Goal: Transaction & Acquisition: Purchase product/service

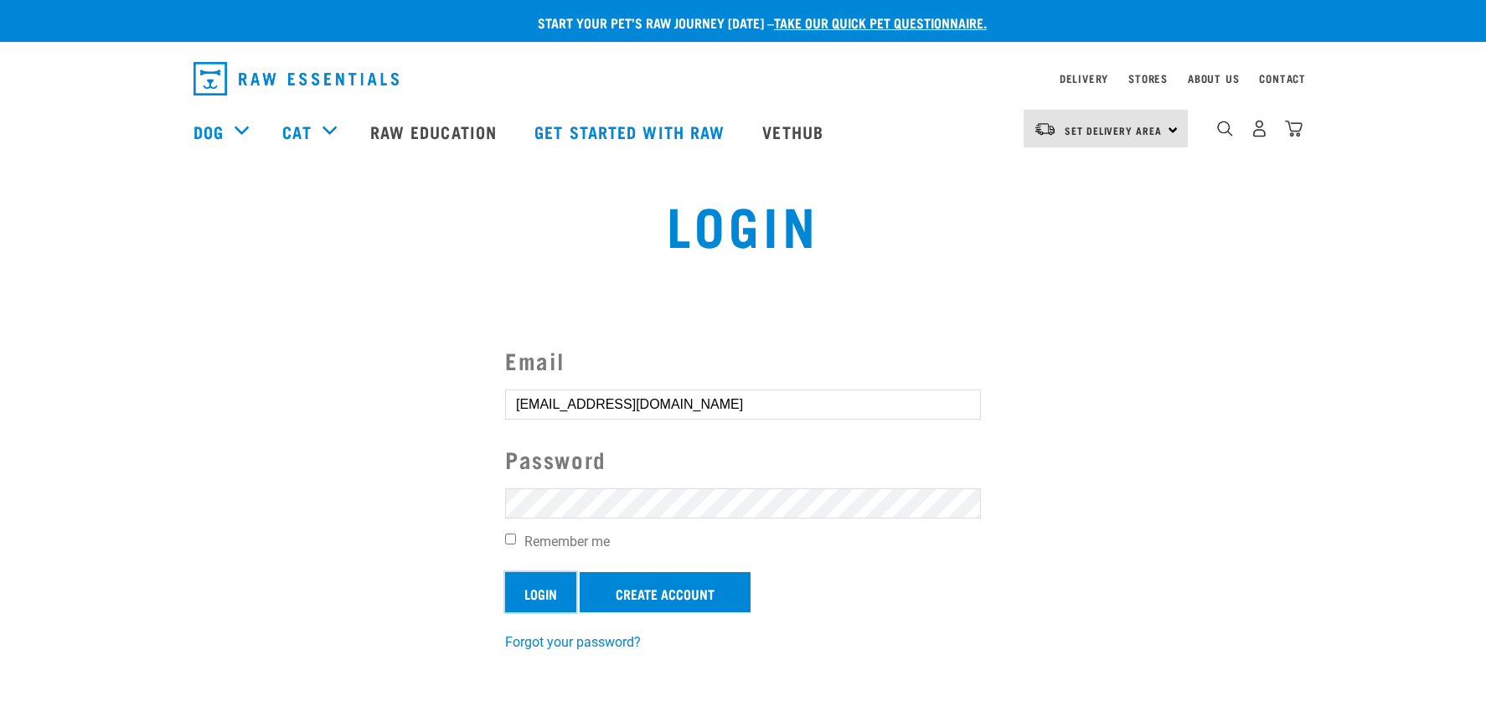
click at [533, 601] on input "Login" at bounding box center [540, 592] width 71 height 40
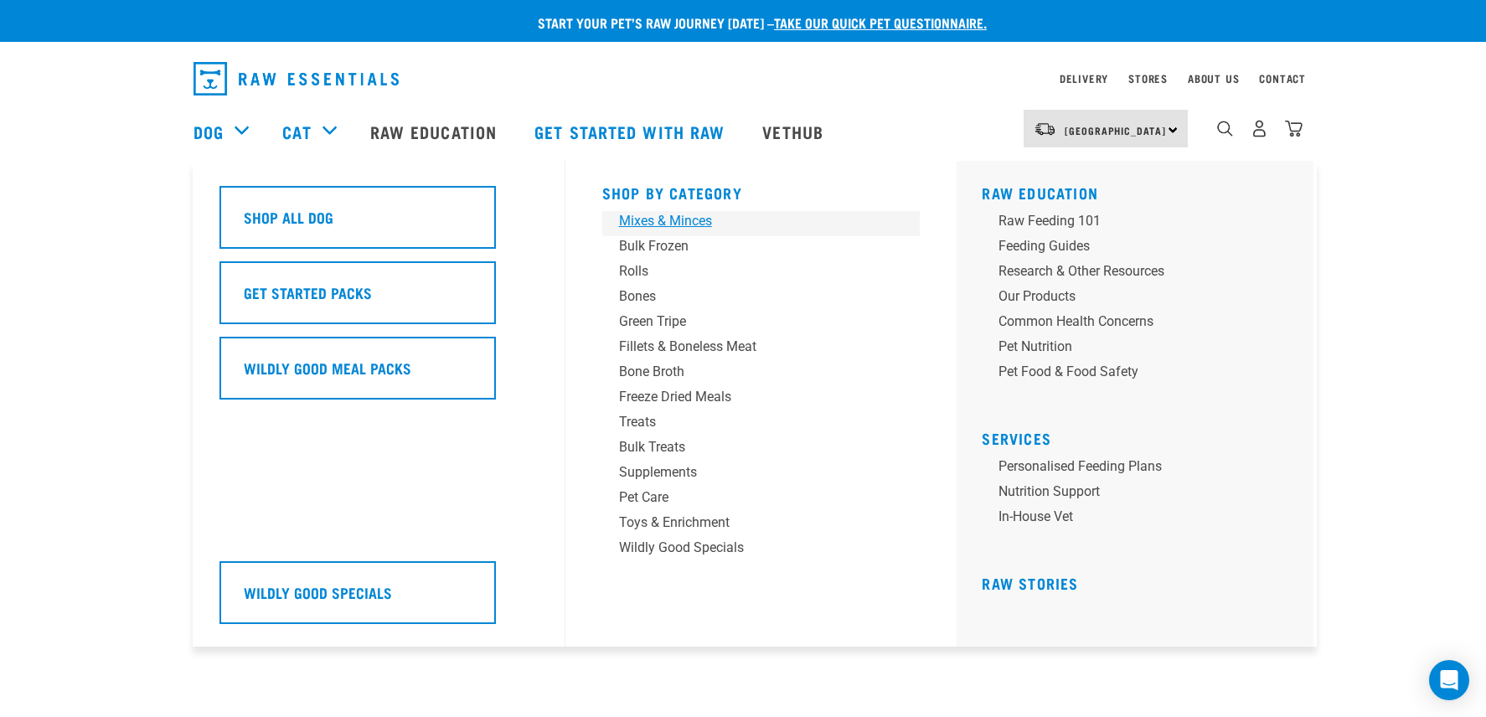
click at [669, 219] on div "Mixes & Minces" at bounding box center [749, 221] width 261 height 20
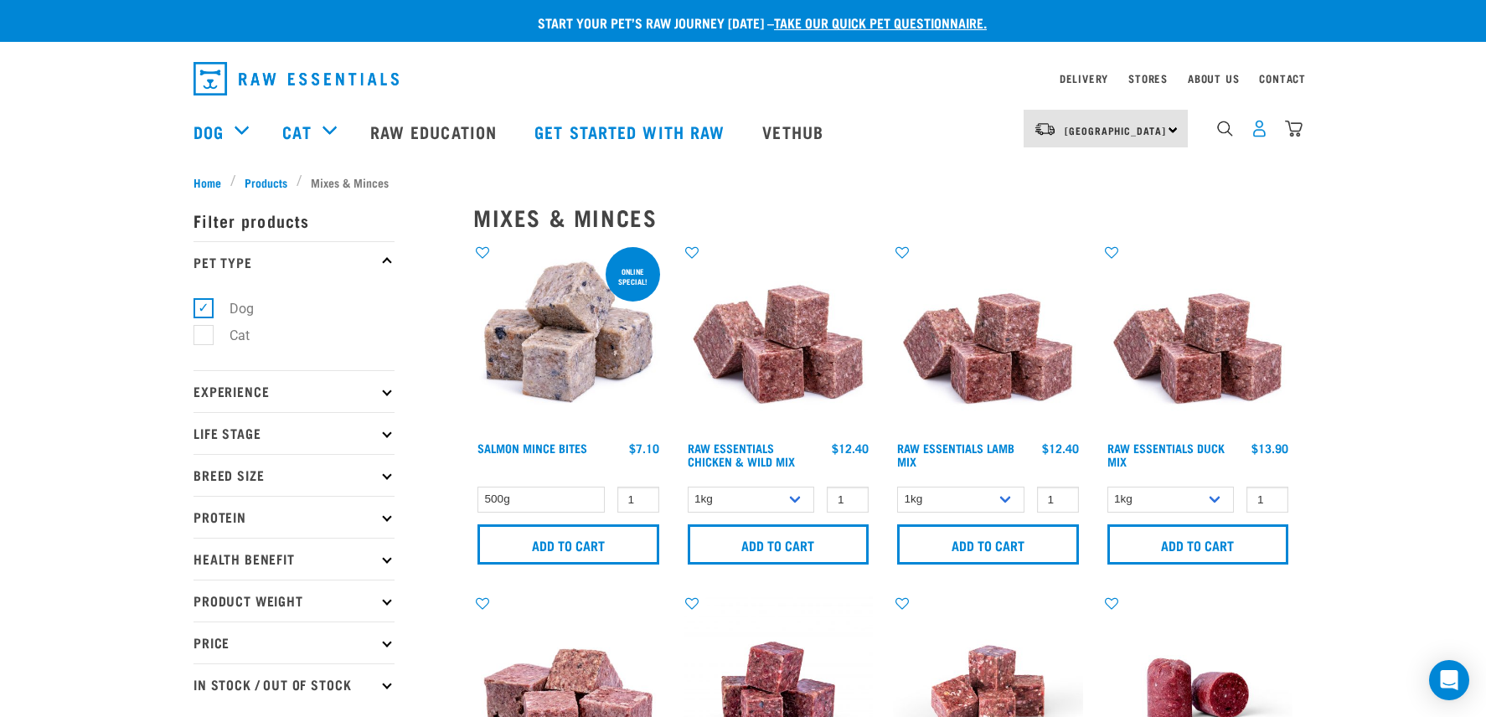
click at [1259, 133] on img "dropdown navigation" at bounding box center [1260, 129] width 18 height 18
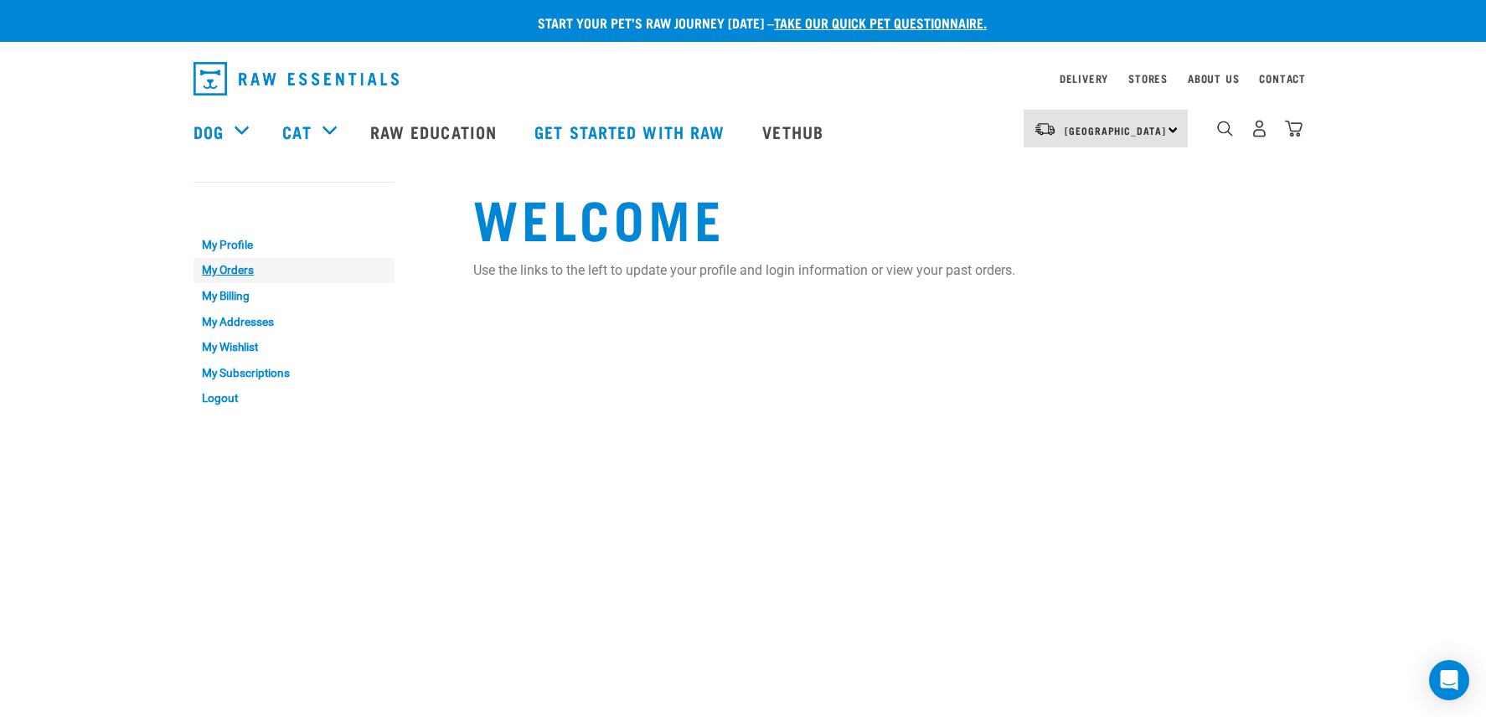
click at [233, 273] on link "My Orders" at bounding box center [294, 271] width 201 height 26
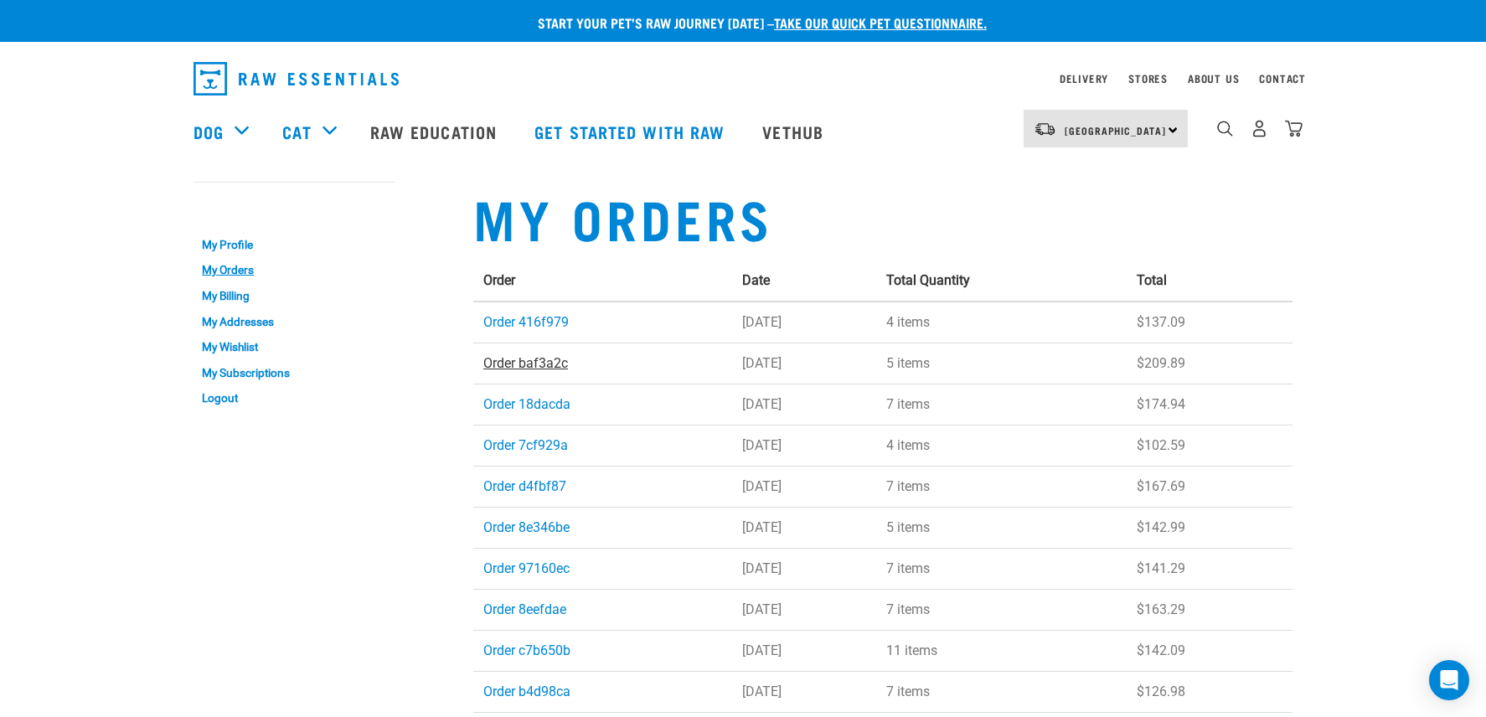
click at [542, 360] on link "Order baf3a2c" at bounding box center [525, 363] width 85 height 16
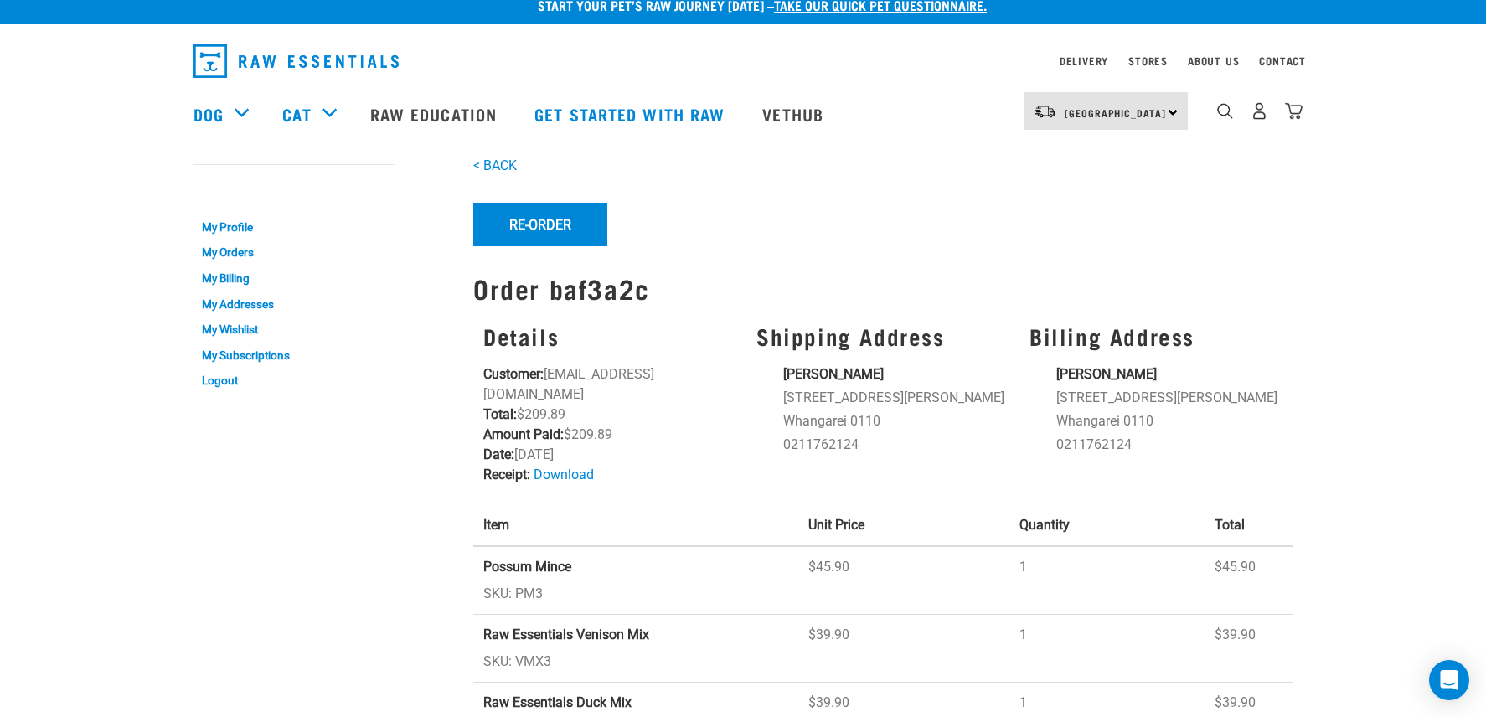
scroll to position [7, 0]
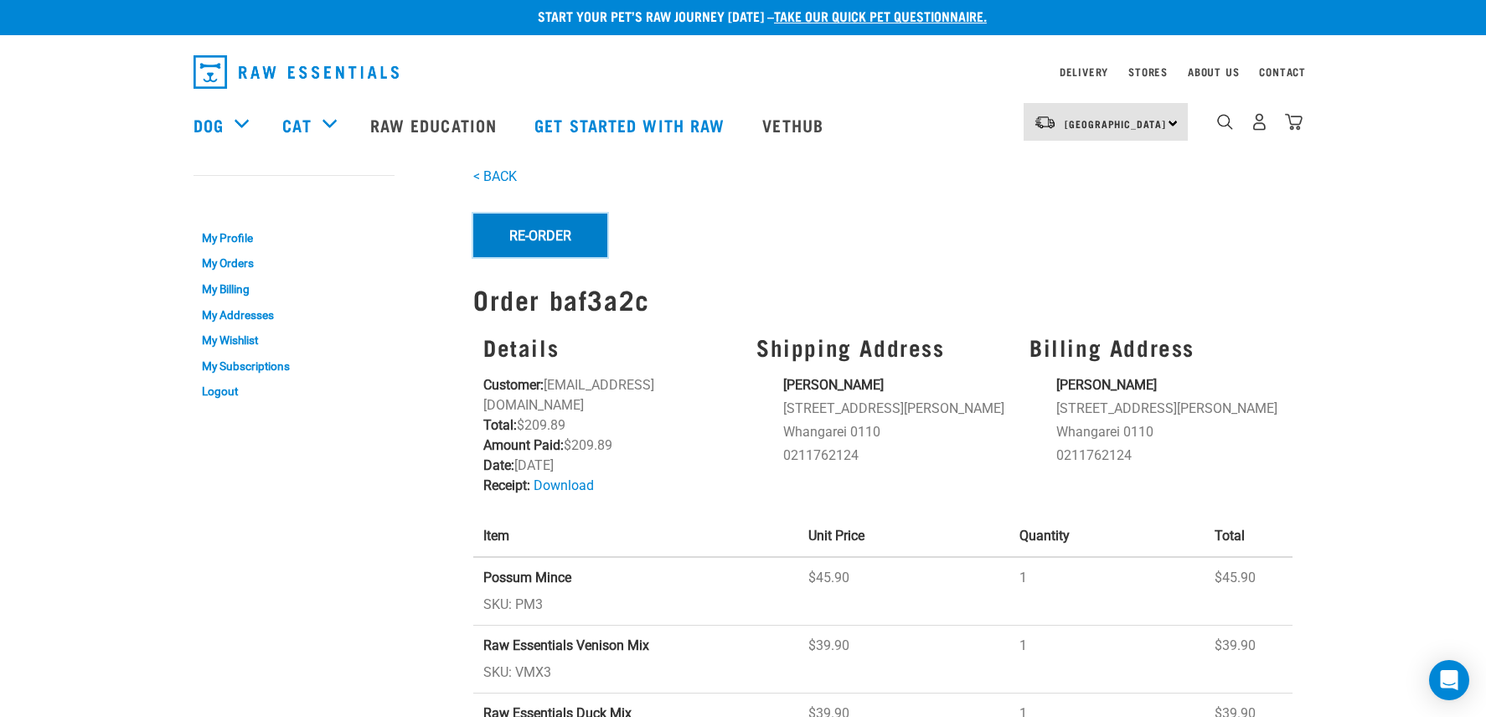
click at [545, 238] on button "Re-Order" at bounding box center [540, 236] width 134 height 44
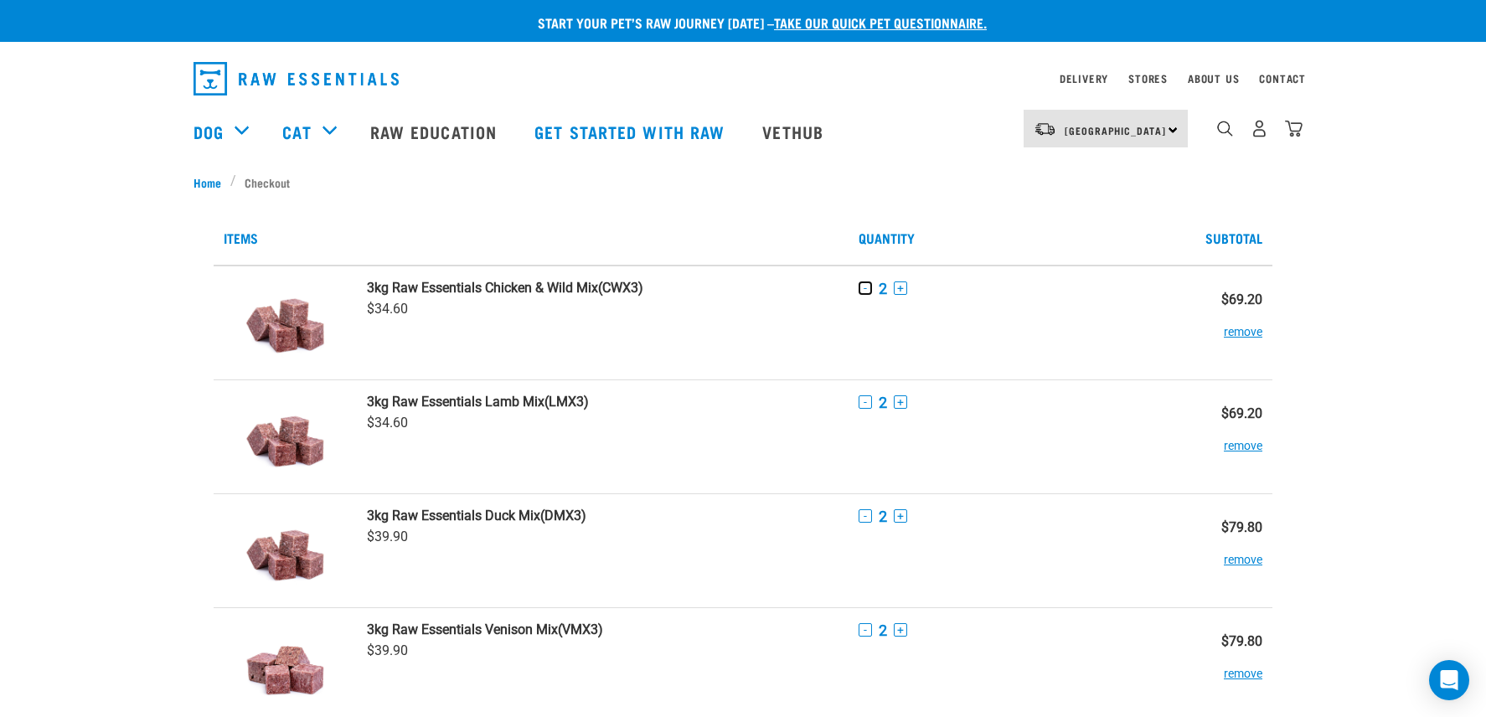
click at [863, 294] on button "-" at bounding box center [865, 288] width 13 height 13
click at [865, 404] on button "-" at bounding box center [865, 401] width 13 height 13
drag, startPoint x: 866, startPoint y: 518, endPoint x: 857, endPoint y: 603, distance: 86.0
click at [866, 518] on button "-" at bounding box center [865, 515] width 13 height 13
click at [861, 633] on button "-" at bounding box center [865, 629] width 13 height 13
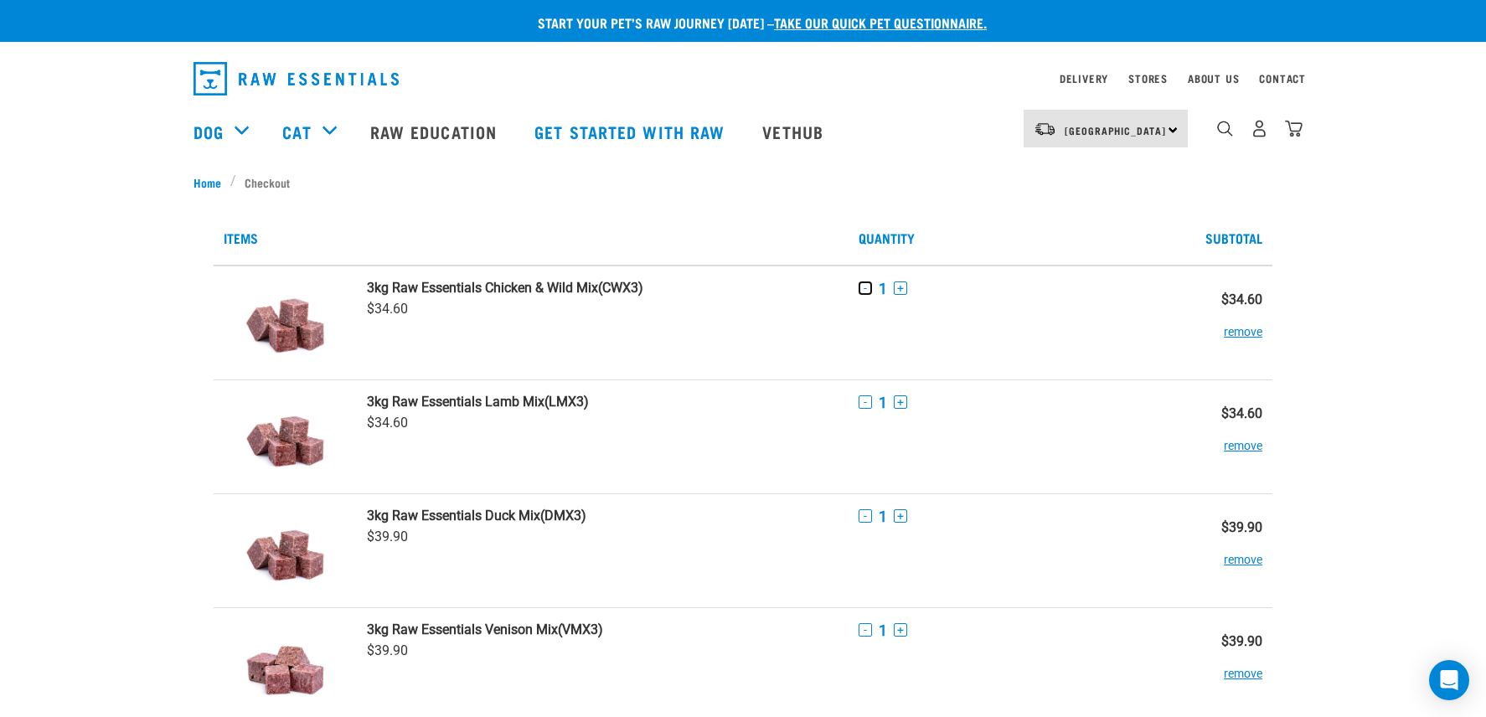
click at [866, 287] on button "-" at bounding box center [865, 288] width 13 height 13
click at [1243, 333] on button "remove" at bounding box center [1243, 324] width 39 height 33
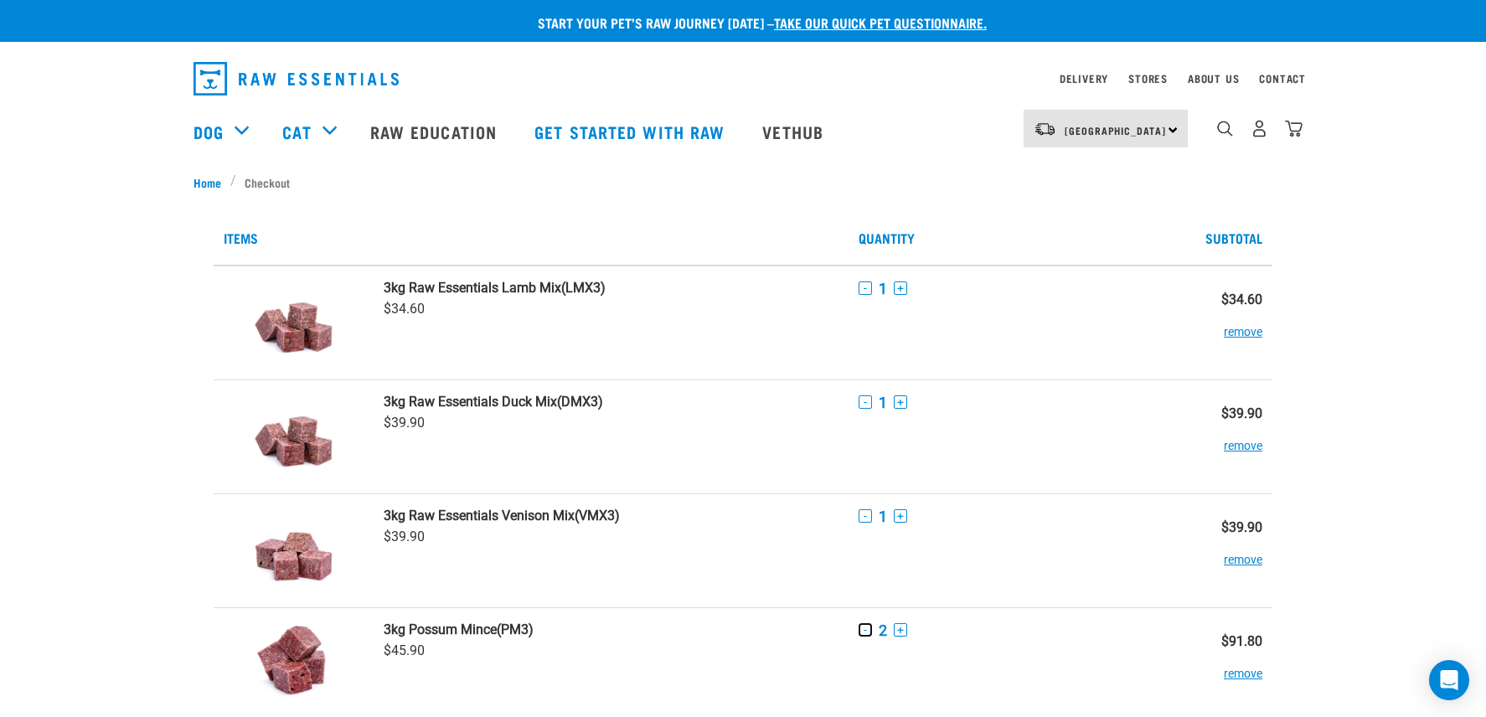
click at [865, 632] on button "-" at bounding box center [865, 629] width 13 height 13
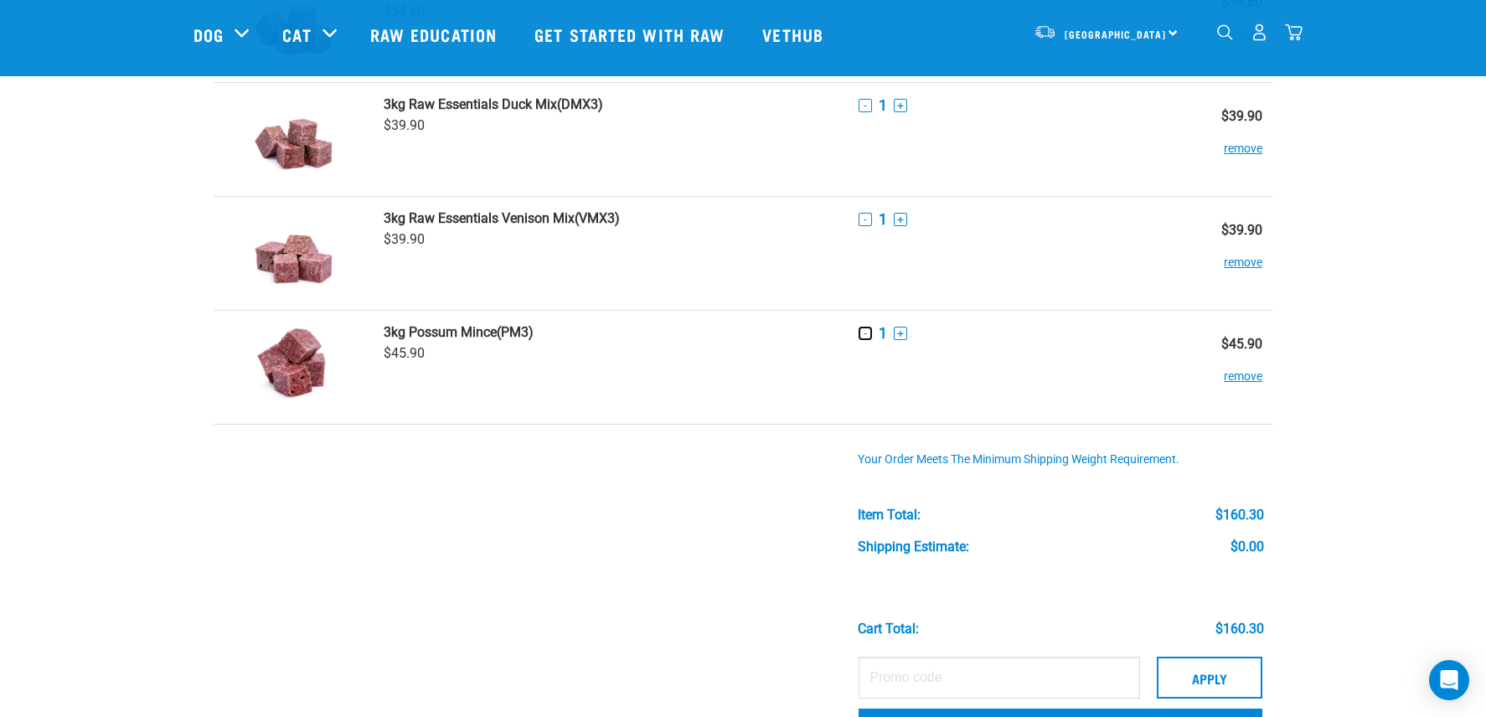
scroll to position [178, 0]
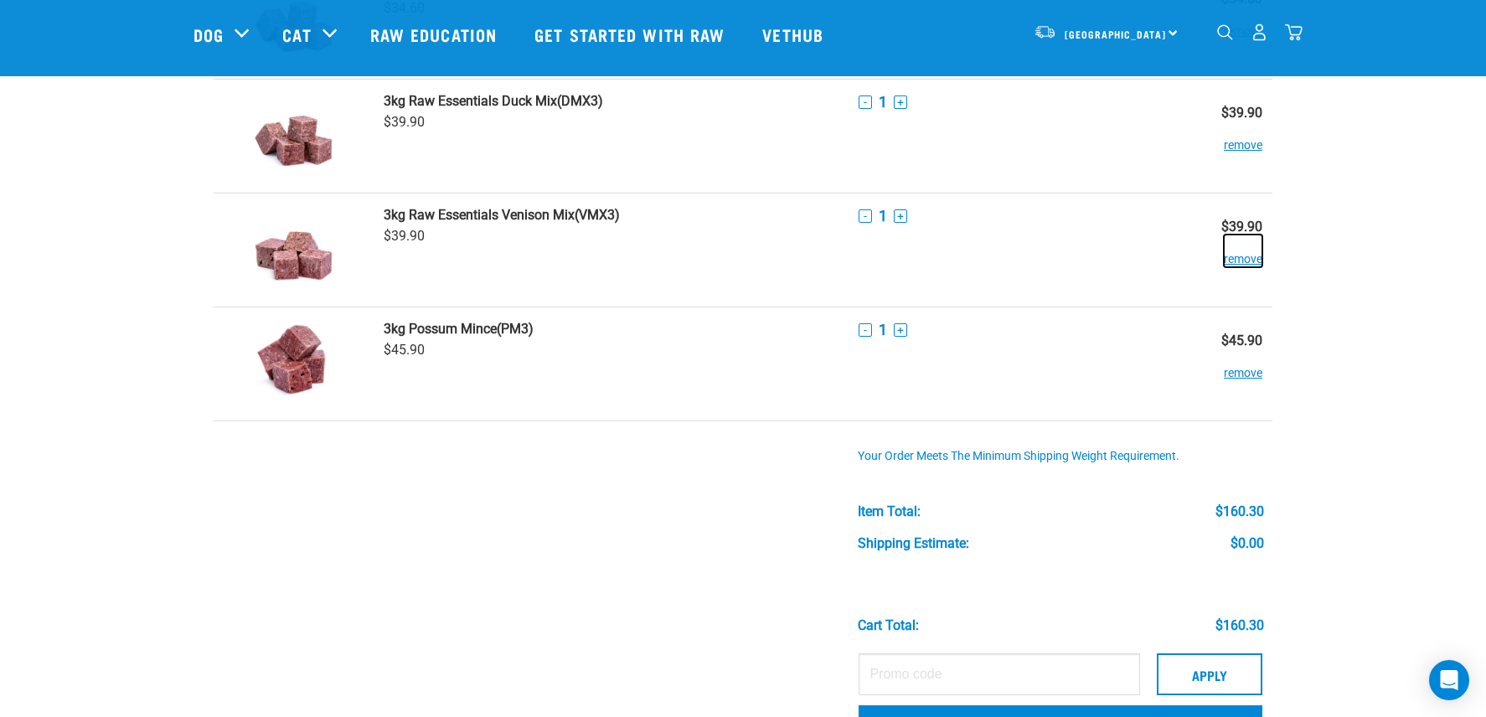
click at [1238, 261] on button "remove" at bounding box center [1243, 251] width 39 height 33
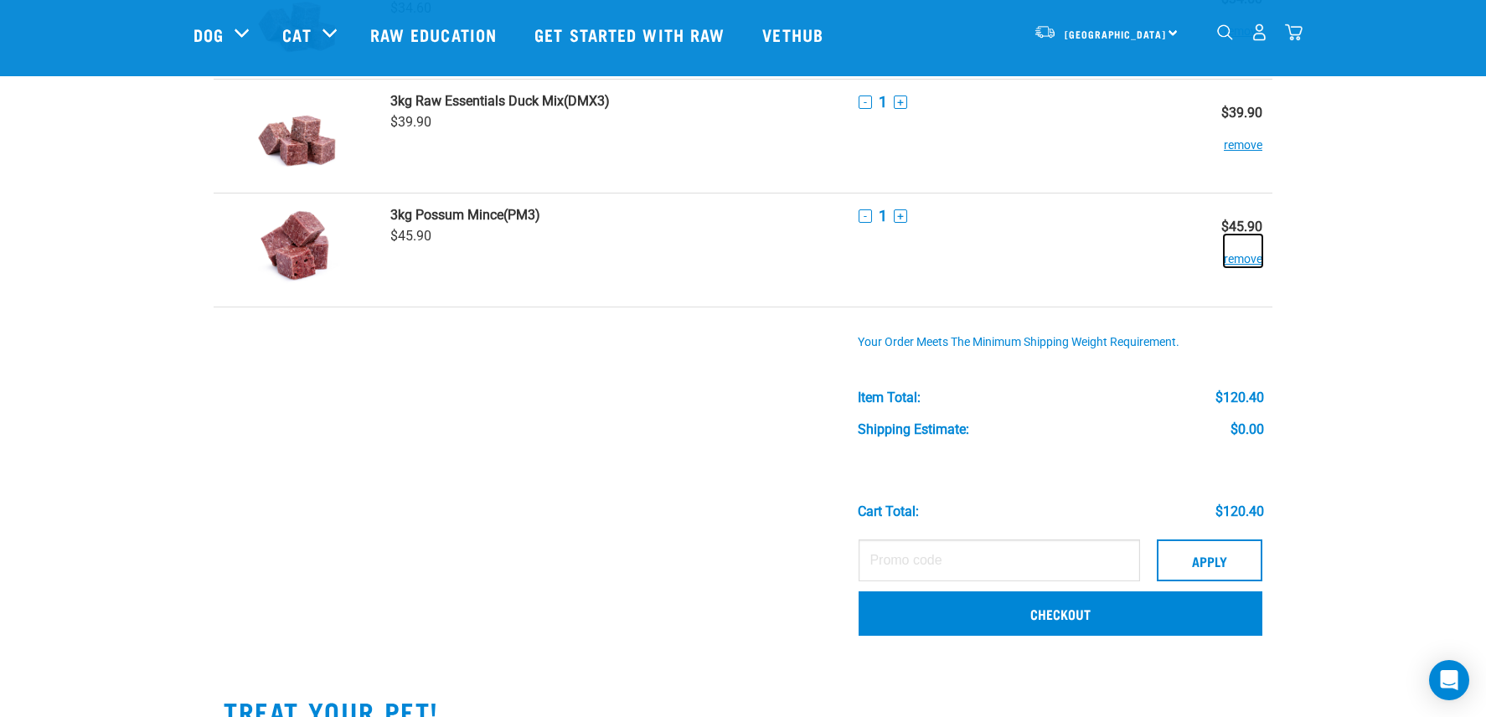
click at [1240, 262] on button "remove" at bounding box center [1243, 251] width 39 height 33
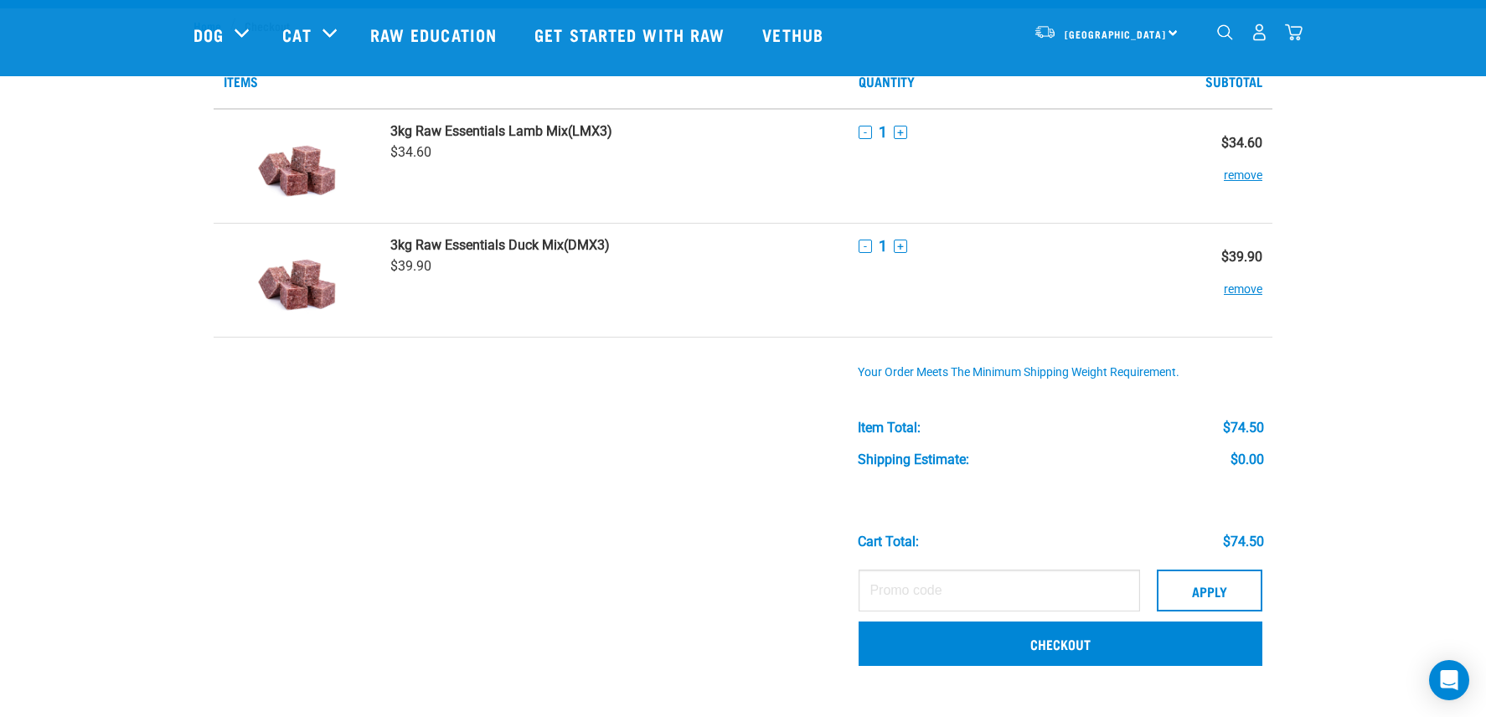
scroll to position [0, 0]
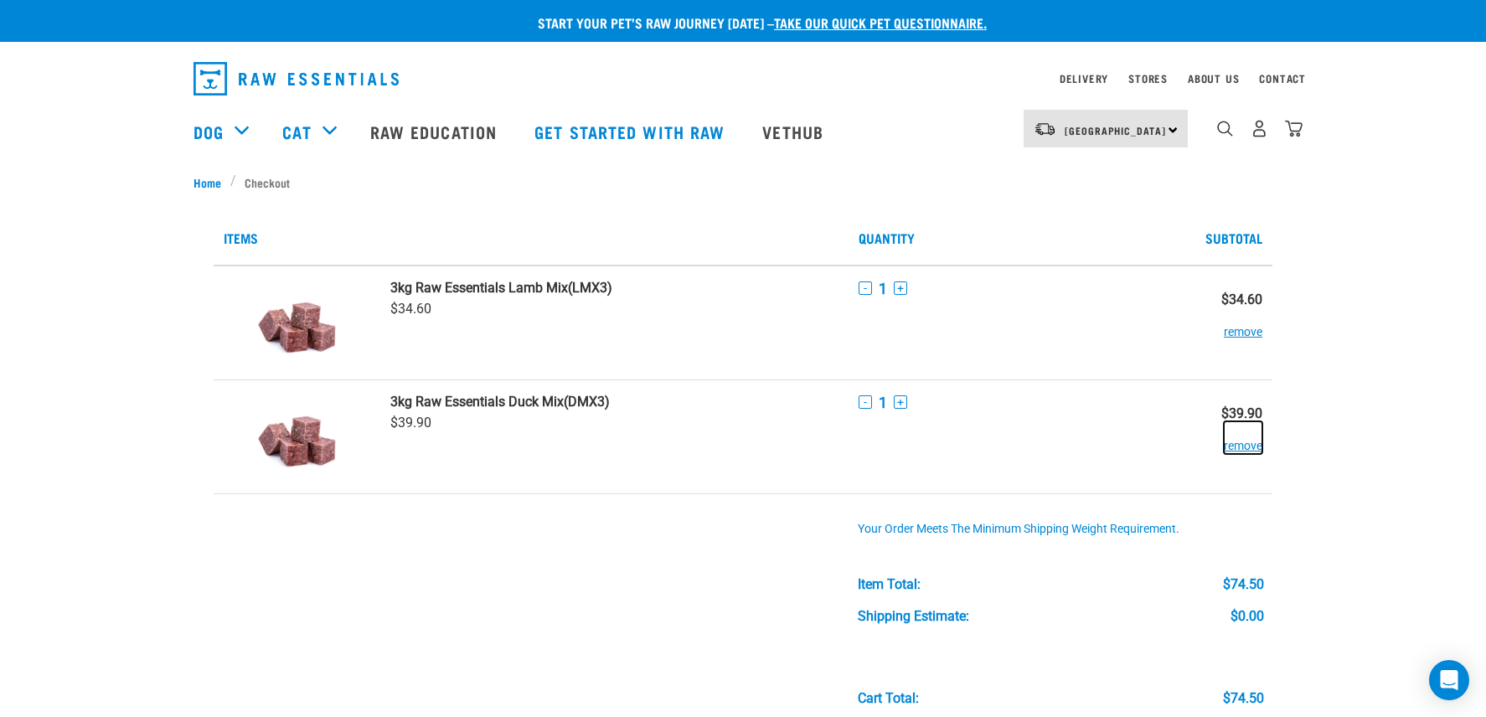
click at [1246, 444] on button "remove" at bounding box center [1243, 437] width 39 height 33
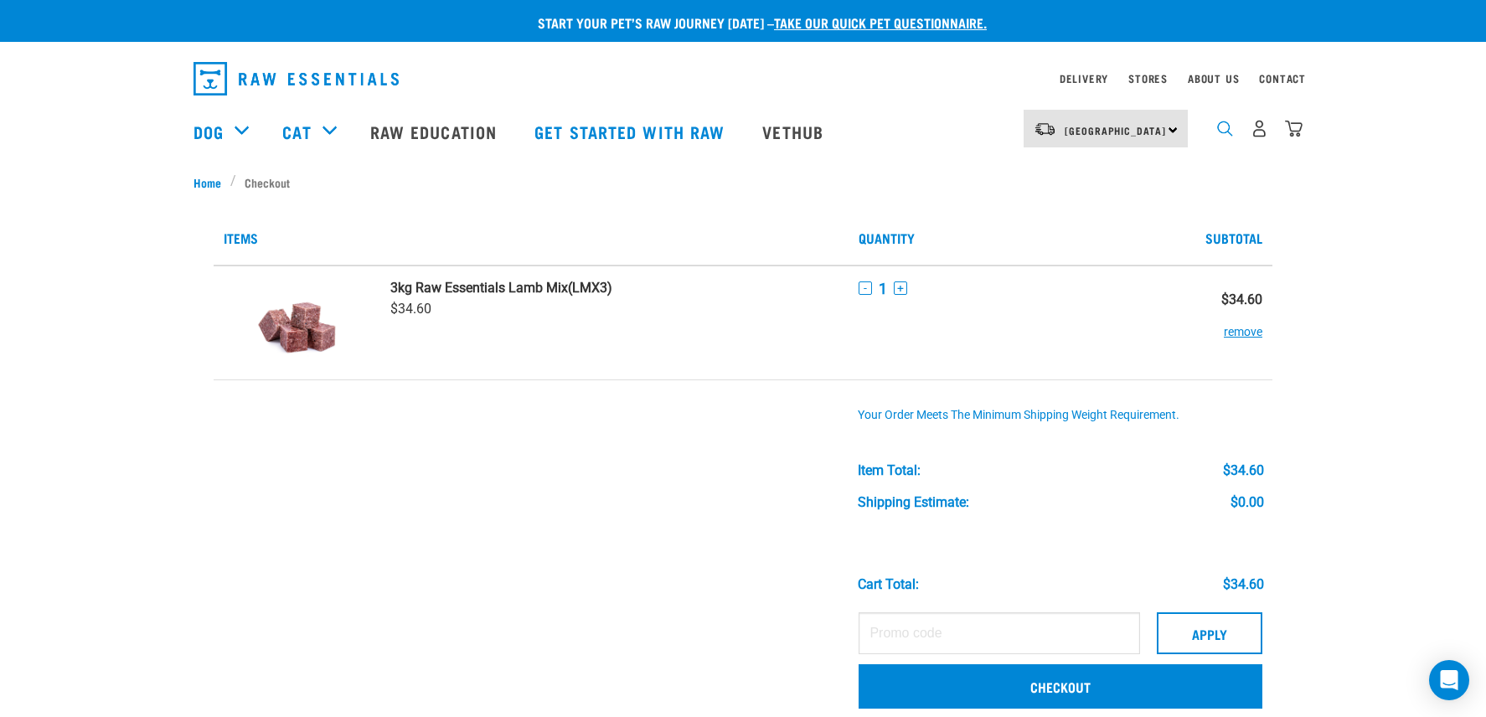
drag, startPoint x: 1233, startPoint y: 127, endPoint x: 1223, endPoint y: 139, distance: 15.5
click at [1228, 132] on div "dropdown navigation" at bounding box center [1226, 129] width 18 height 18
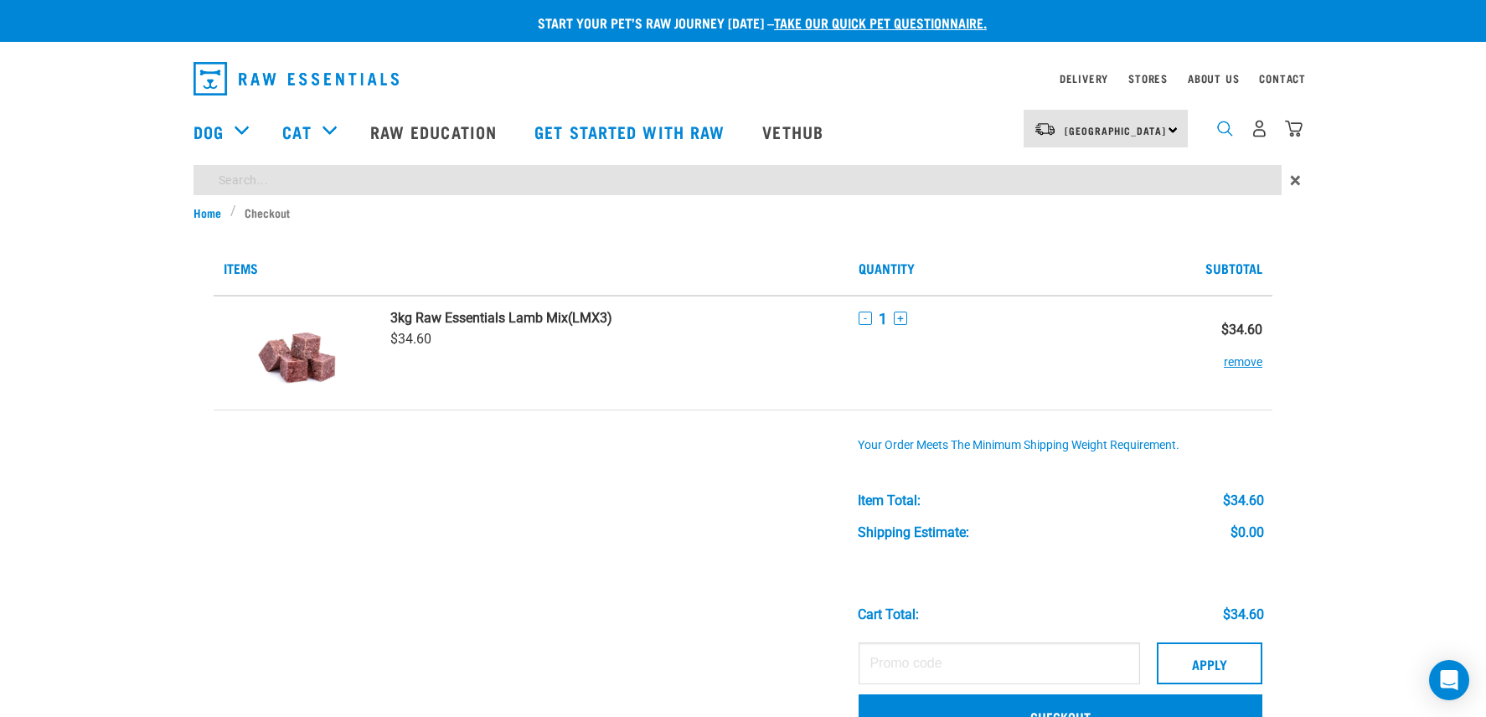
click at [1223, 137] on img "dropdown navigation" at bounding box center [1225, 129] width 16 height 16
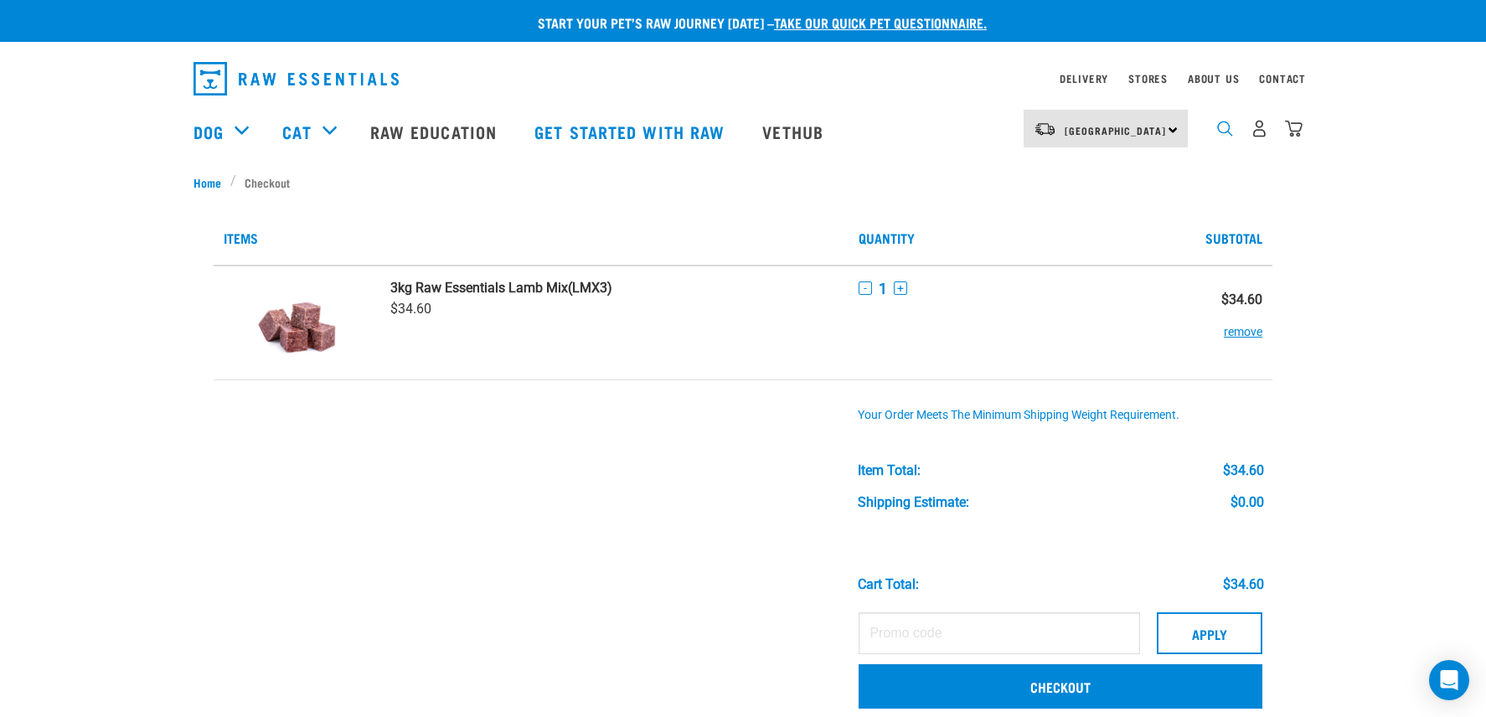
click at [1223, 137] on img "dropdown navigation" at bounding box center [1225, 129] width 16 height 16
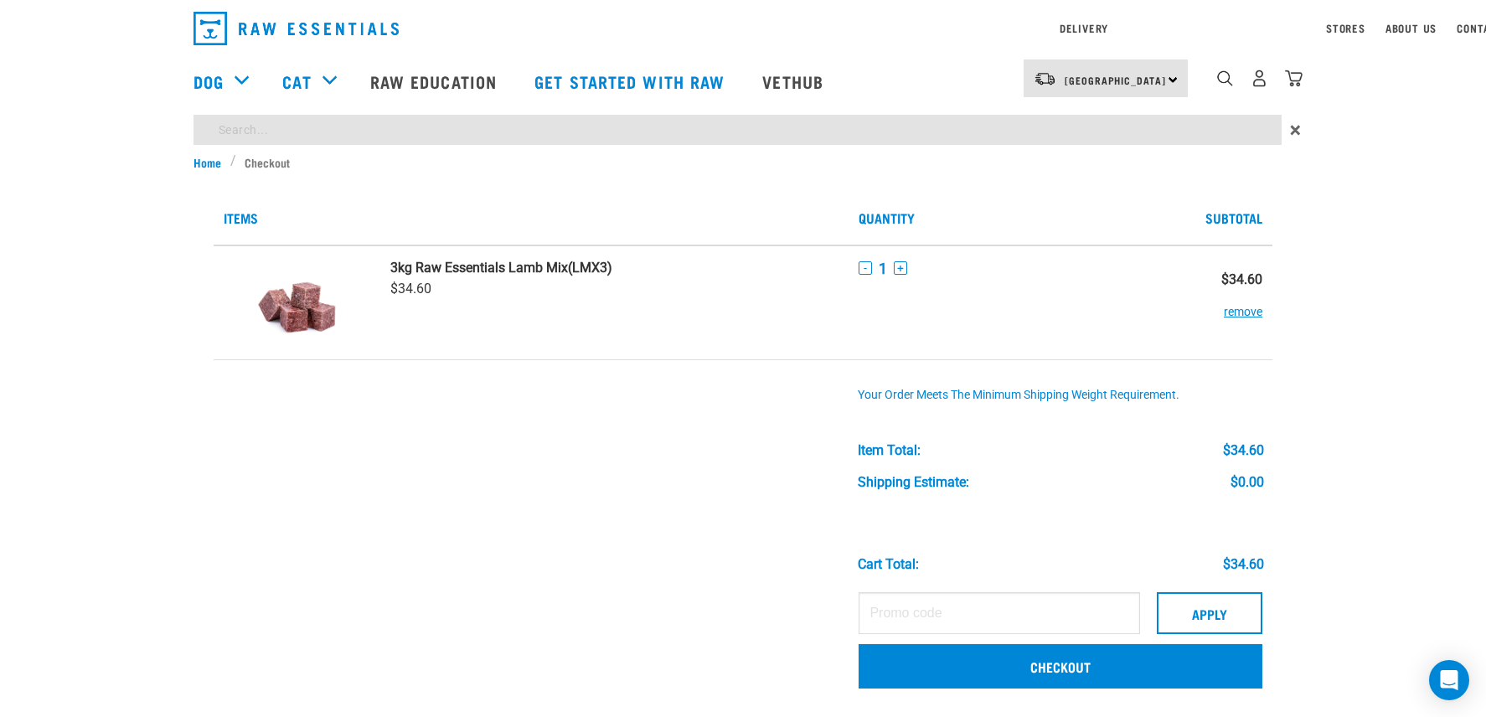
click at [1196, 183] on div "Start your pet’s raw journey today – take our quick pet questionnaire. Delivery…" at bounding box center [743, 617] width 1486 height 1235
type input "chicken and wild"
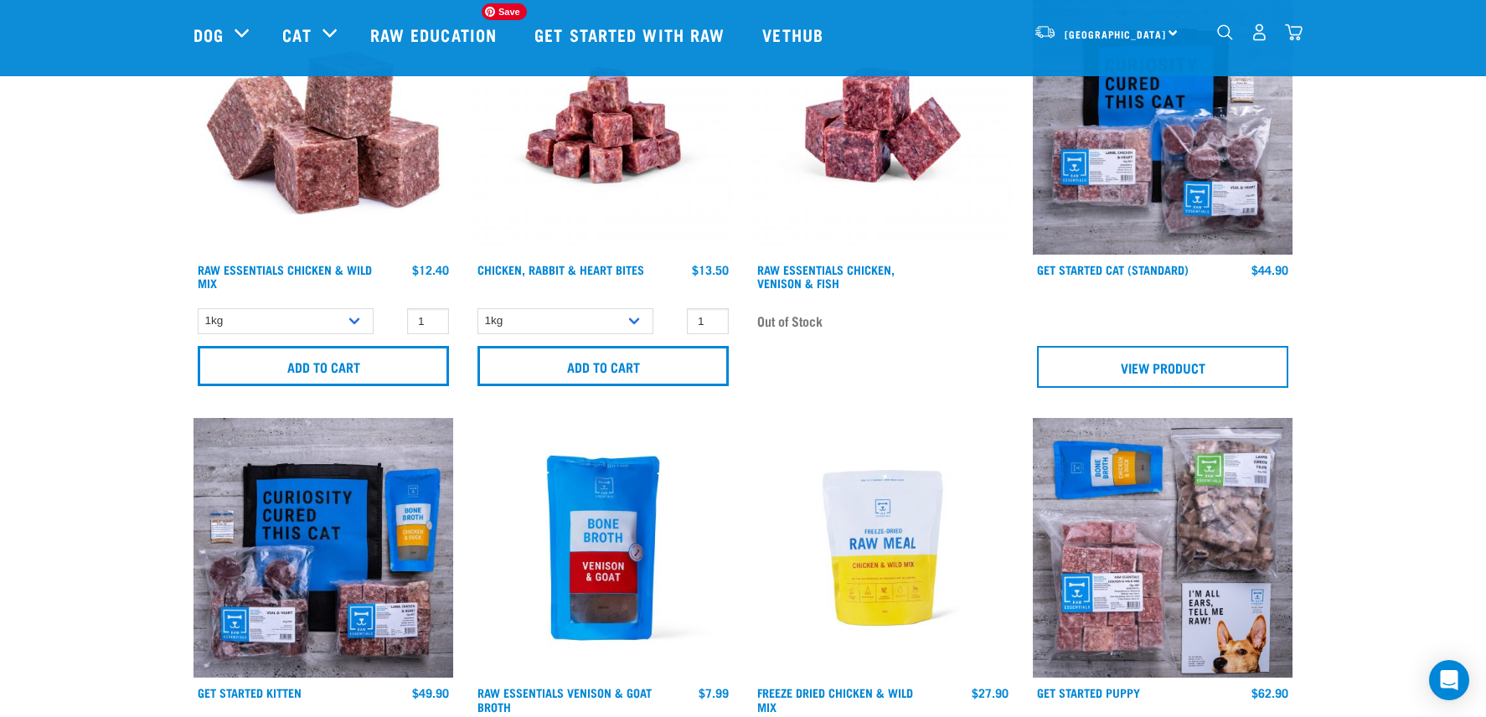
scroll to position [264, 0]
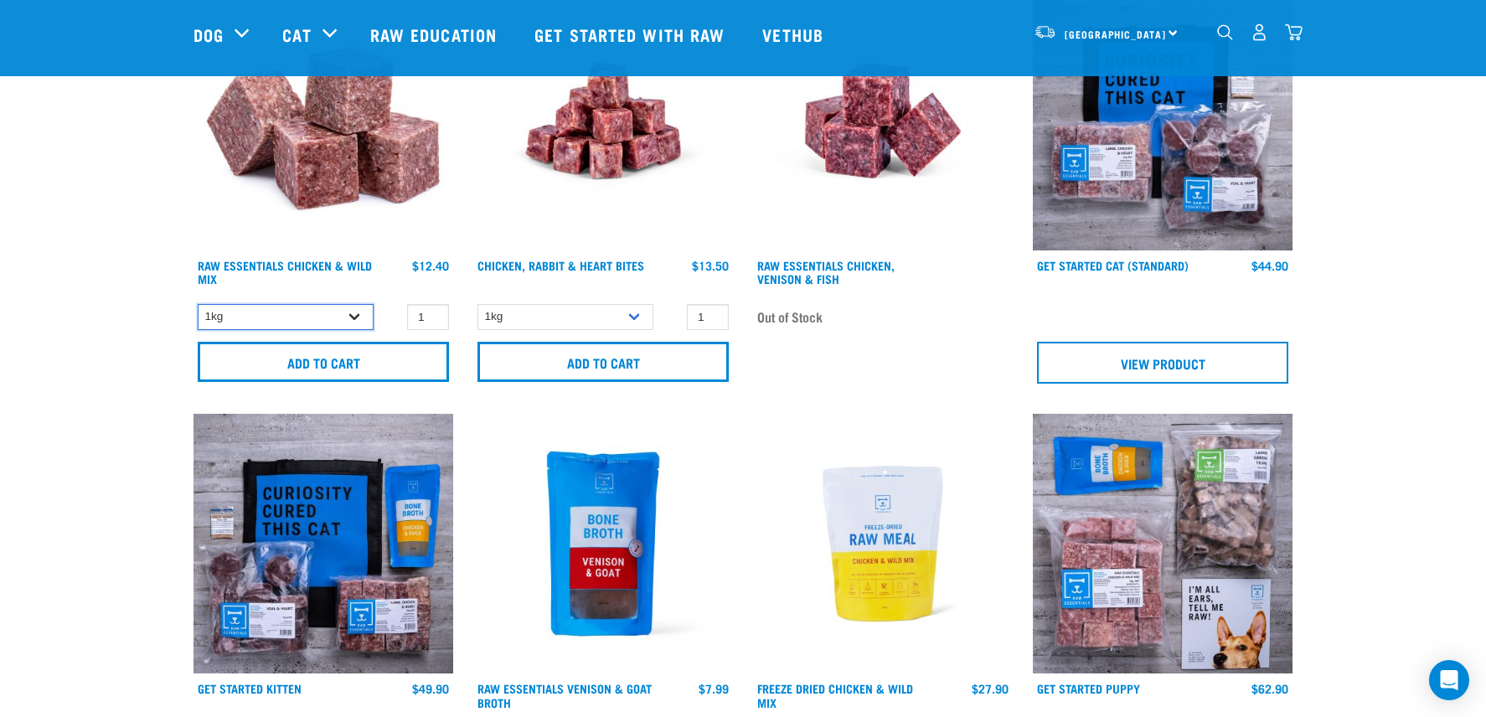
click at [354, 313] on select "1kg 3kg Bulk (10kg) Bulk (20kg)" at bounding box center [286, 317] width 176 height 26
select select "709"
click at [198, 304] on select "1kg 3kg Bulk (10kg) Bulk (20kg)" at bounding box center [286, 317] width 176 height 26
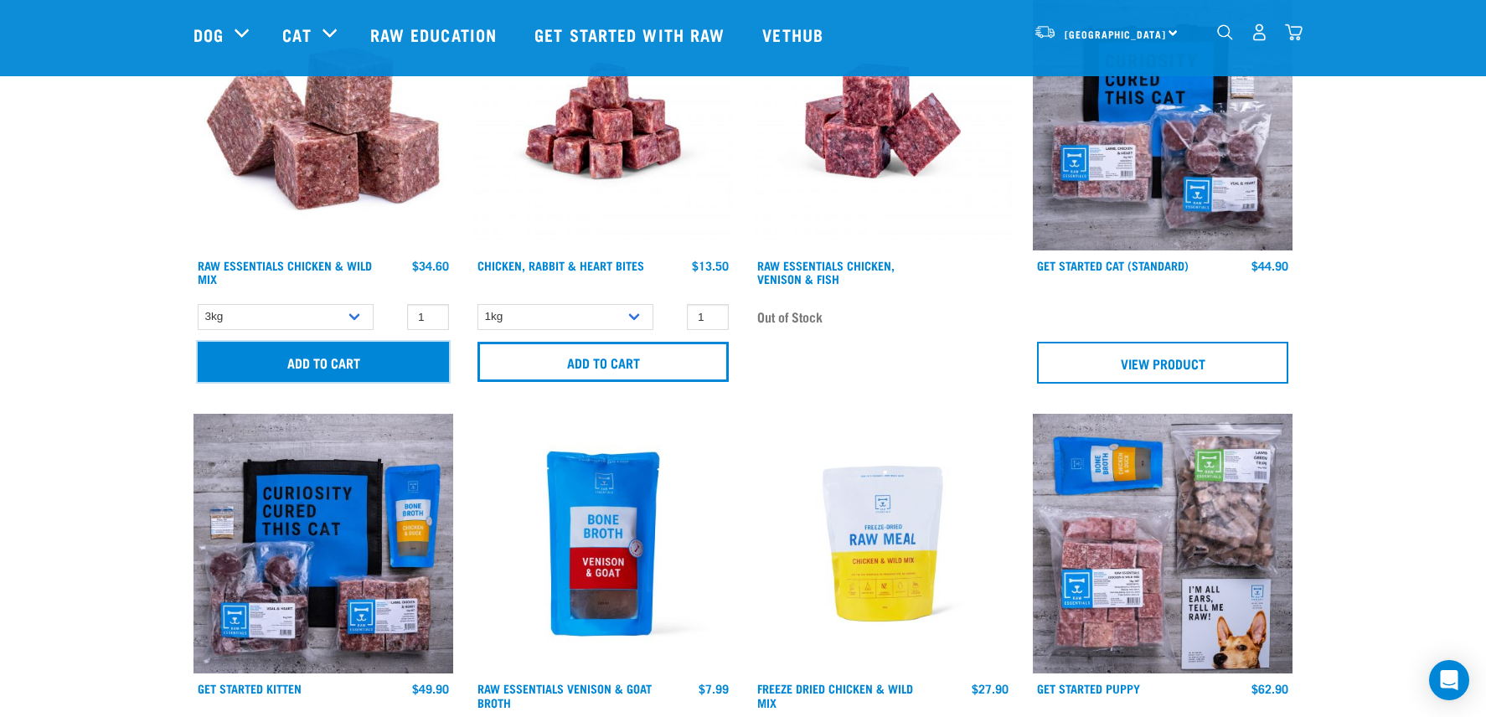
click at [339, 365] on input "Add to cart" at bounding box center [323, 362] width 251 height 40
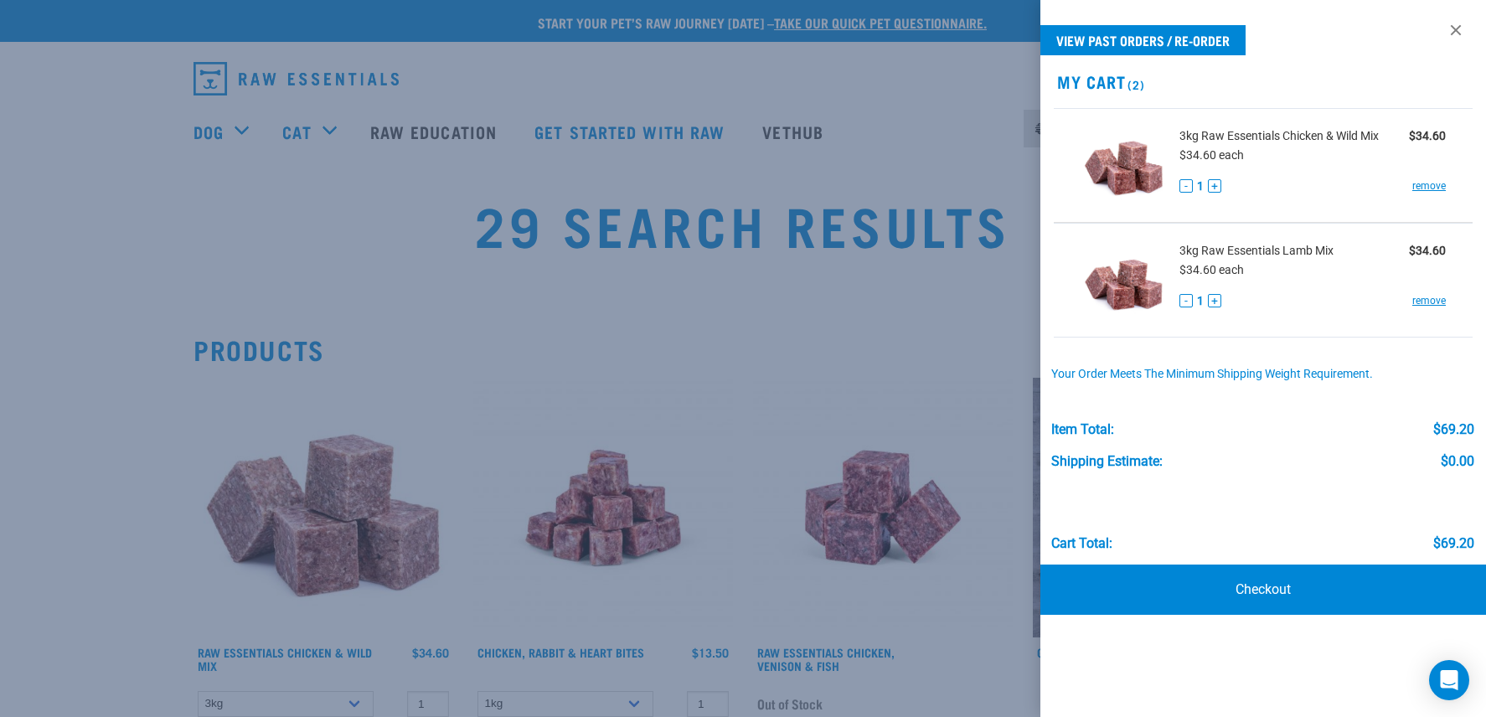
click at [101, 133] on div at bounding box center [743, 358] width 1486 height 717
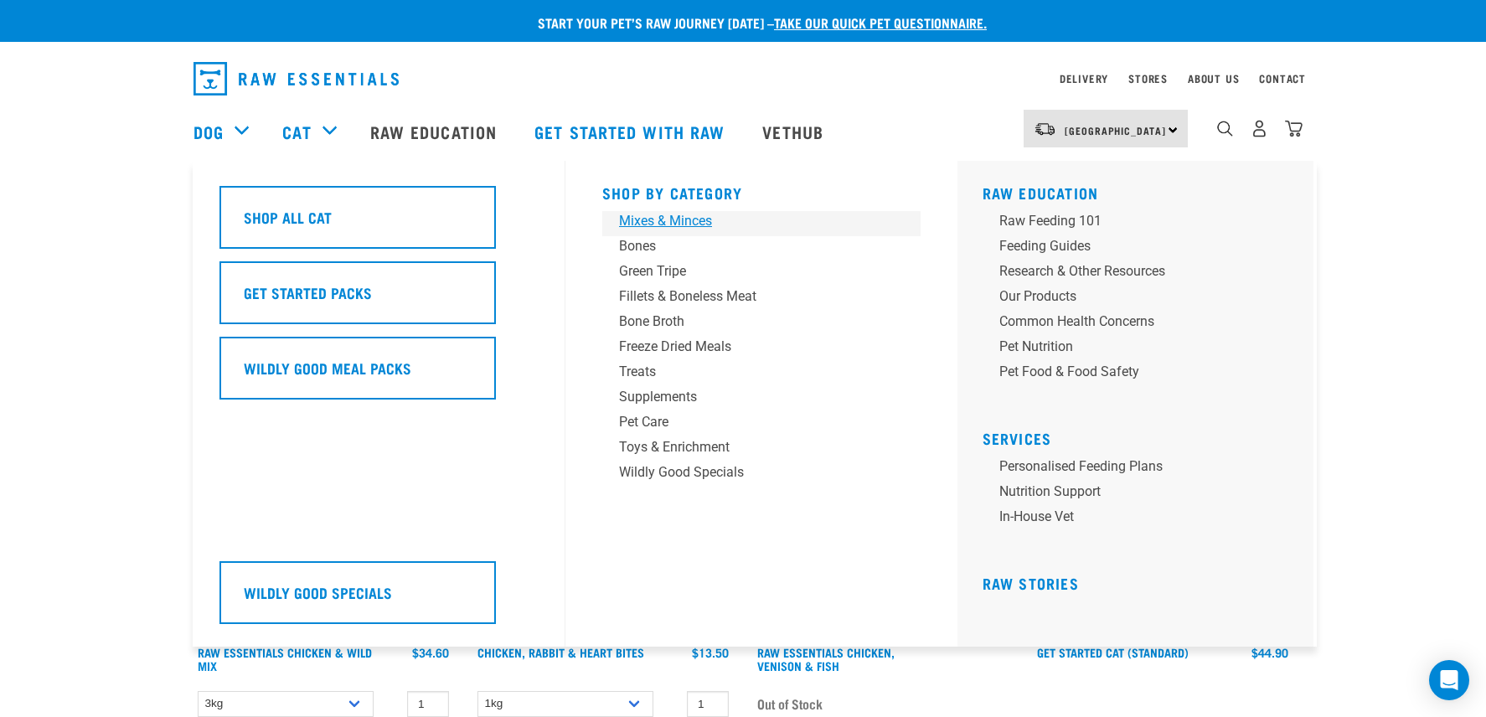
click at [664, 220] on div "Mixes & Minces" at bounding box center [749, 221] width 261 height 20
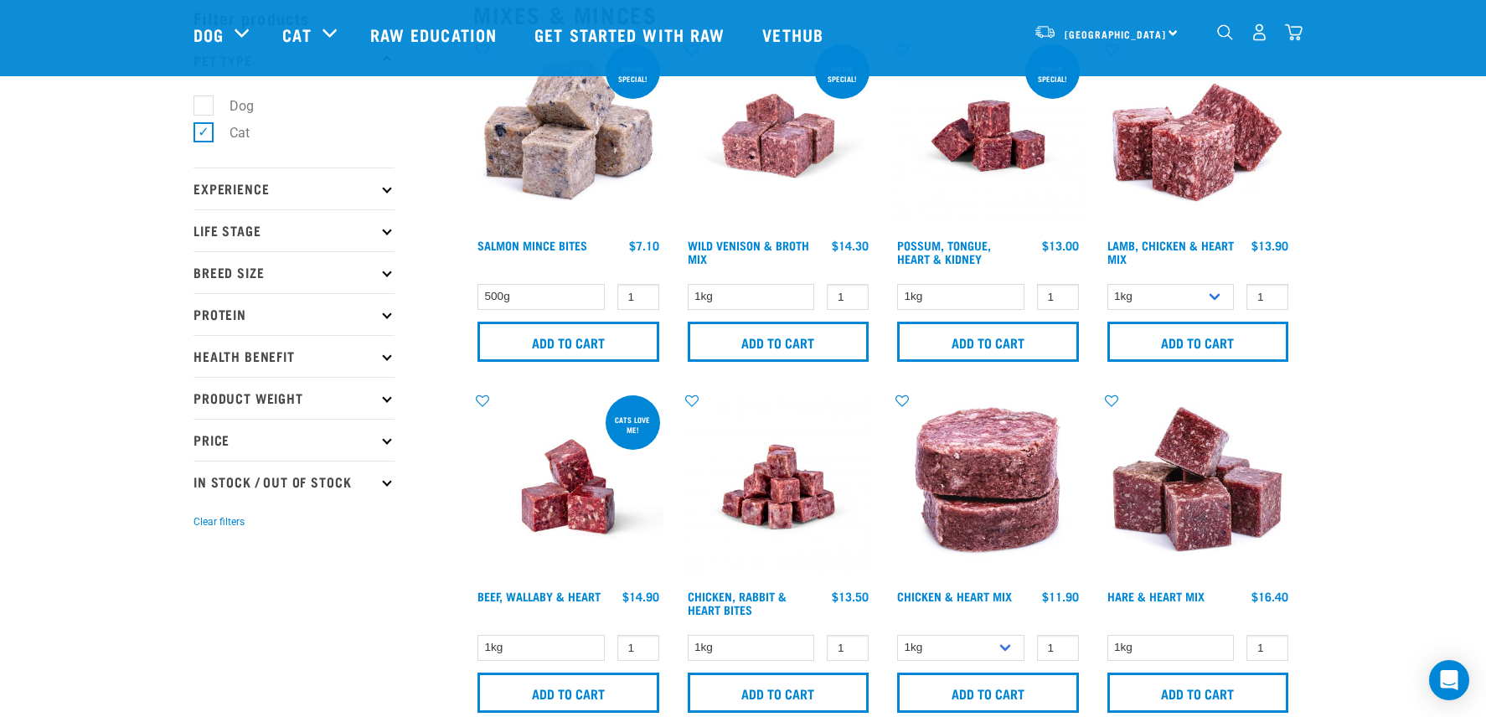
scroll to position [65, 0]
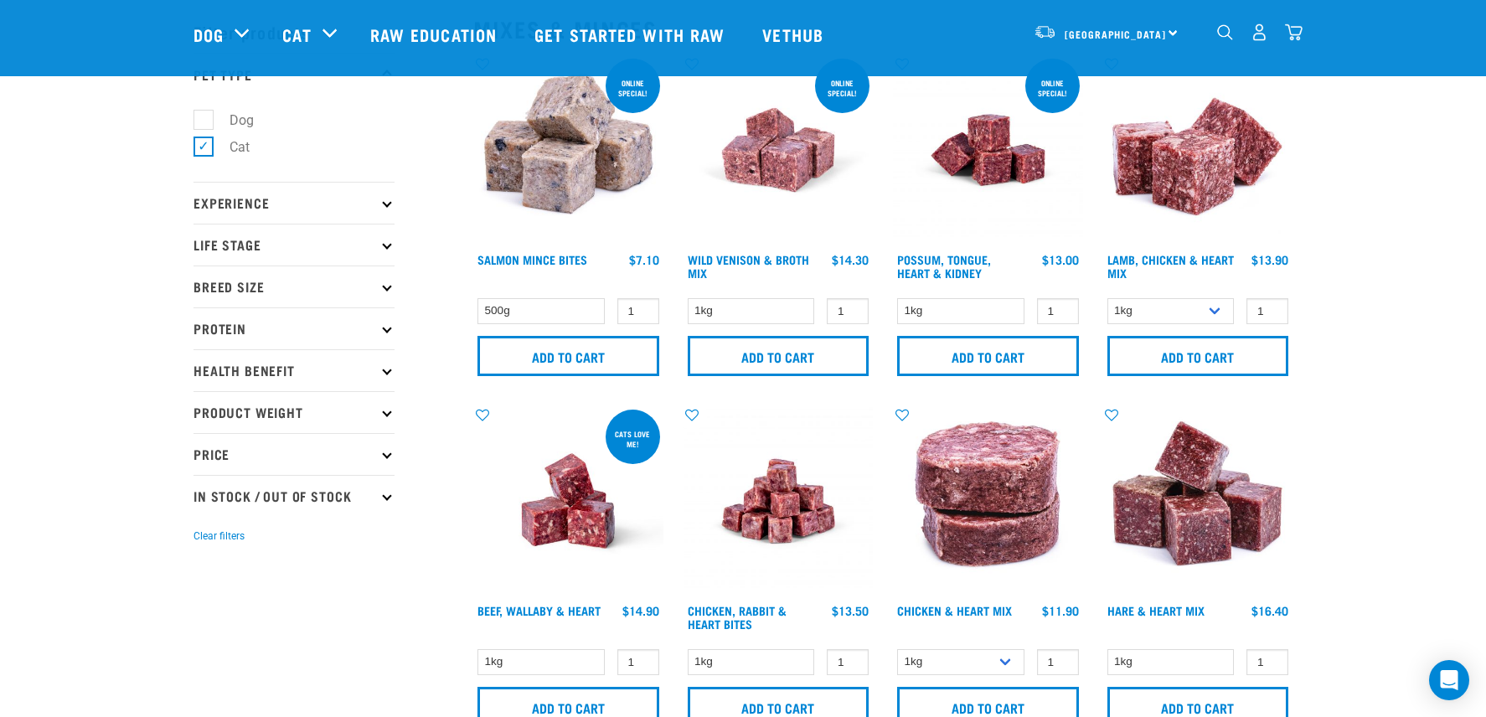
click at [389, 327] on p "Protein" at bounding box center [294, 329] width 201 height 42
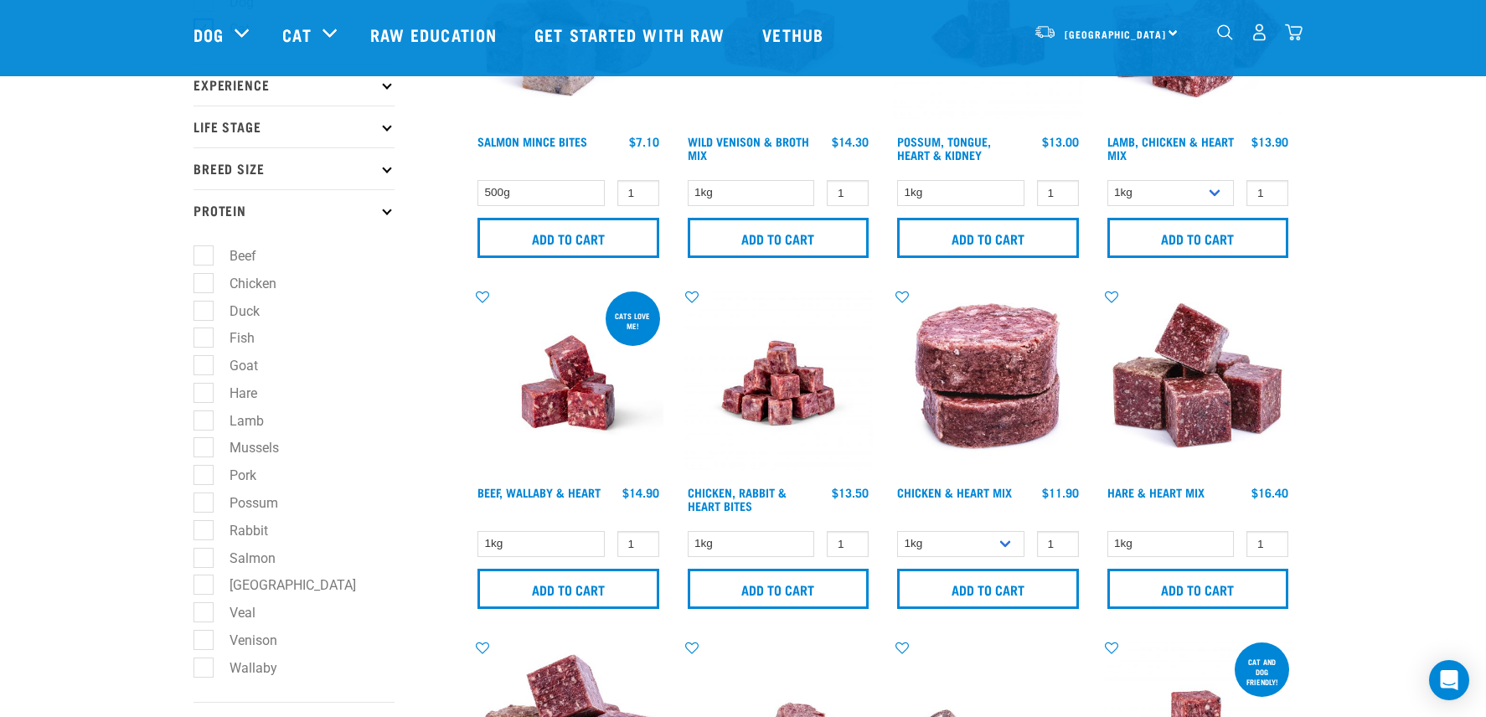
scroll to position [205, 0]
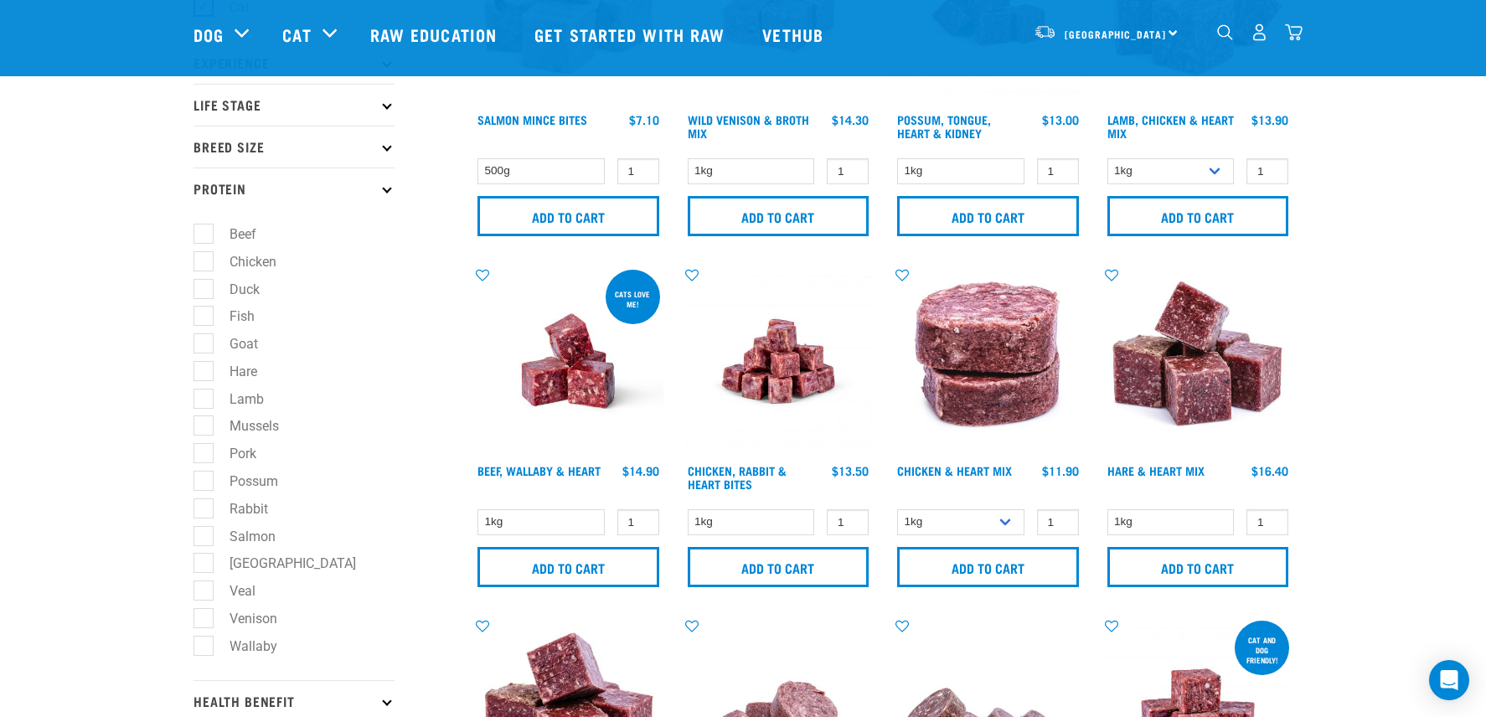
click at [239, 235] on label "Beef" at bounding box center [233, 234] width 60 height 21
click at [204, 235] on input "Beef" at bounding box center [199, 231] width 11 height 11
checkbox input "true"
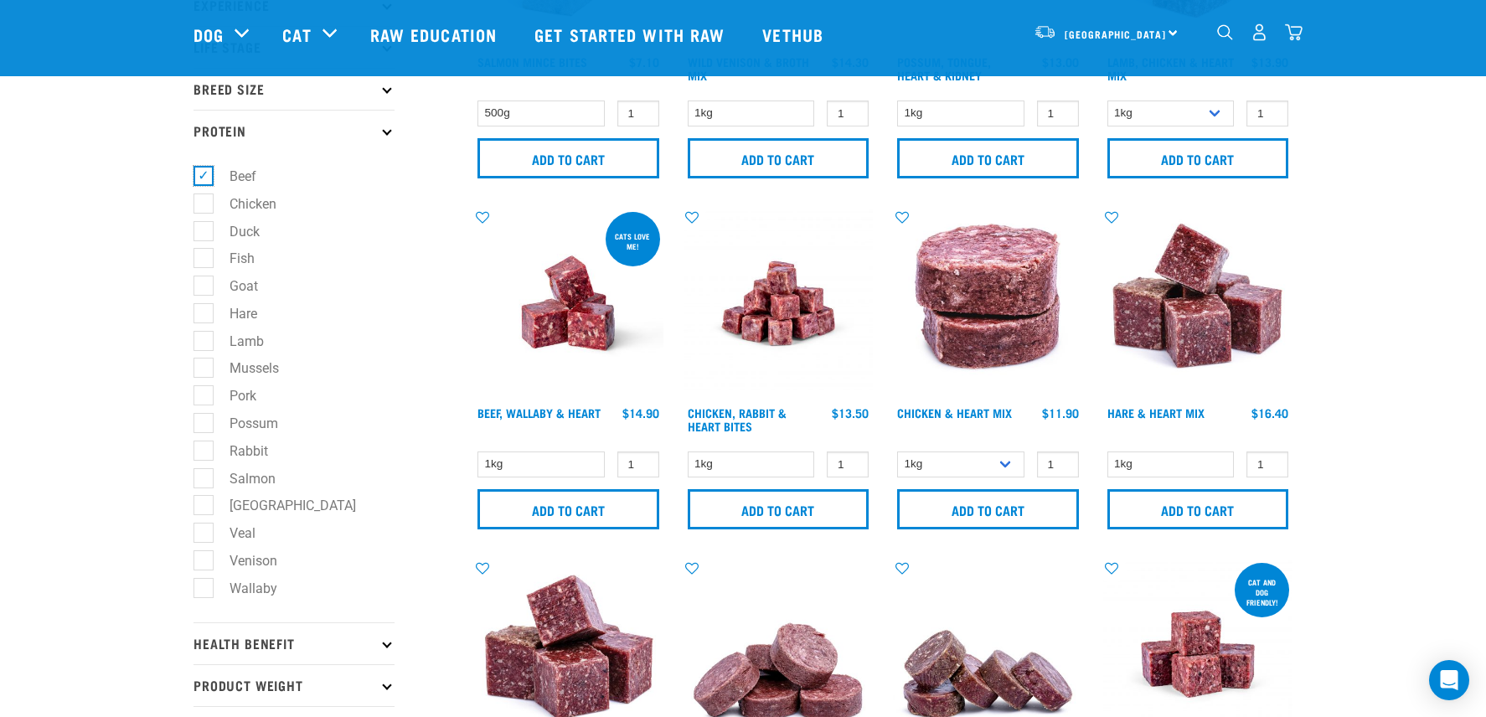
scroll to position [267, 0]
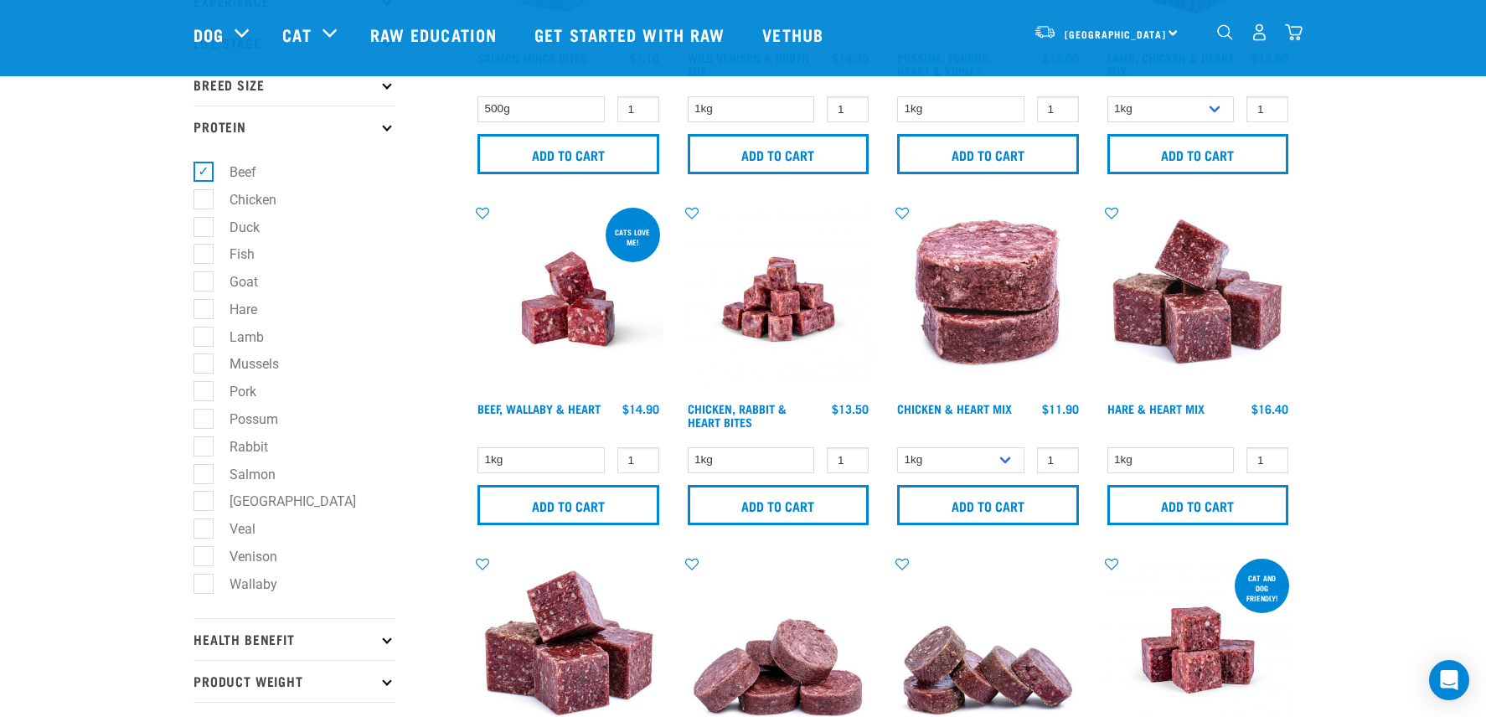
click at [237, 231] on label "Duck" at bounding box center [235, 227] width 64 height 21
click at [204, 230] on input "Duck" at bounding box center [199, 224] width 11 height 11
checkbox input "true"
click at [241, 426] on label "Possum" at bounding box center [244, 419] width 82 height 21
click at [204, 421] on input "Possum" at bounding box center [199, 416] width 11 height 11
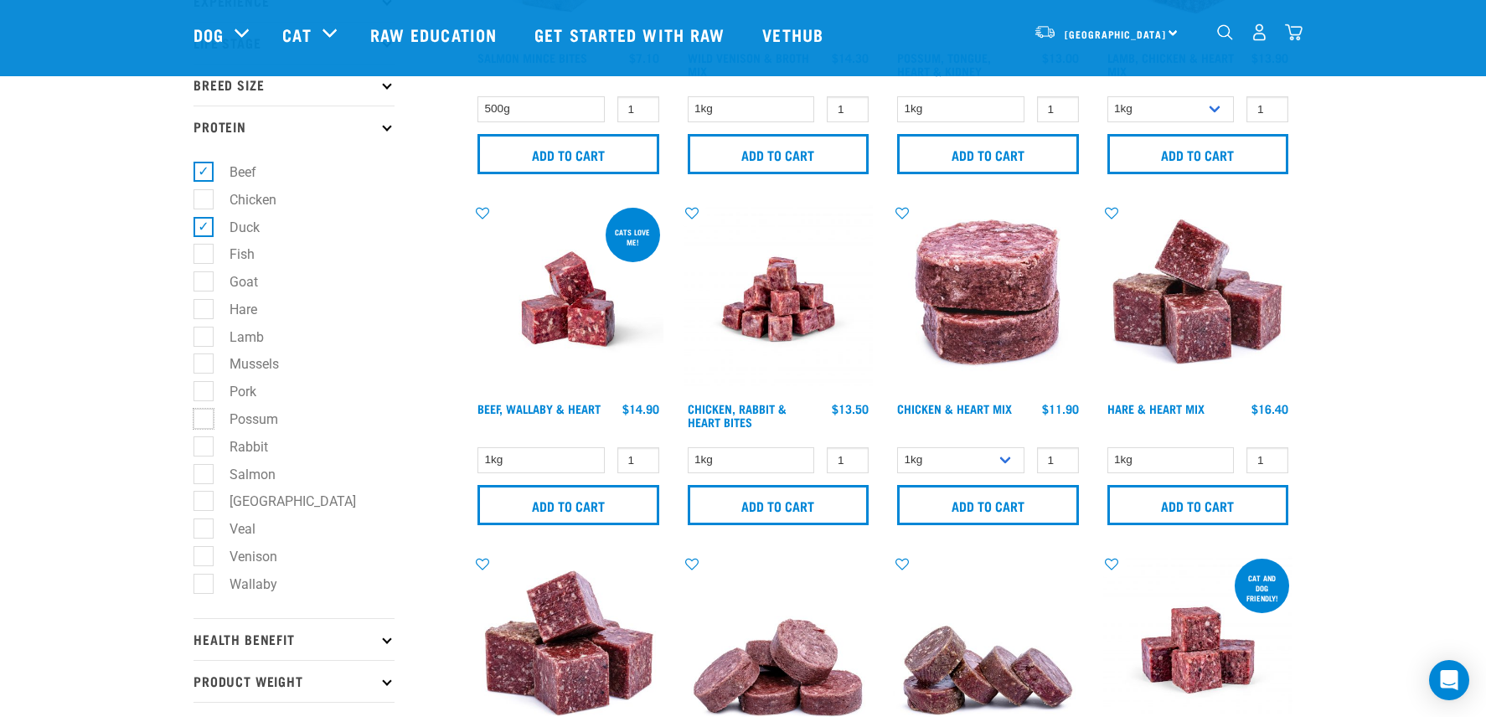
checkbox input "true"
click at [252, 563] on label "Venison" at bounding box center [243, 556] width 81 height 21
click at [204, 559] on input "Venison" at bounding box center [199, 553] width 11 height 11
checkbox input "true"
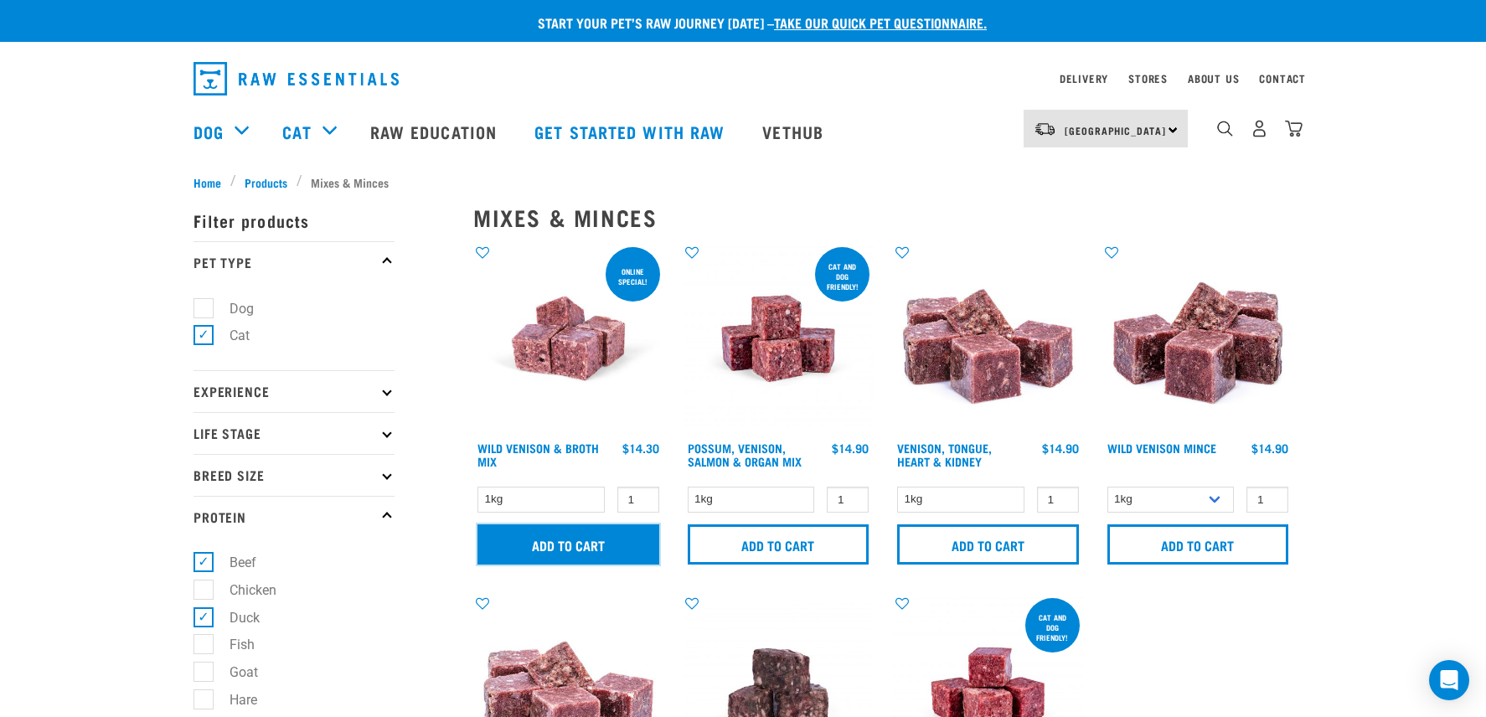
click at [574, 544] on input "Add to cart" at bounding box center [569, 545] width 182 height 40
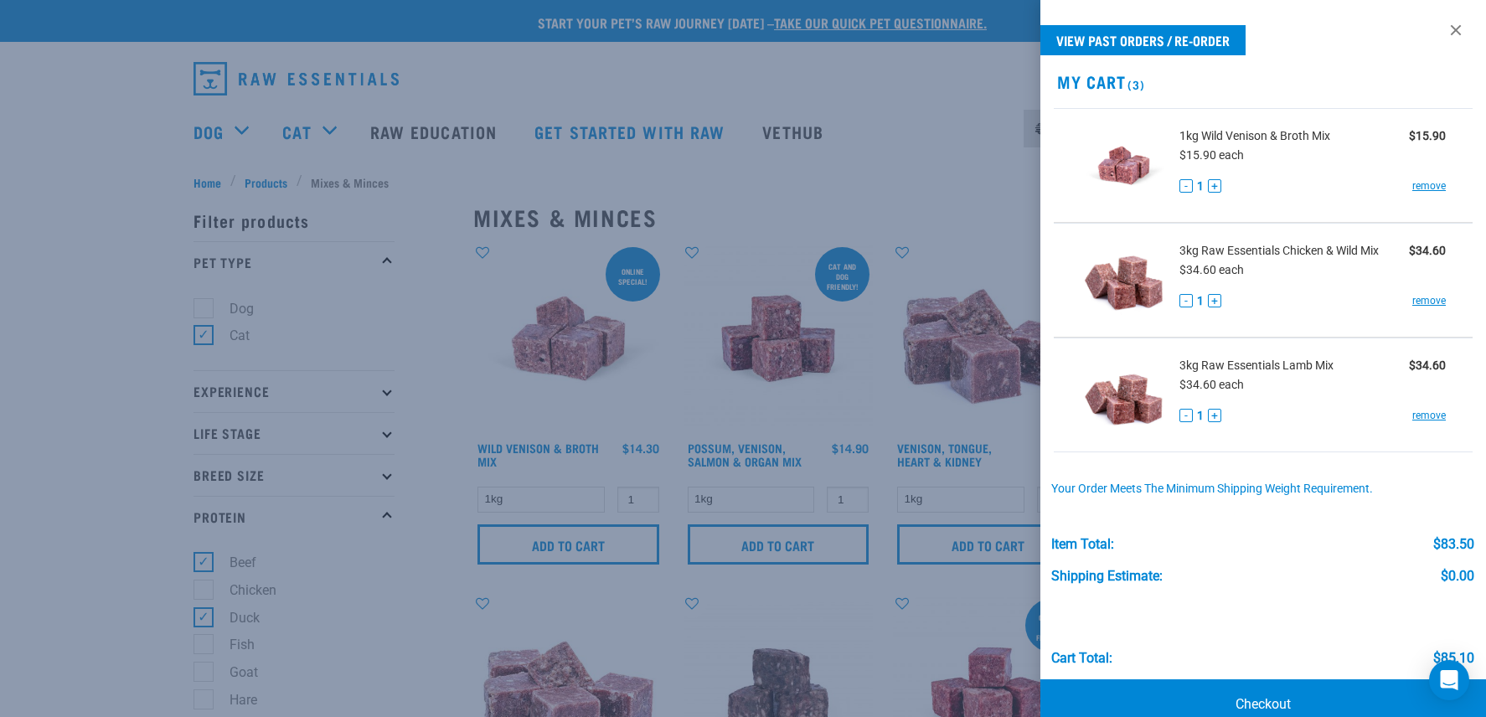
click at [940, 63] on div at bounding box center [743, 358] width 1486 height 717
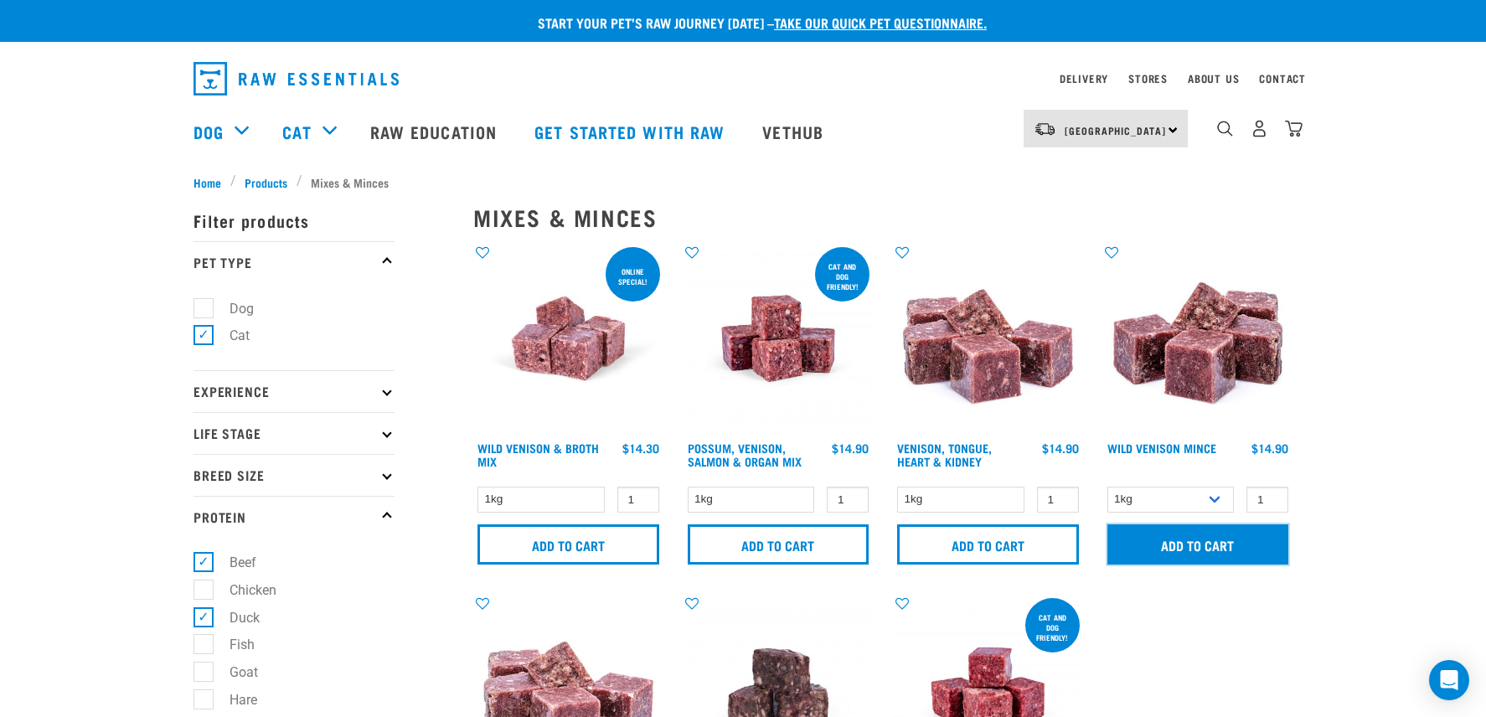
click at [1219, 549] on input "Add to cart" at bounding box center [1199, 545] width 182 height 40
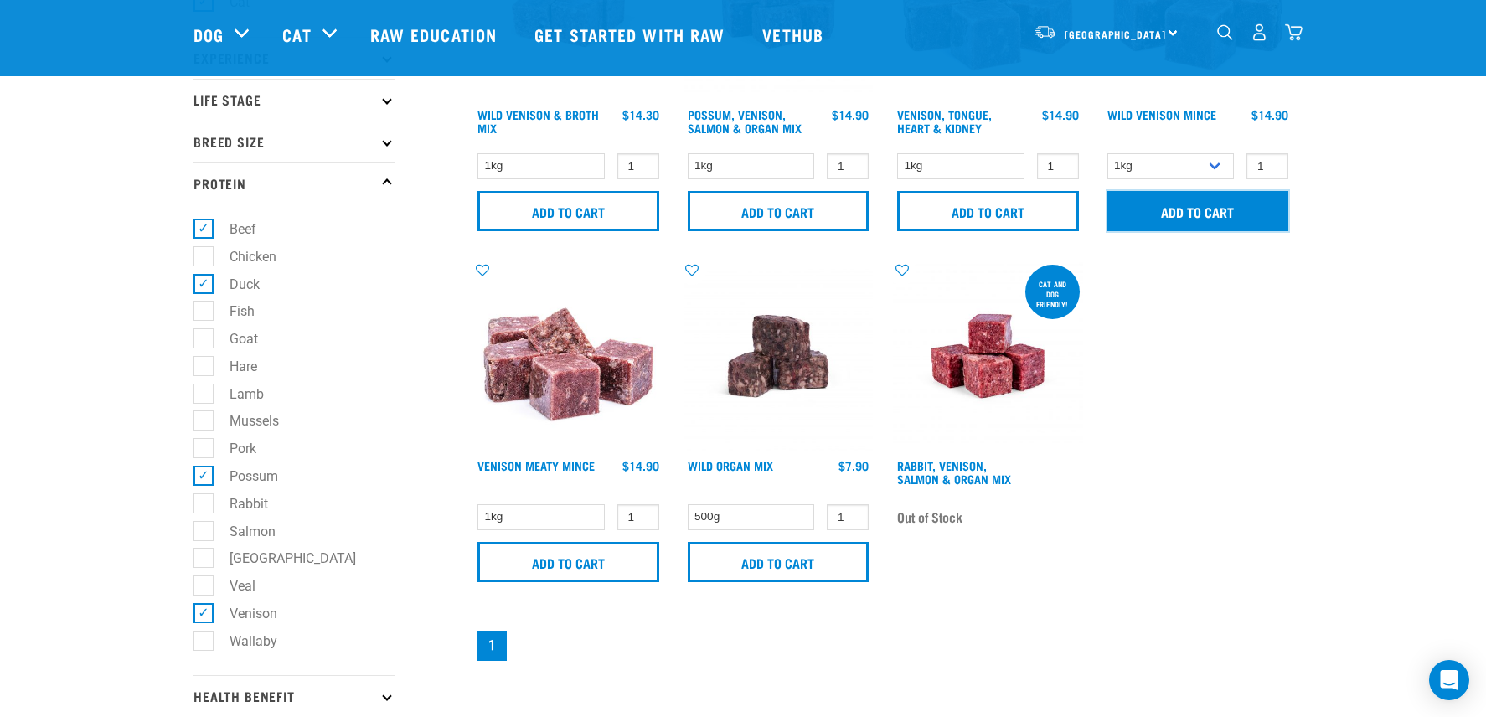
scroll to position [183, 0]
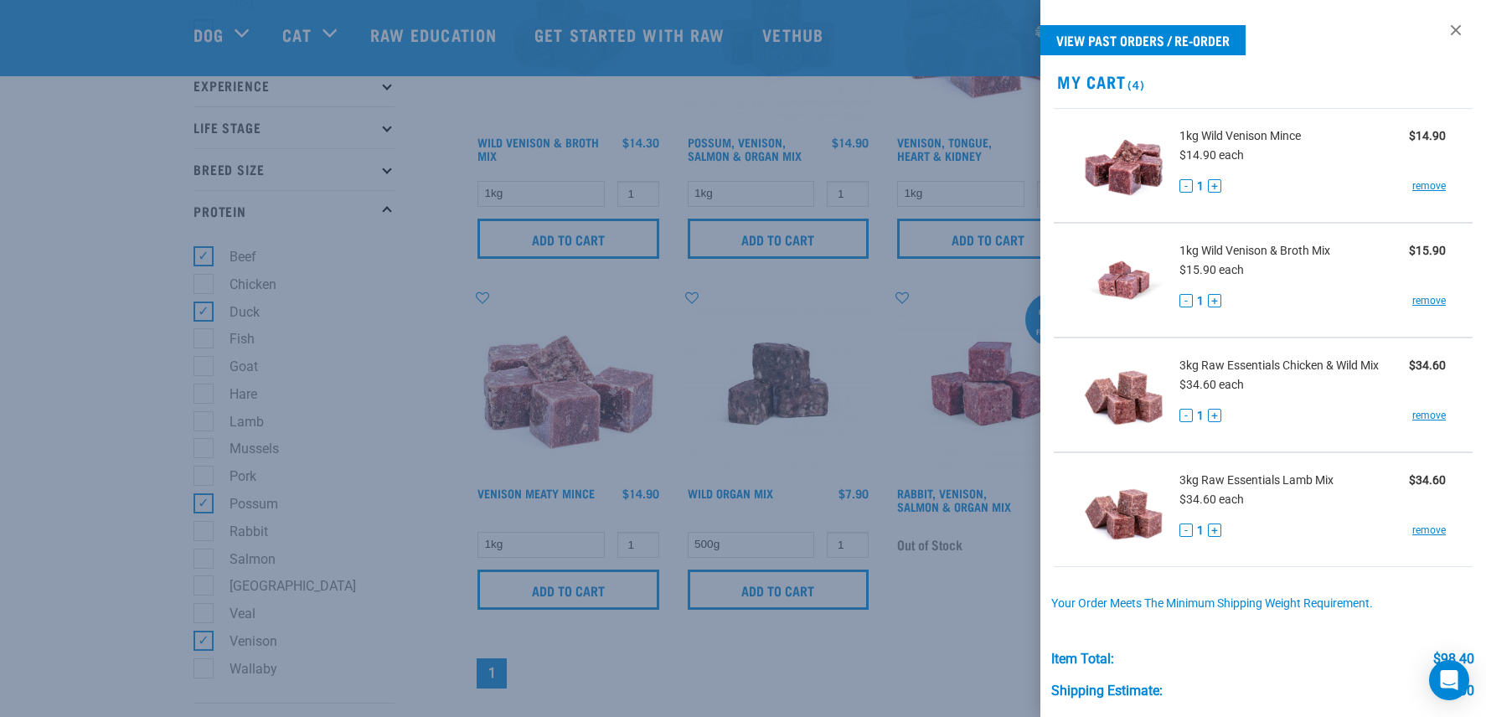
click at [78, 479] on div at bounding box center [743, 358] width 1486 height 717
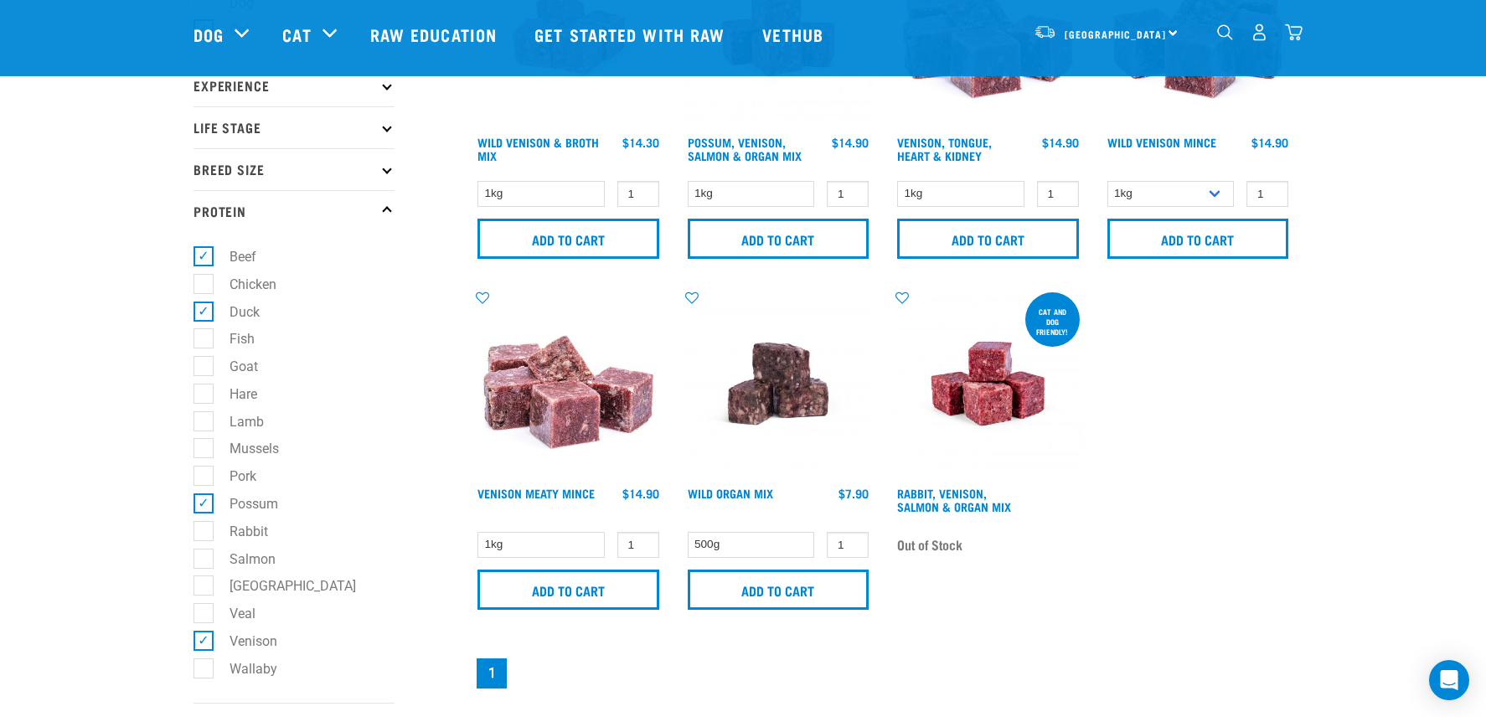
click at [209, 649] on label "Venison" at bounding box center [243, 641] width 81 height 21
click at [204, 644] on input "Venison" at bounding box center [199, 638] width 11 height 11
checkbox input "false"
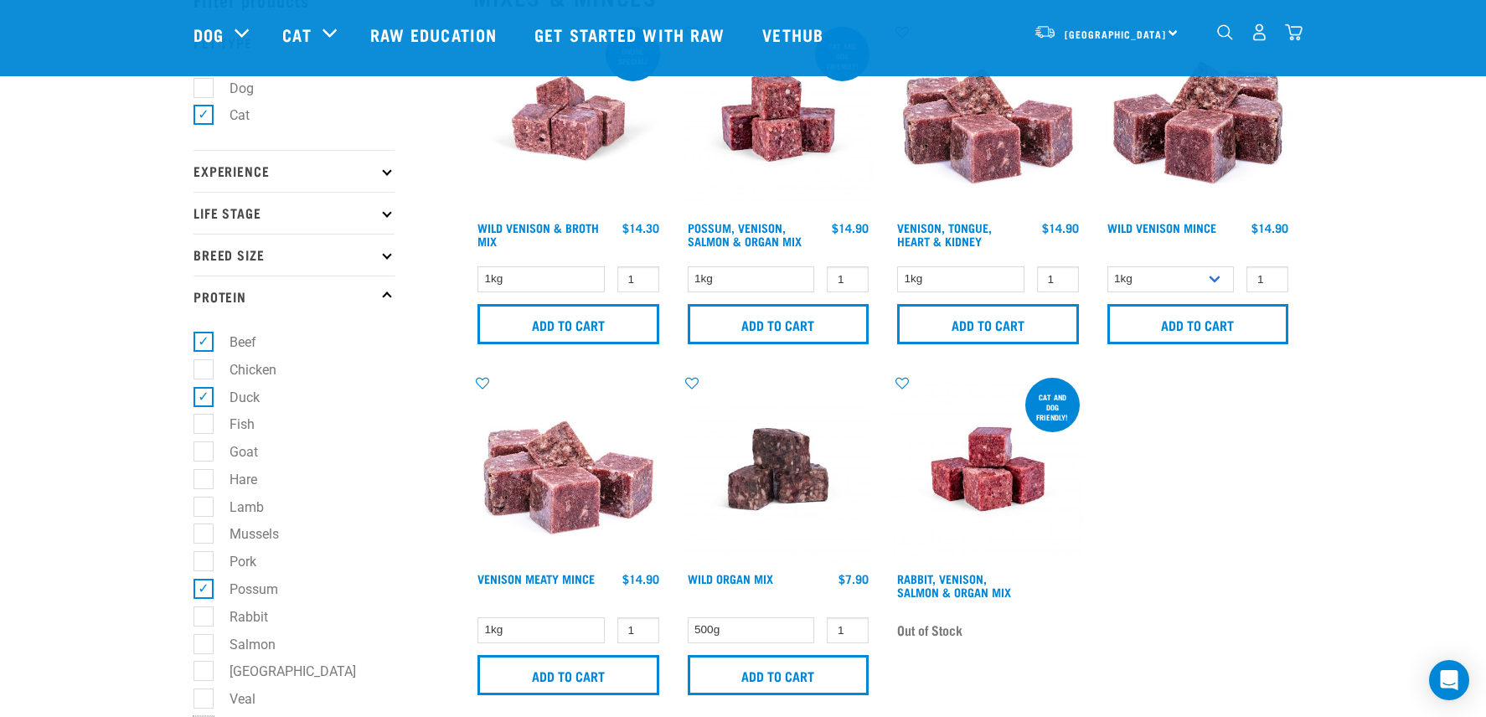
scroll to position [95, 0]
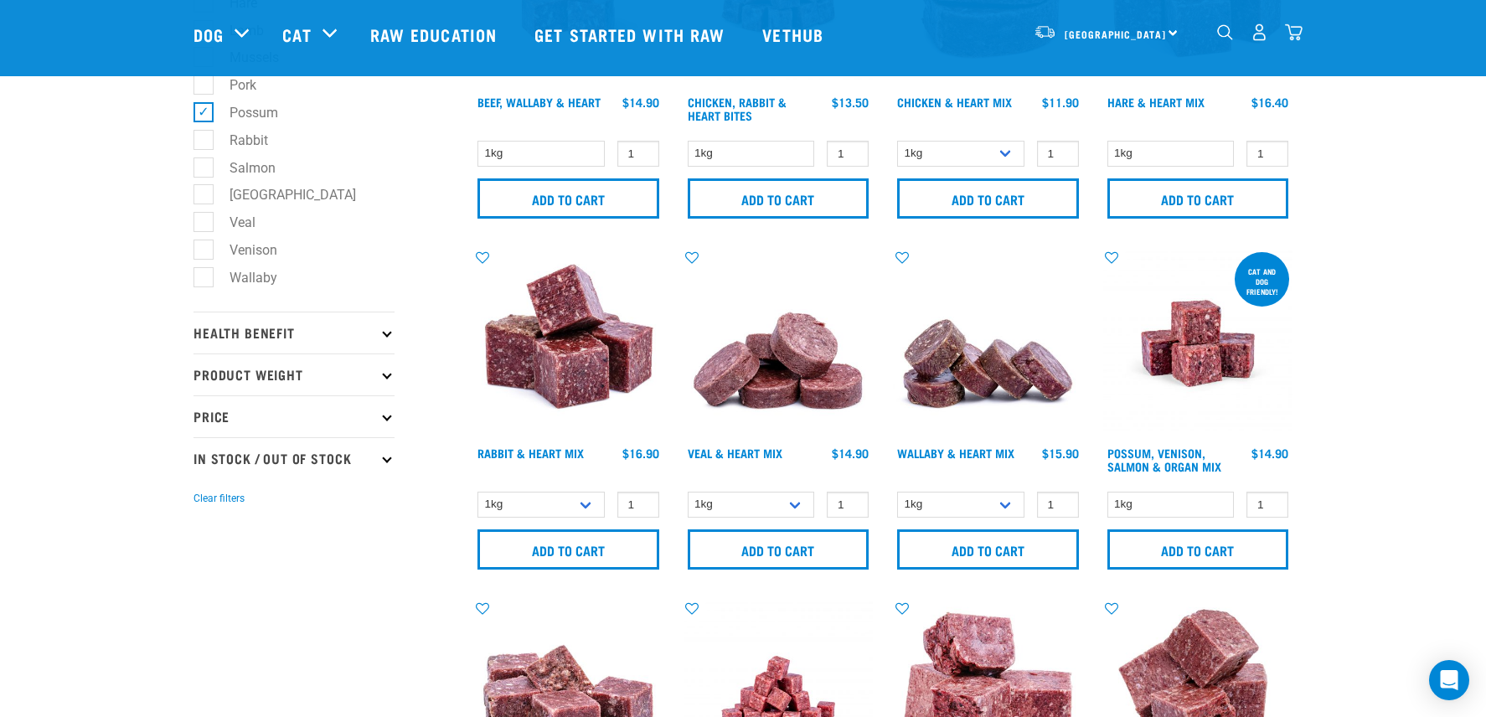
scroll to position [575, 0]
click at [539, 504] on select "1kg 3kg" at bounding box center [541, 504] width 127 height 26
select select "465"
click at [478, 491] on select "1kg 3kg" at bounding box center [541, 504] width 127 height 26
click at [573, 551] on input "Add to cart" at bounding box center [569, 549] width 182 height 40
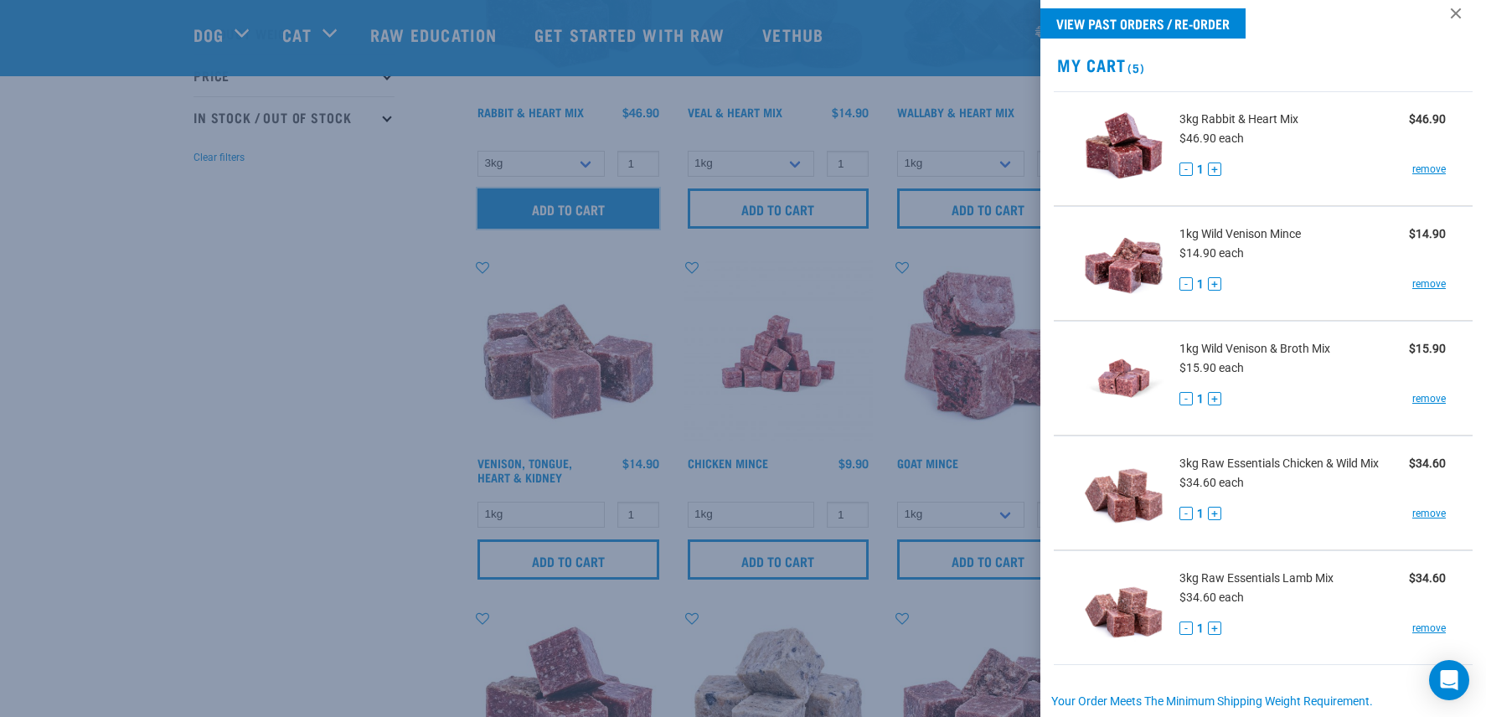
scroll to position [0, 0]
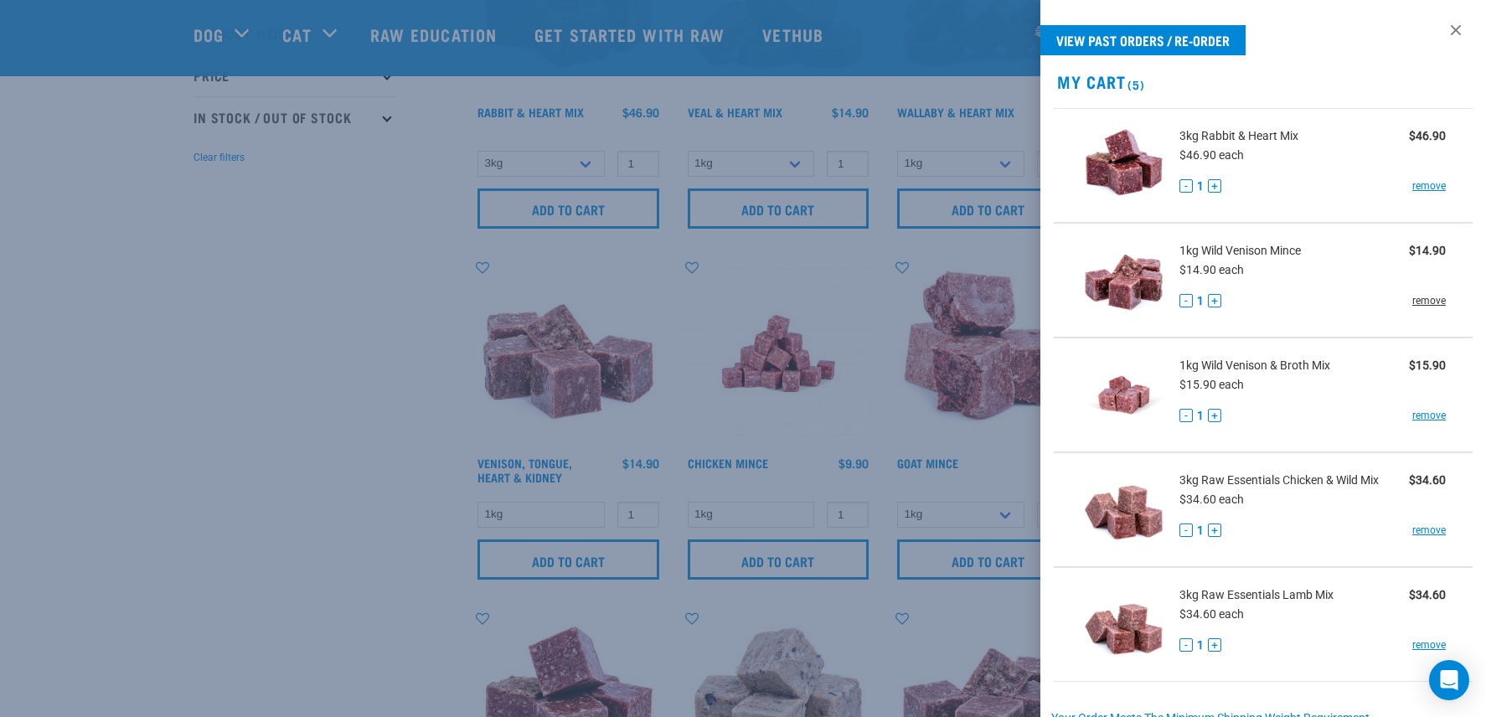
click at [1428, 297] on link "remove" at bounding box center [1430, 300] width 34 height 15
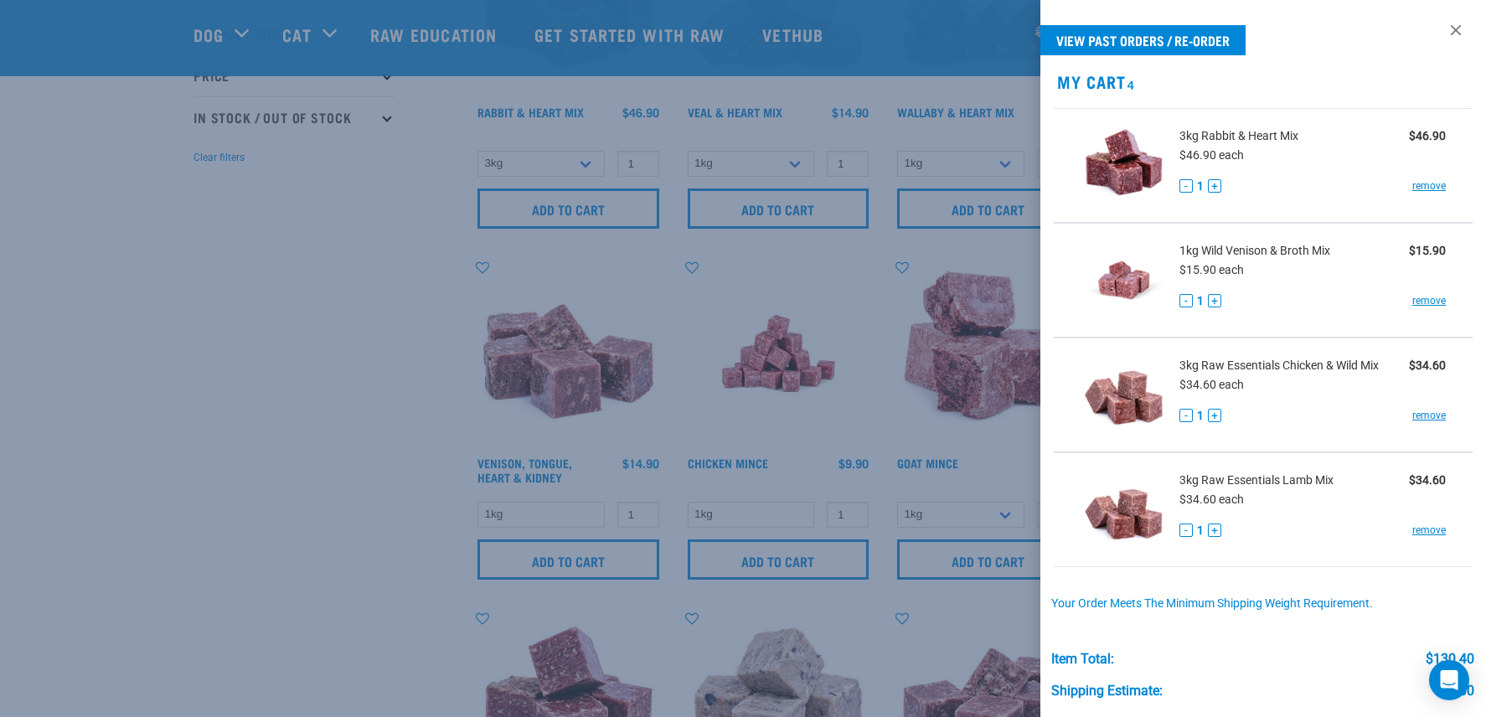
click at [279, 406] on div at bounding box center [743, 358] width 1486 height 717
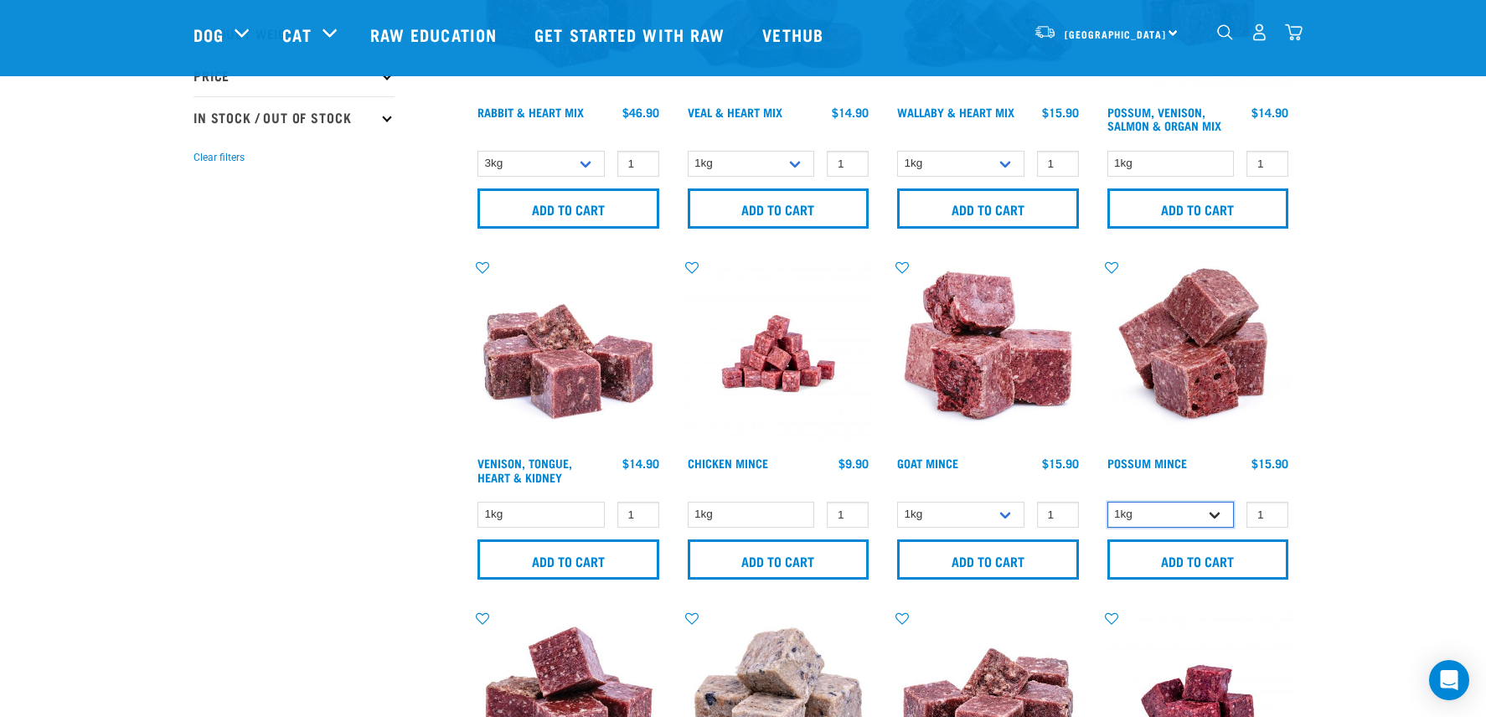
click at [1213, 510] on select "1kg 3kg" at bounding box center [1171, 515] width 127 height 26
select select "457"
click at [1108, 502] on select "1kg 3kg" at bounding box center [1171, 515] width 127 height 26
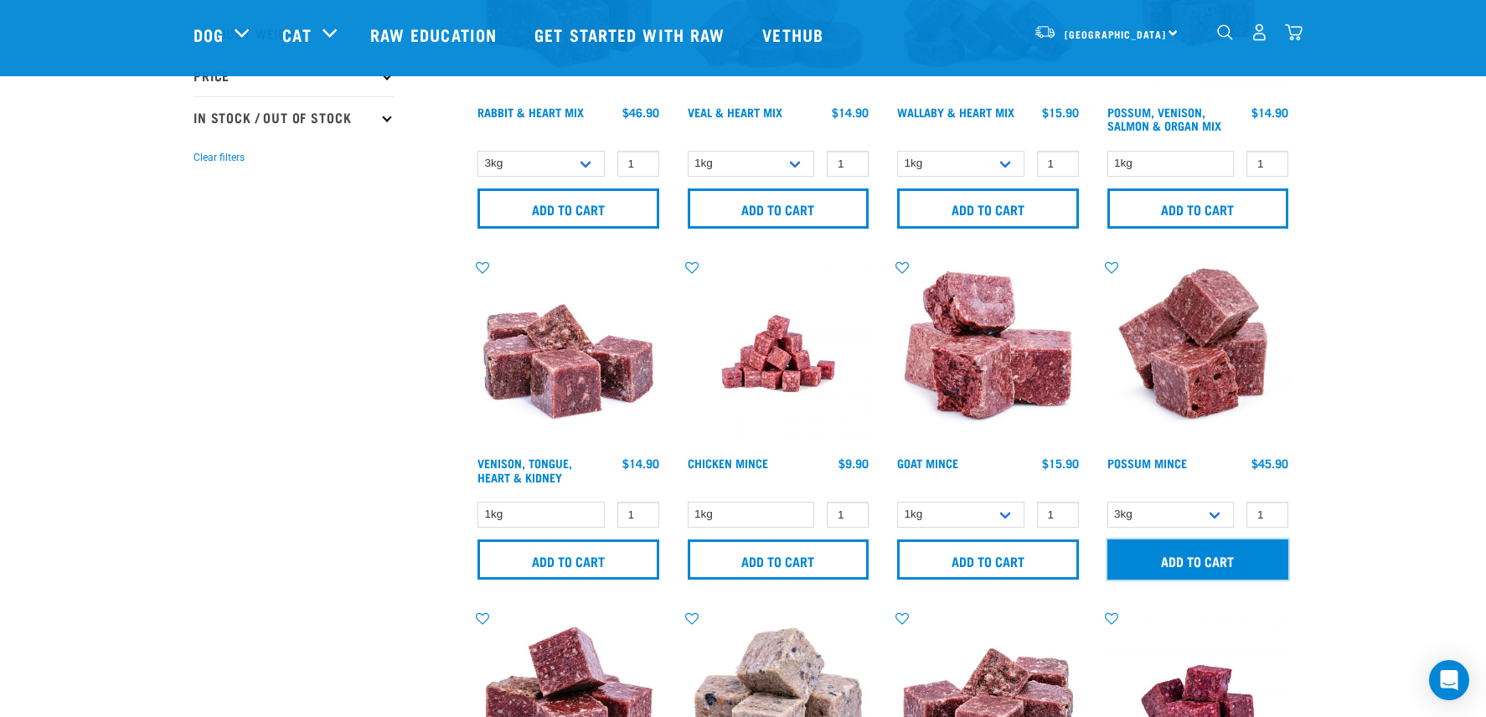
click at [1207, 556] on input "Add to cart" at bounding box center [1199, 560] width 182 height 40
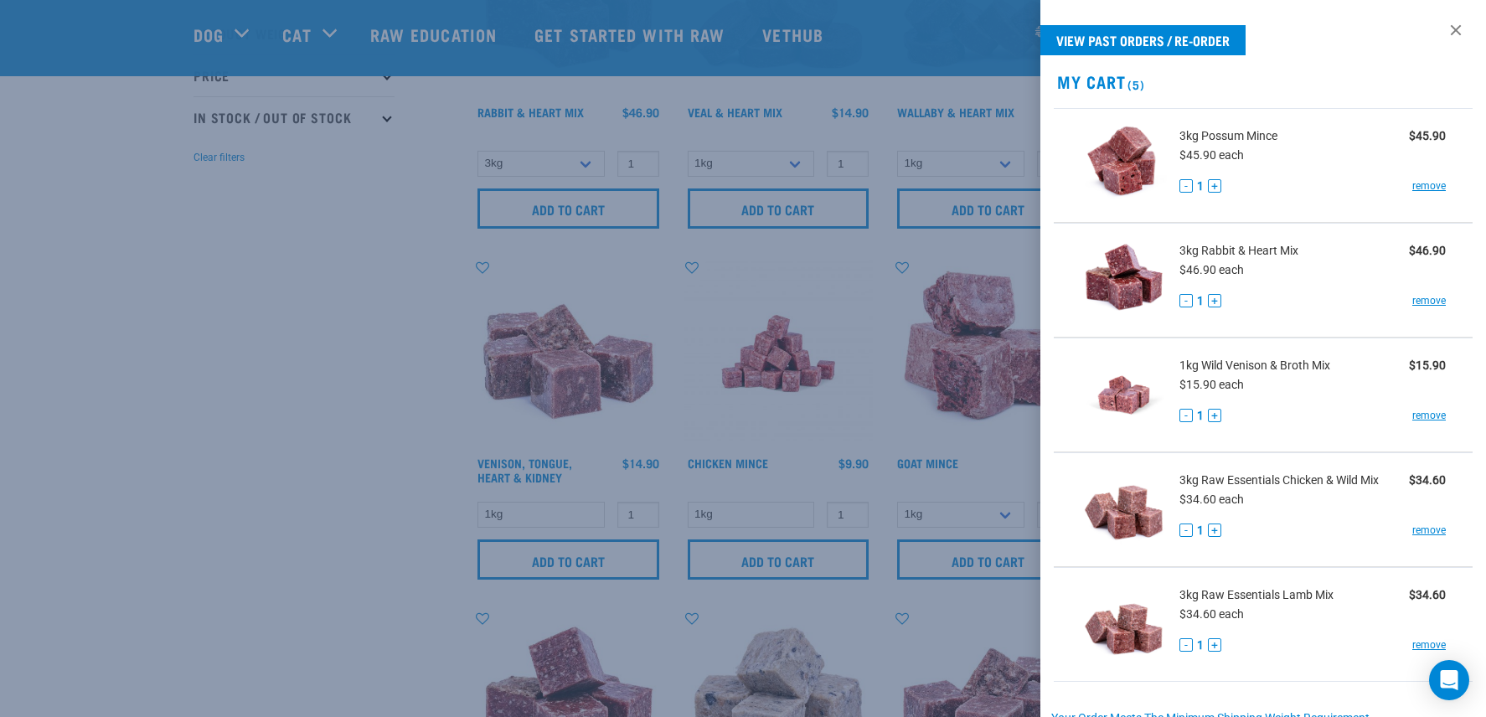
click at [351, 411] on div at bounding box center [743, 358] width 1486 height 717
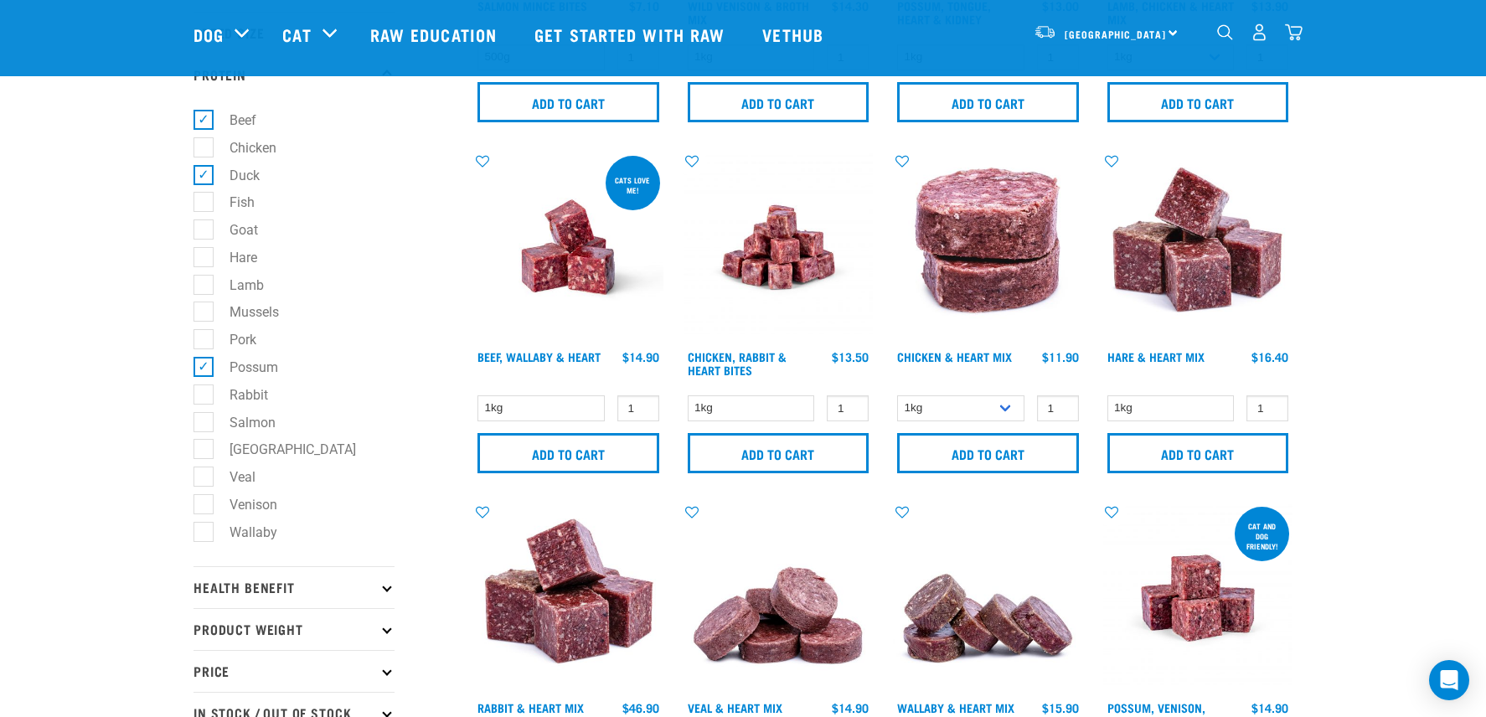
scroll to position [321, 0]
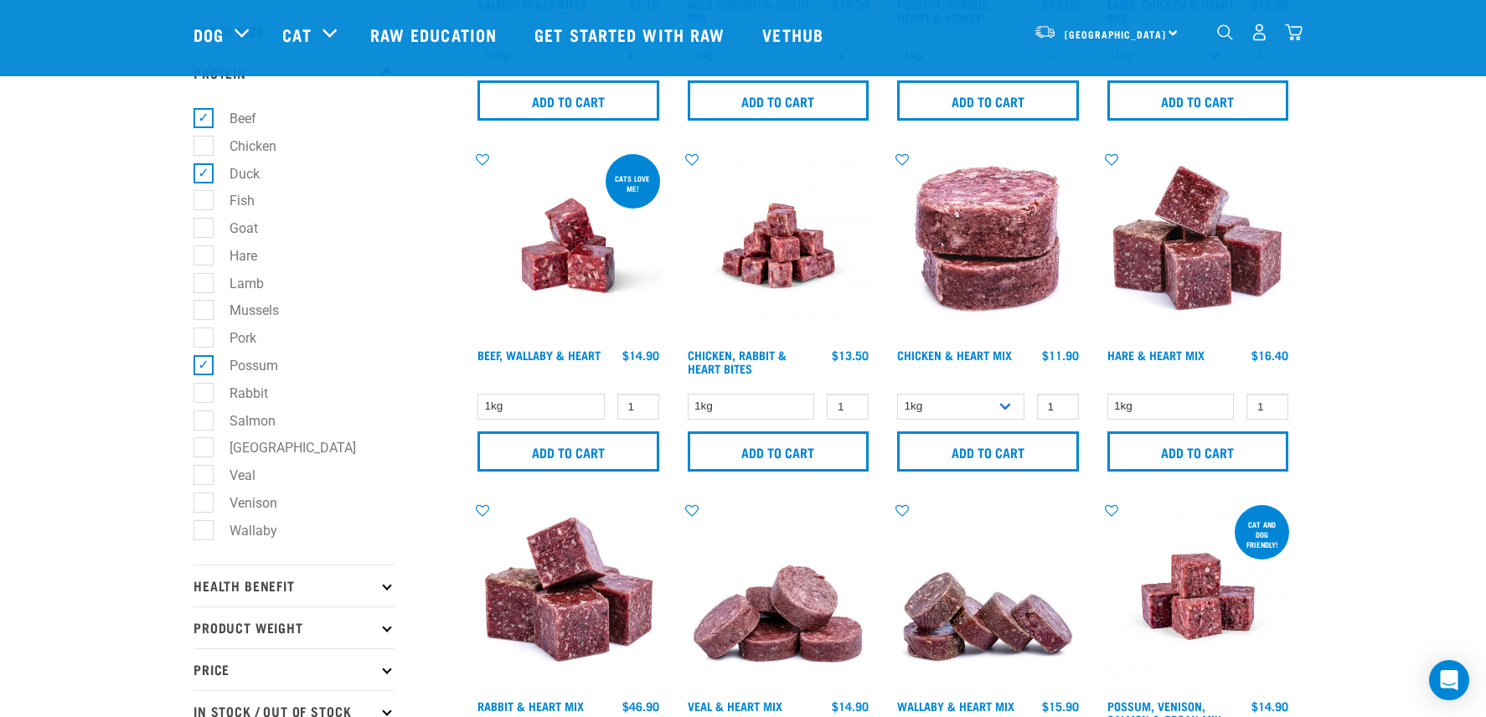
click at [209, 372] on label "Possum" at bounding box center [244, 365] width 82 height 21
click at [204, 368] on input "Possum" at bounding box center [199, 362] width 11 height 11
checkbox input "false"
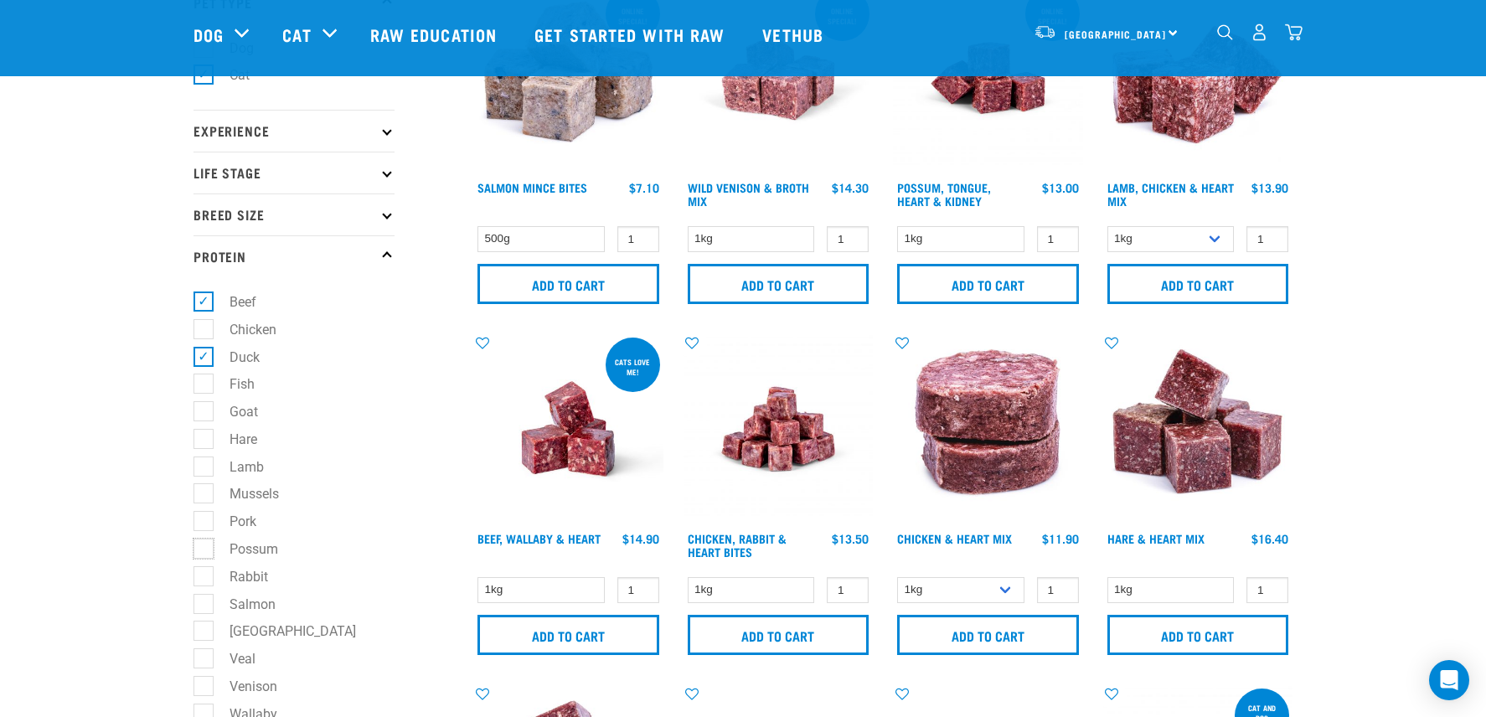
scroll to position [135, 0]
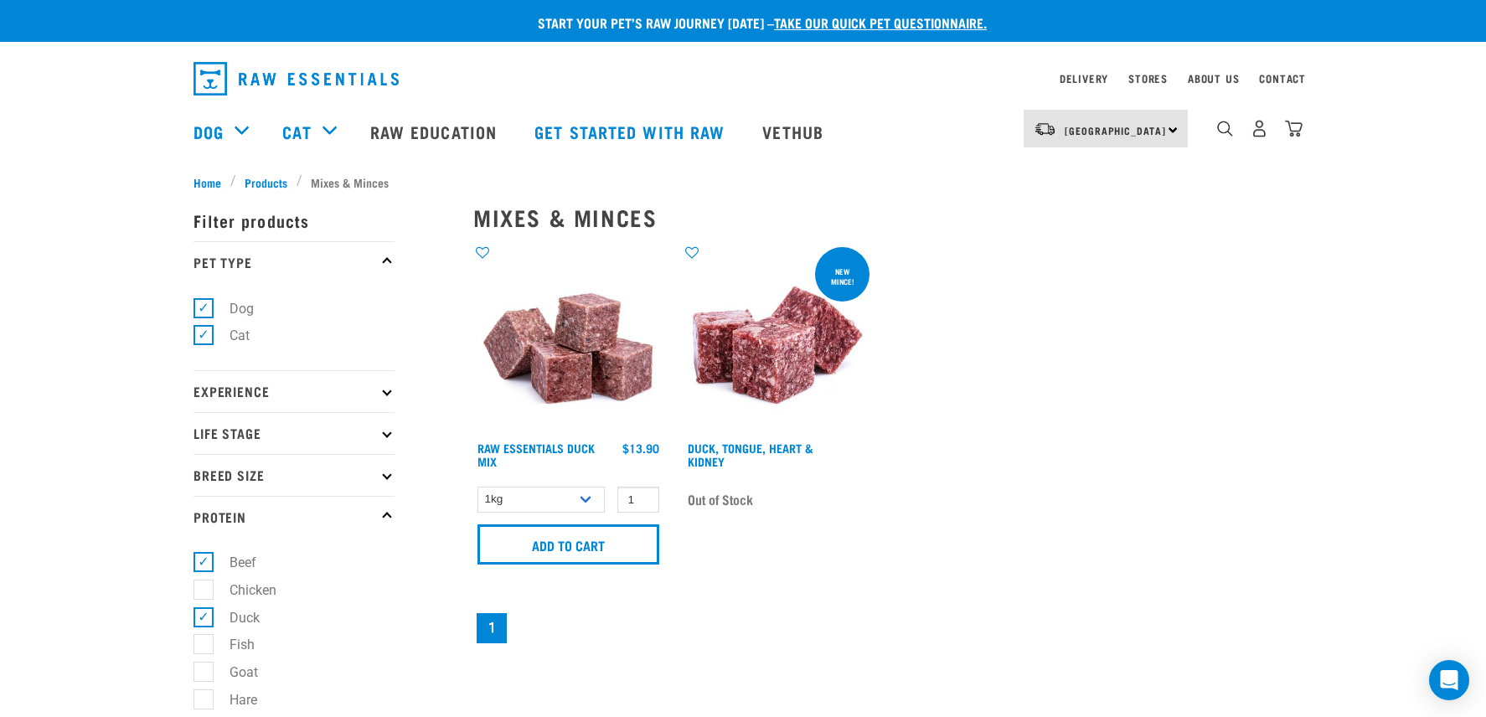
click at [206, 623] on label "Duck" at bounding box center [235, 617] width 64 height 21
click at [204, 620] on input "Duck" at bounding box center [199, 614] width 11 height 11
checkbox input "false"
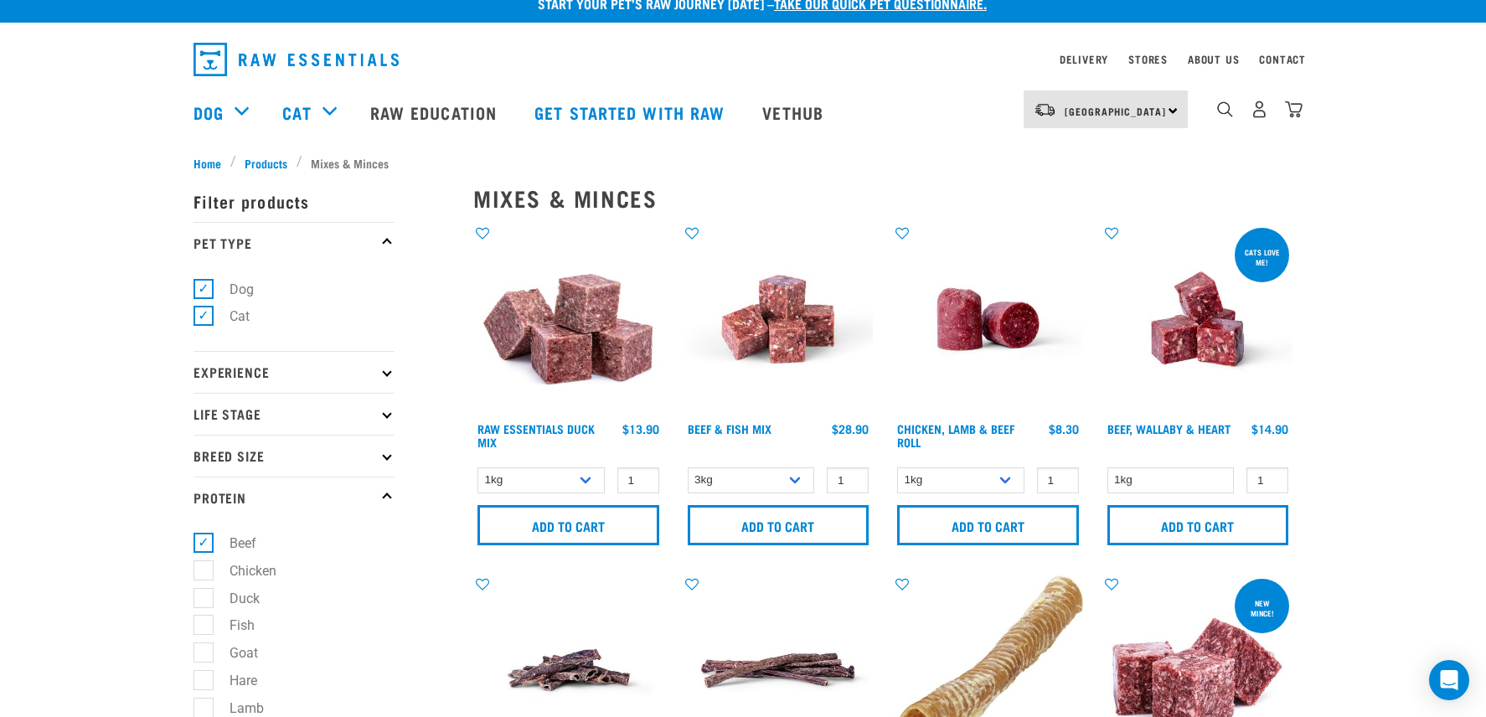
scroll to position [18, 0]
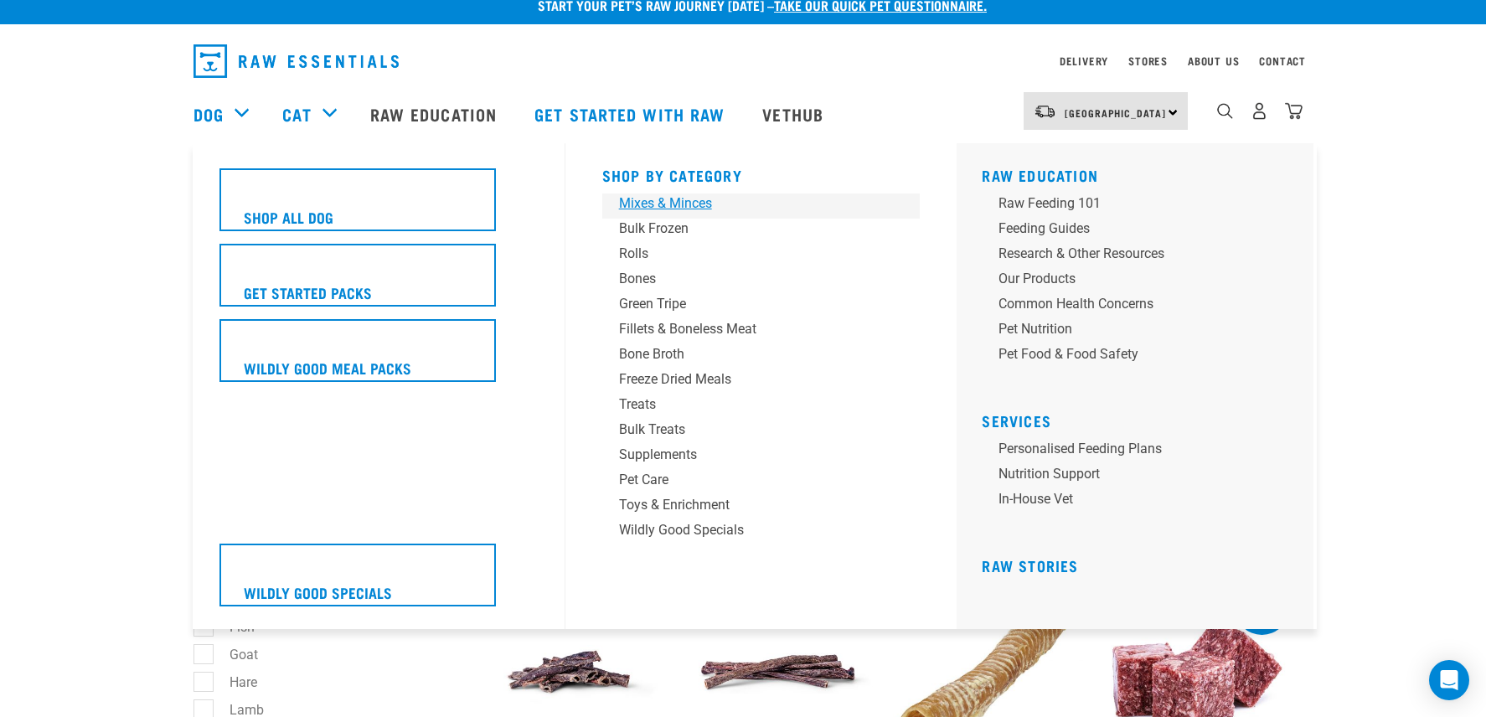
click at [691, 202] on div "Mixes & Minces" at bounding box center [749, 204] width 261 height 20
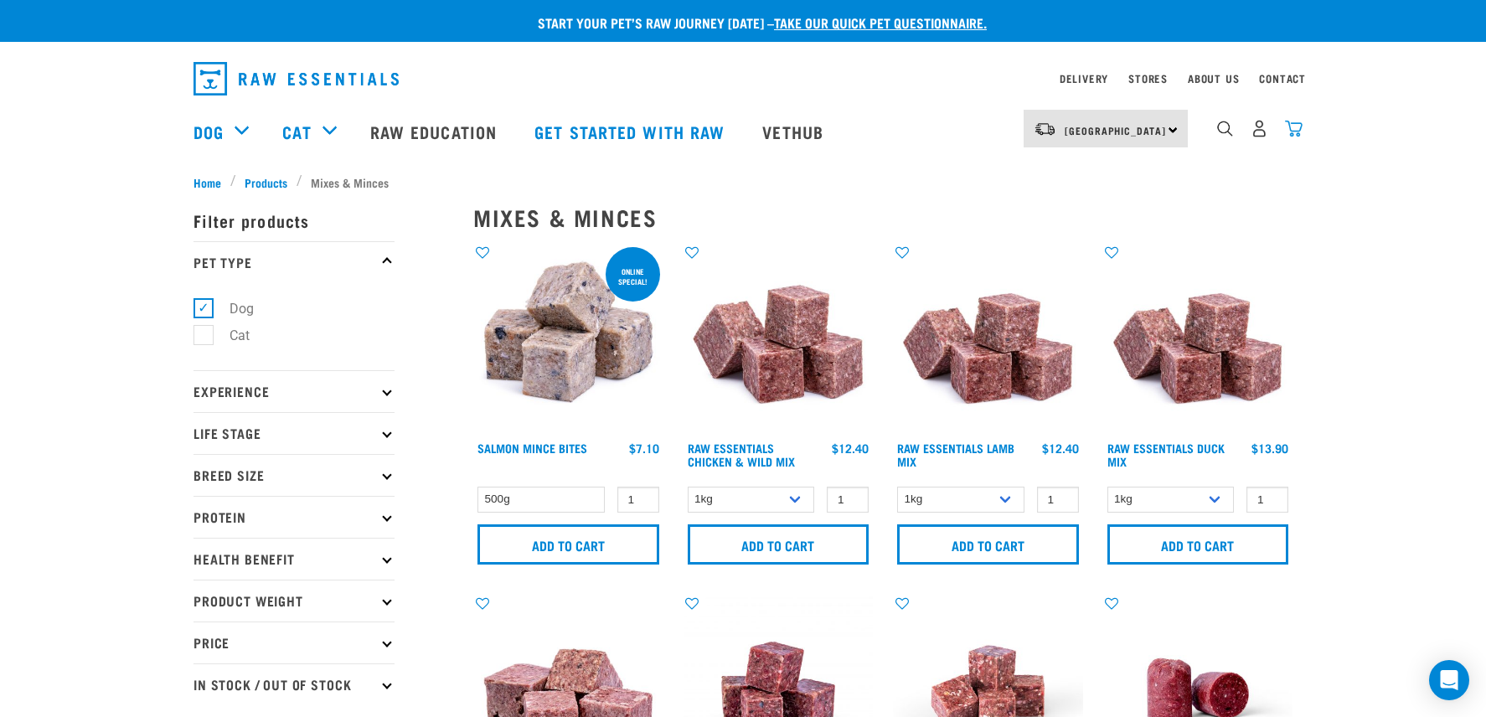
click at [1290, 134] on img "dropdown navigation" at bounding box center [1294, 129] width 18 height 18
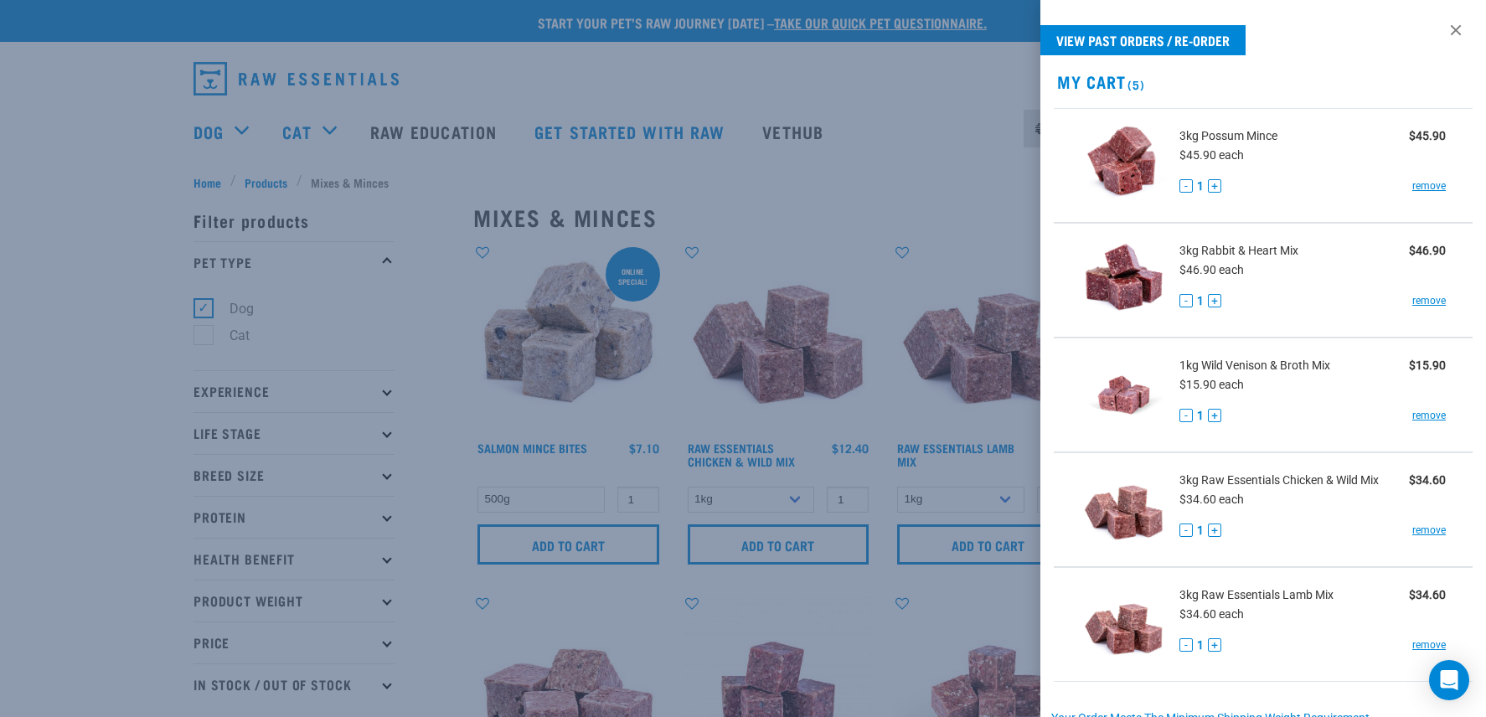
click at [949, 111] on div at bounding box center [743, 358] width 1486 height 717
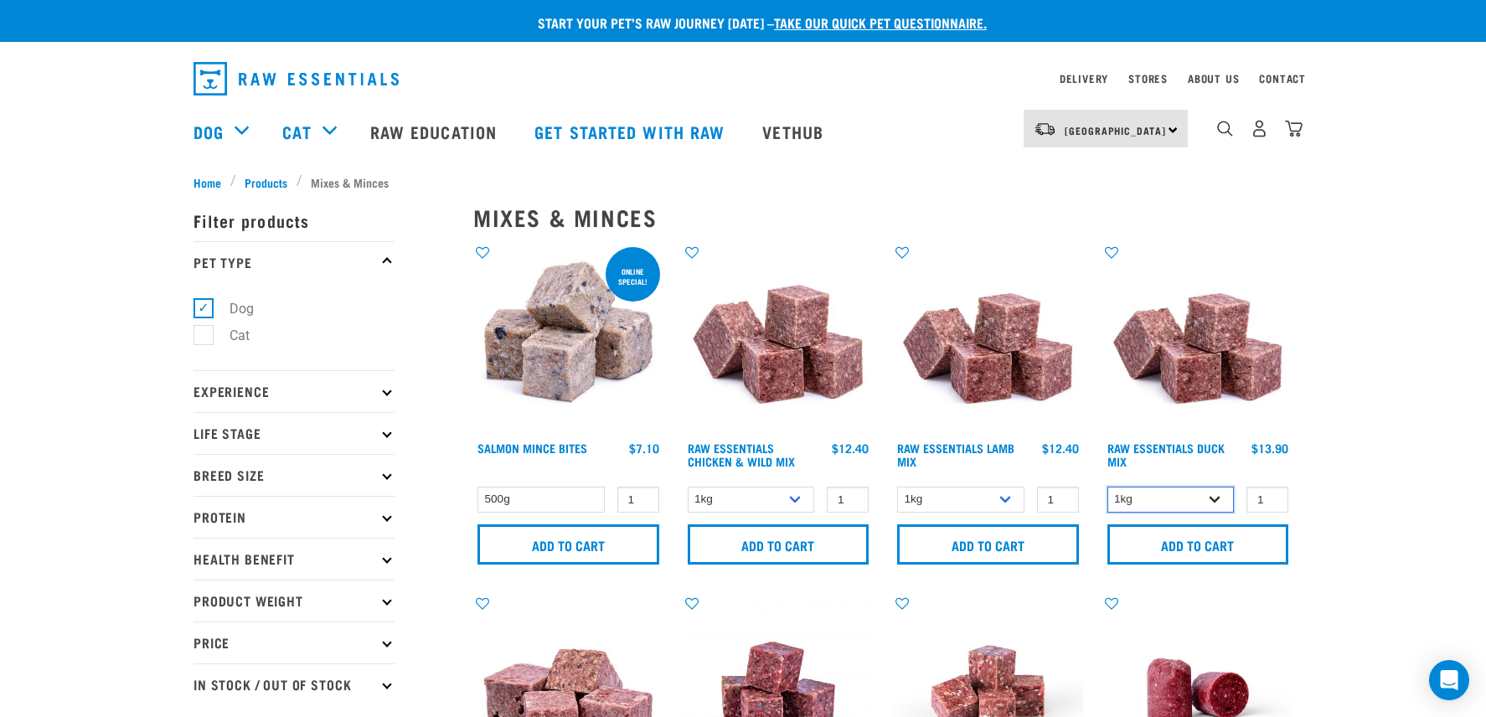
click at [1186, 503] on select "1kg 3kg" at bounding box center [1171, 500] width 127 height 26
select select "442098"
click at [1108, 487] on select "1kg 3kg" at bounding box center [1171, 500] width 127 height 26
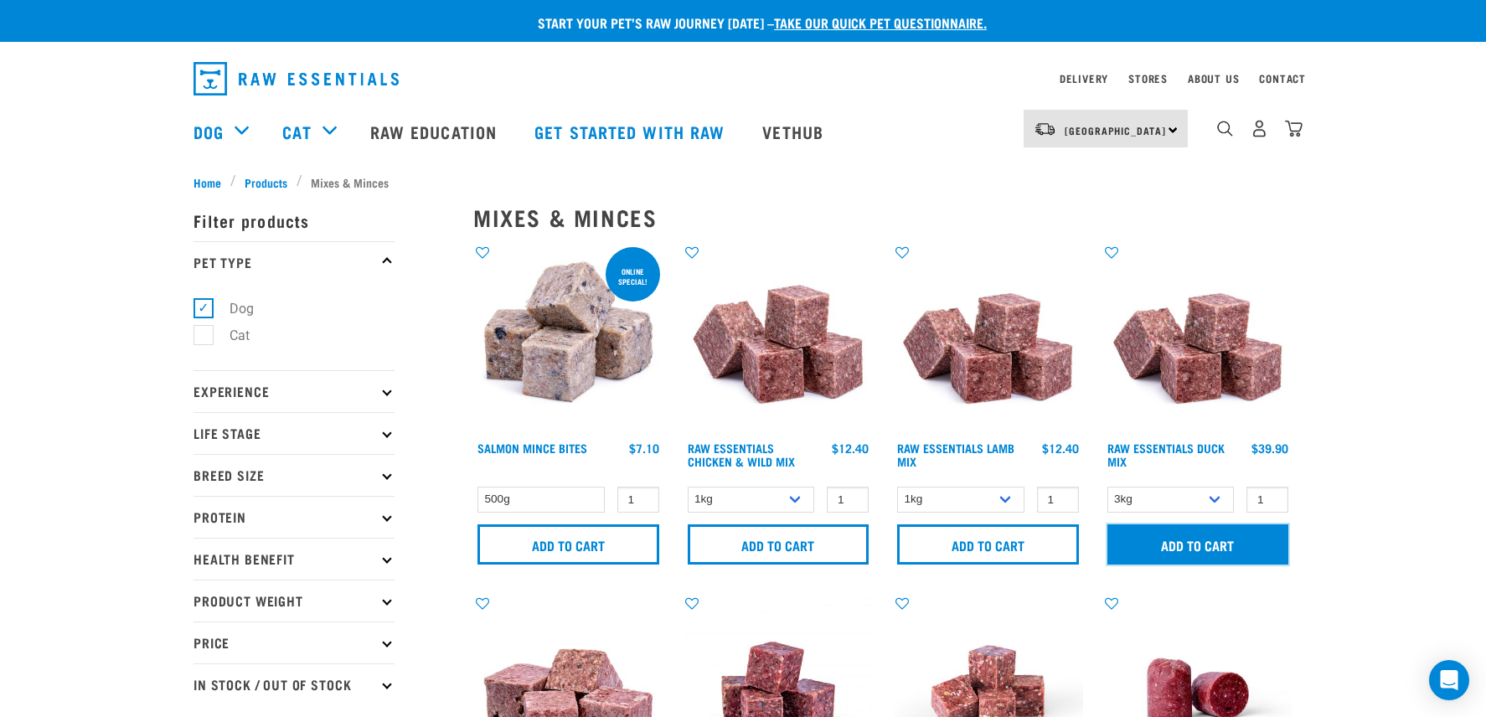
click at [1197, 544] on input "Add to cart" at bounding box center [1199, 545] width 182 height 40
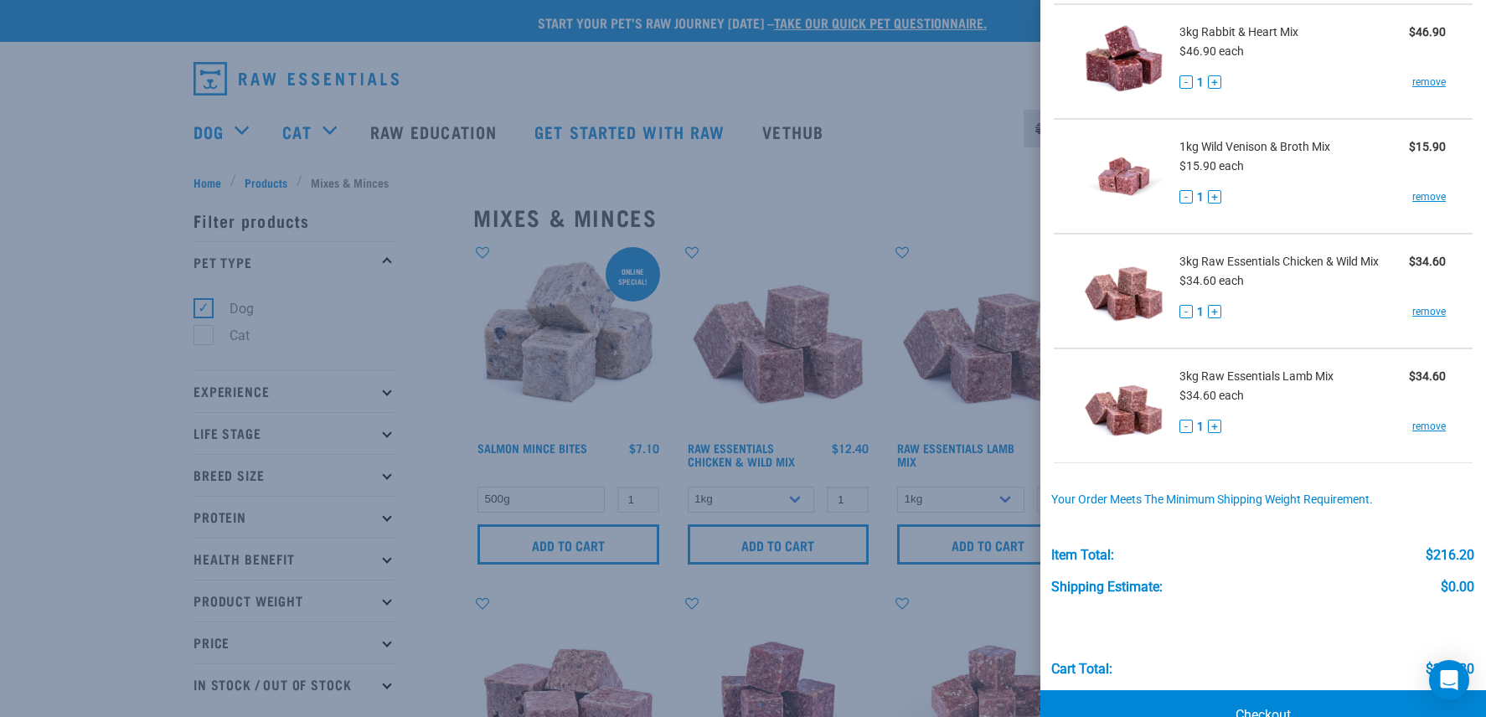
scroll to position [377, 0]
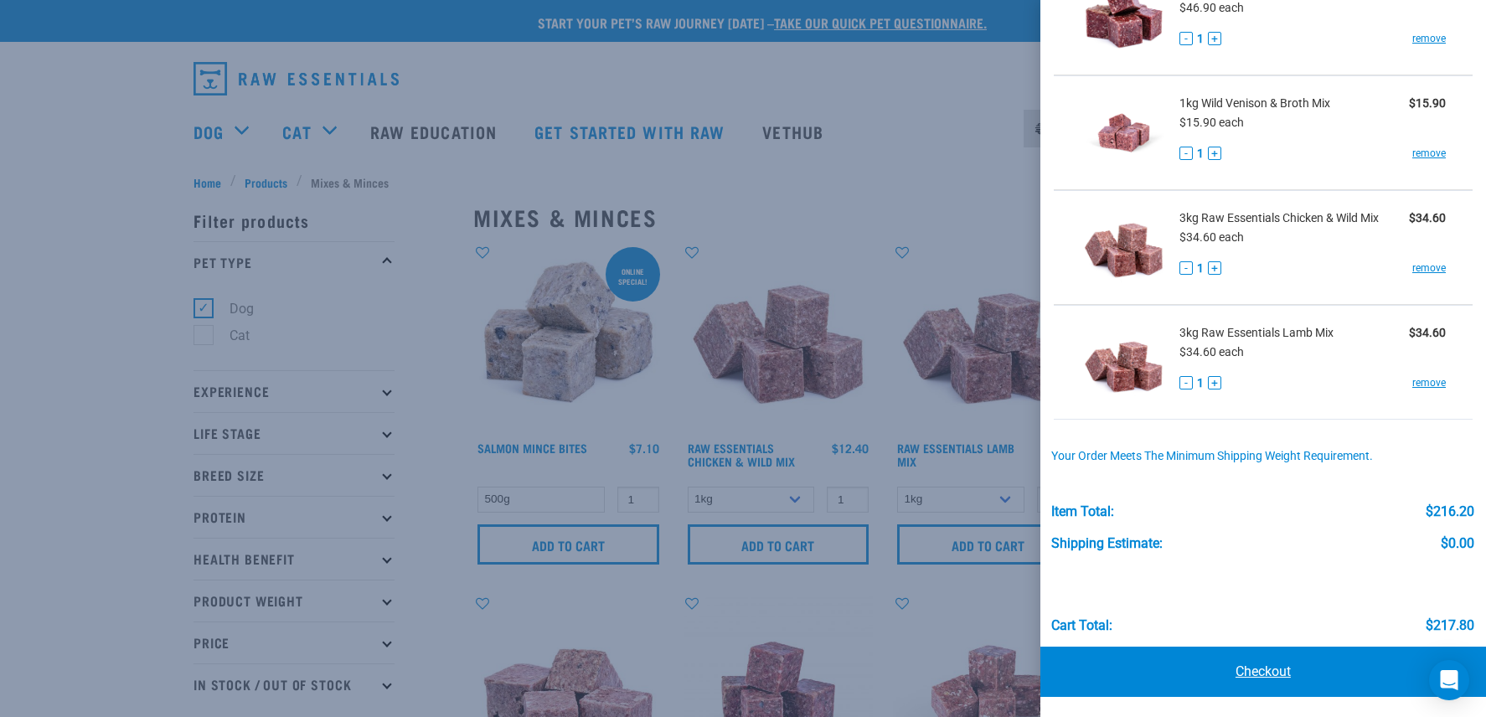
click at [1312, 675] on link "Checkout" at bounding box center [1264, 672] width 446 height 50
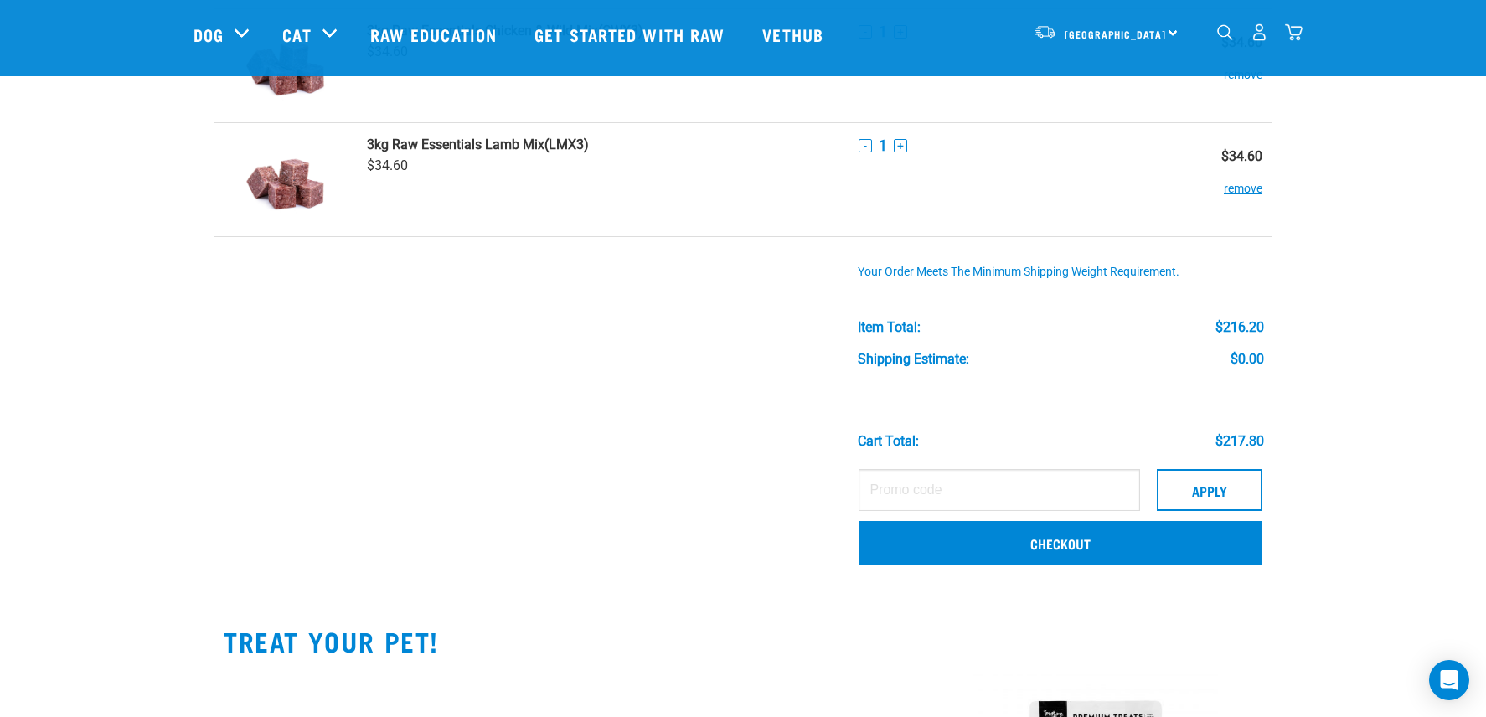
scroll to position [668, 0]
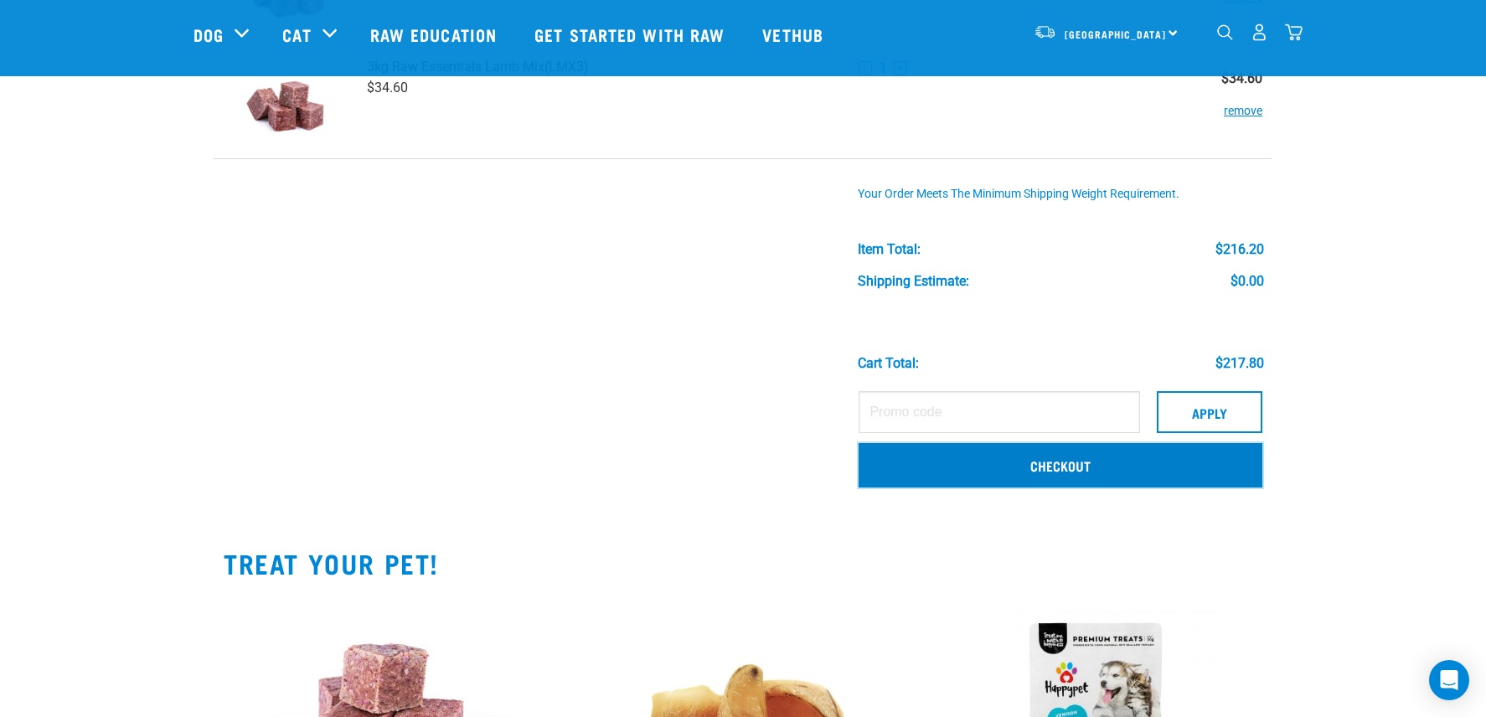
click at [1083, 458] on link "Checkout" at bounding box center [1061, 465] width 404 height 44
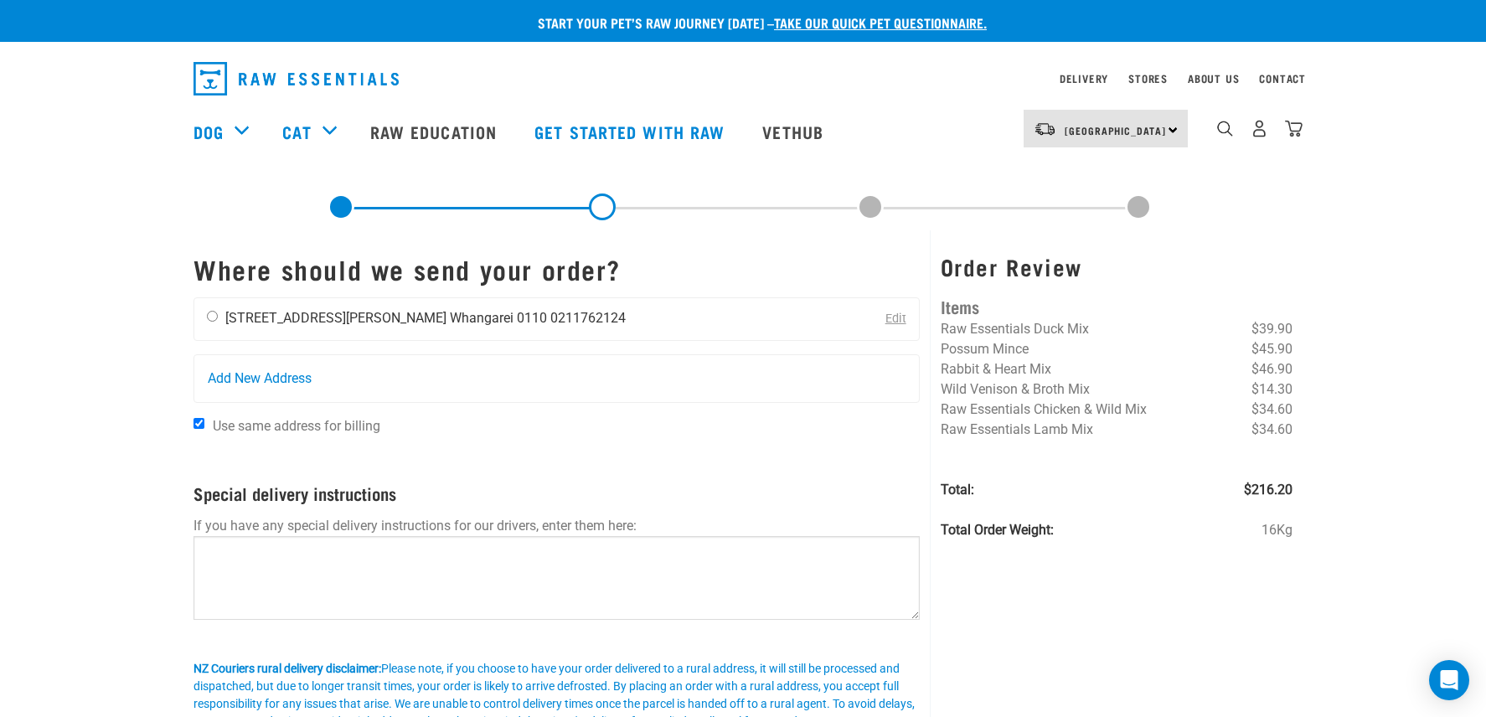
click at [211, 317] on input "radio" at bounding box center [212, 316] width 11 height 11
radio input "true"
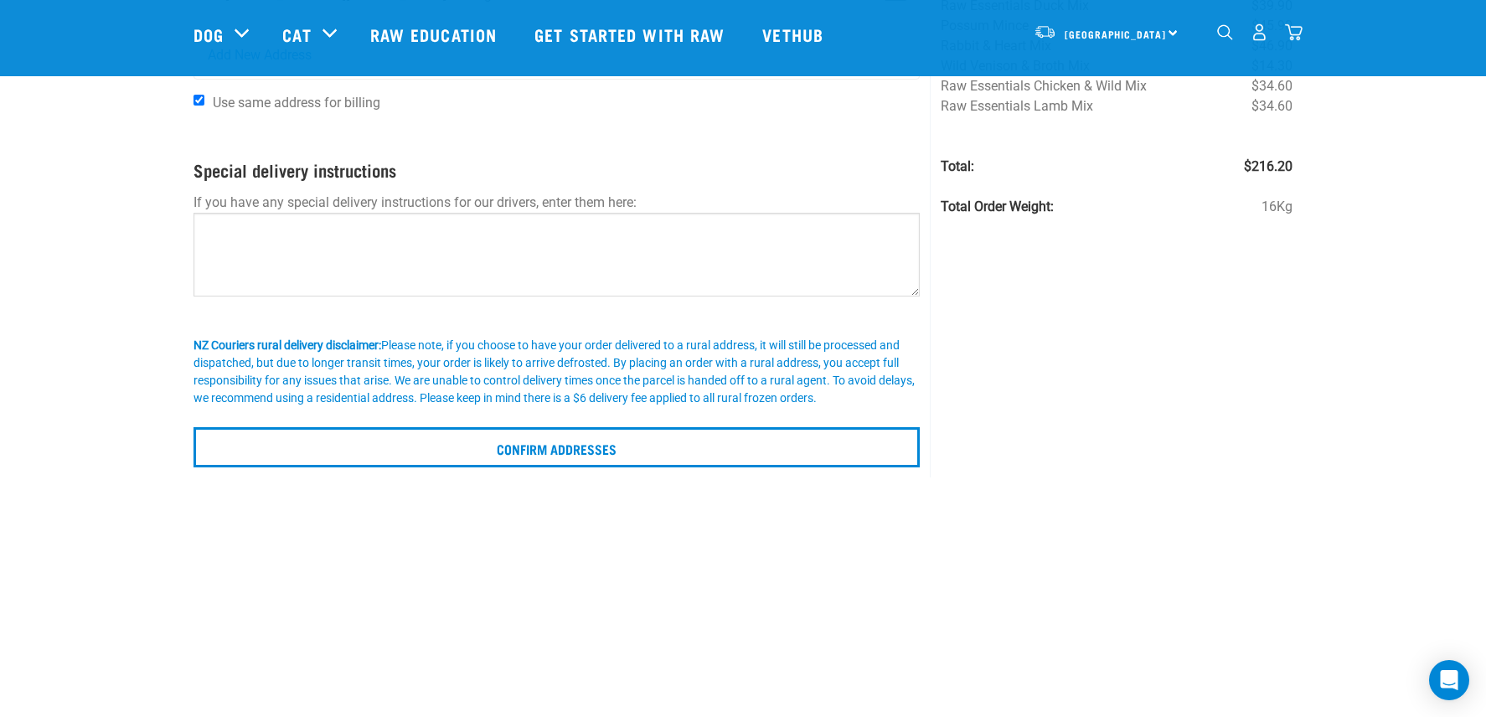
scroll to position [204, 0]
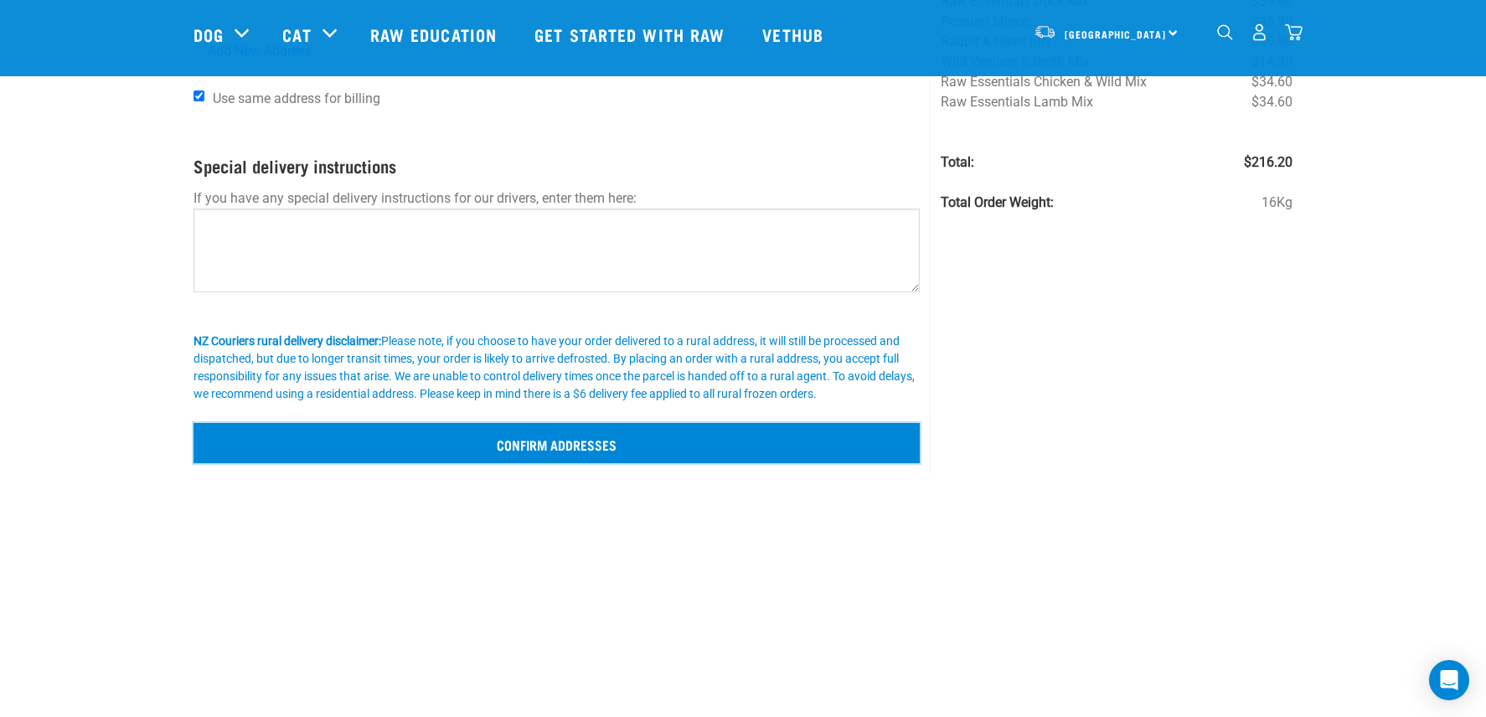
click at [588, 436] on input "Confirm addresses" at bounding box center [557, 443] width 726 height 40
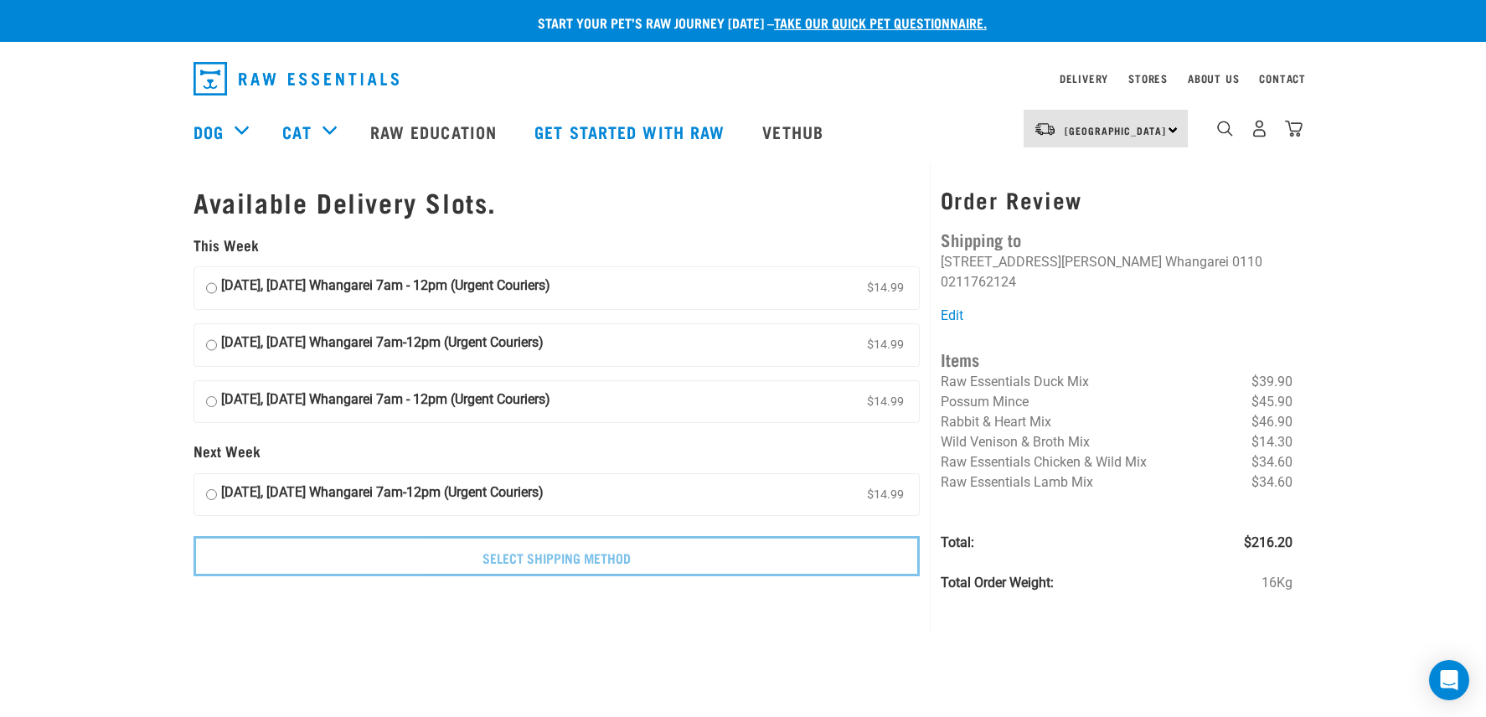
click at [298, 289] on strong "13 August, Wednesday Whangarei 7am - 12pm (Urgent Couriers)" at bounding box center [385, 288] width 329 height 25
click at [217, 289] on input "13 August, Wednesday Whangarei 7am - 12pm (Urgent Couriers) $14.99" at bounding box center [211, 288] width 11 height 25
radio input "true"
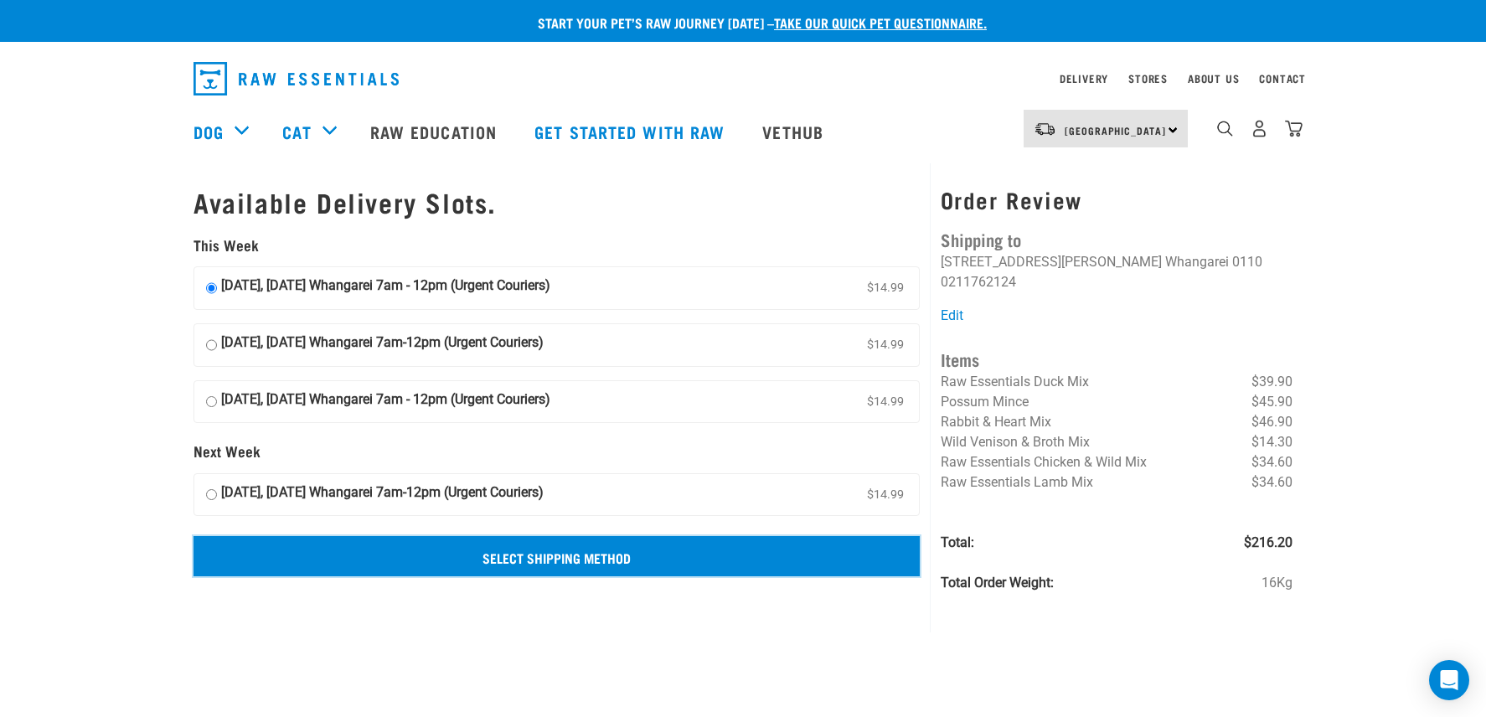
click at [560, 553] on input "Select Shipping Method" at bounding box center [557, 556] width 726 height 40
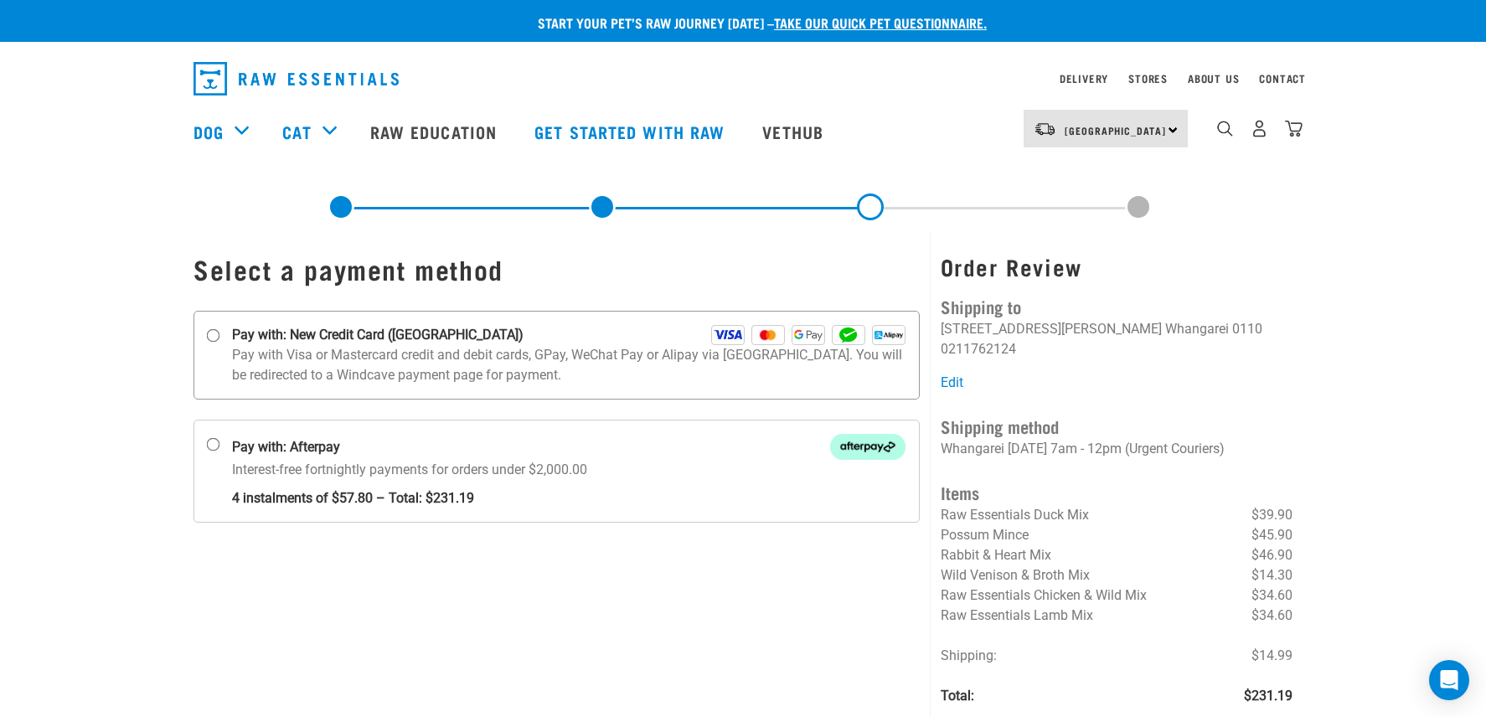
click at [251, 325] on strong "Pay with: New Credit Card ([GEOGRAPHIC_DATA])" at bounding box center [378, 335] width 292 height 20
click at [220, 329] on input "Pay with: New Credit Card ([GEOGRAPHIC_DATA])" at bounding box center [213, 335] width 13 height 13
radio input "true"
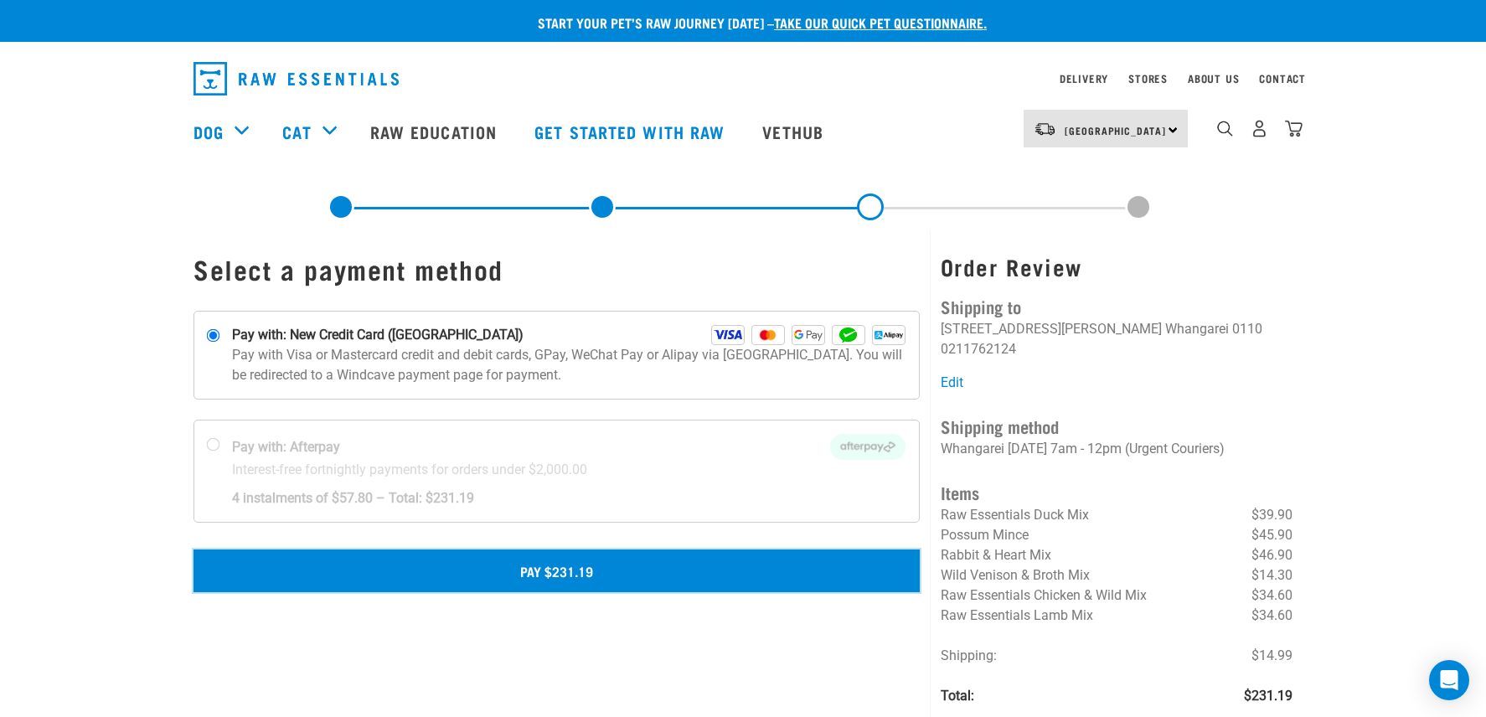
click at [646, 577] on button "Pay $231.19" at bounding box center [557, 571] width 726 height 42
